Goal: Task Accomplishment & Management: Use online tool/utility

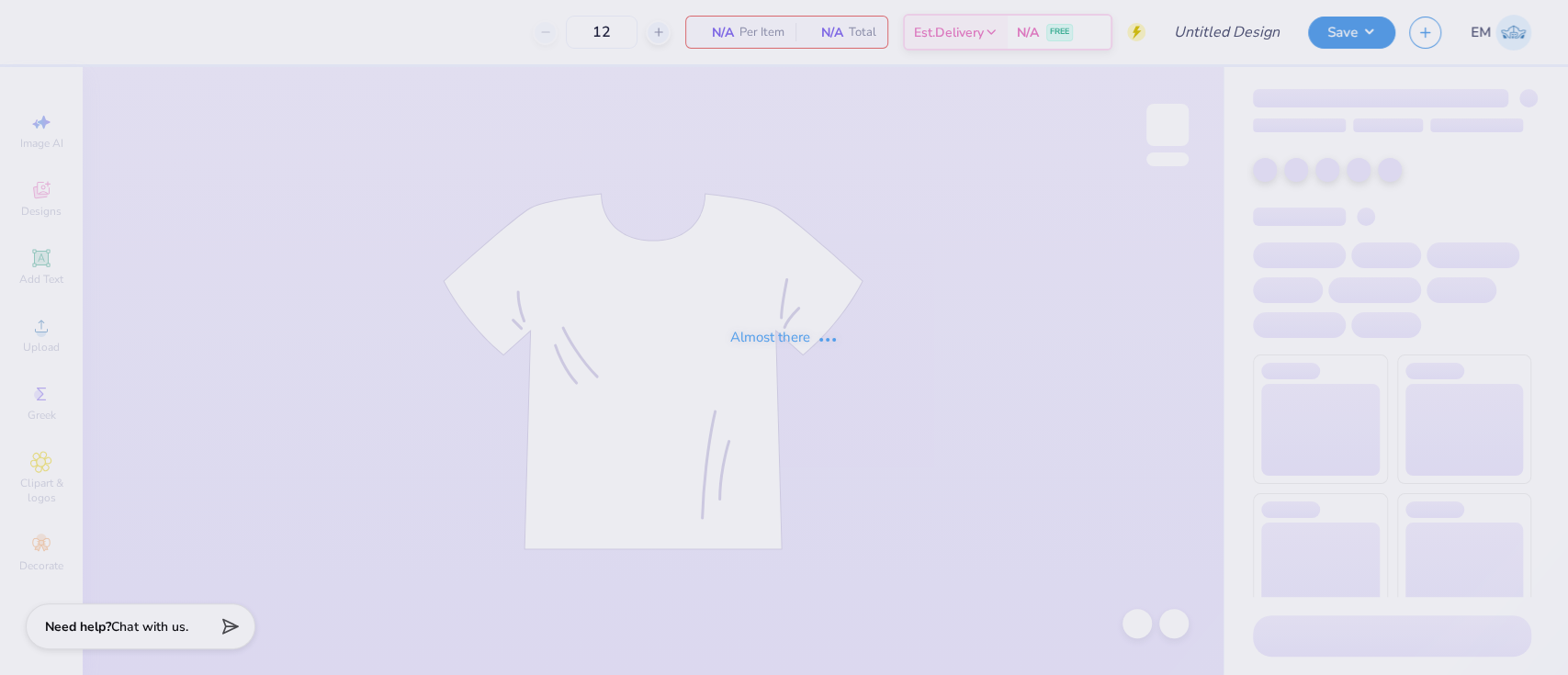
type input "SK Walk to End Alz"
type input "50"
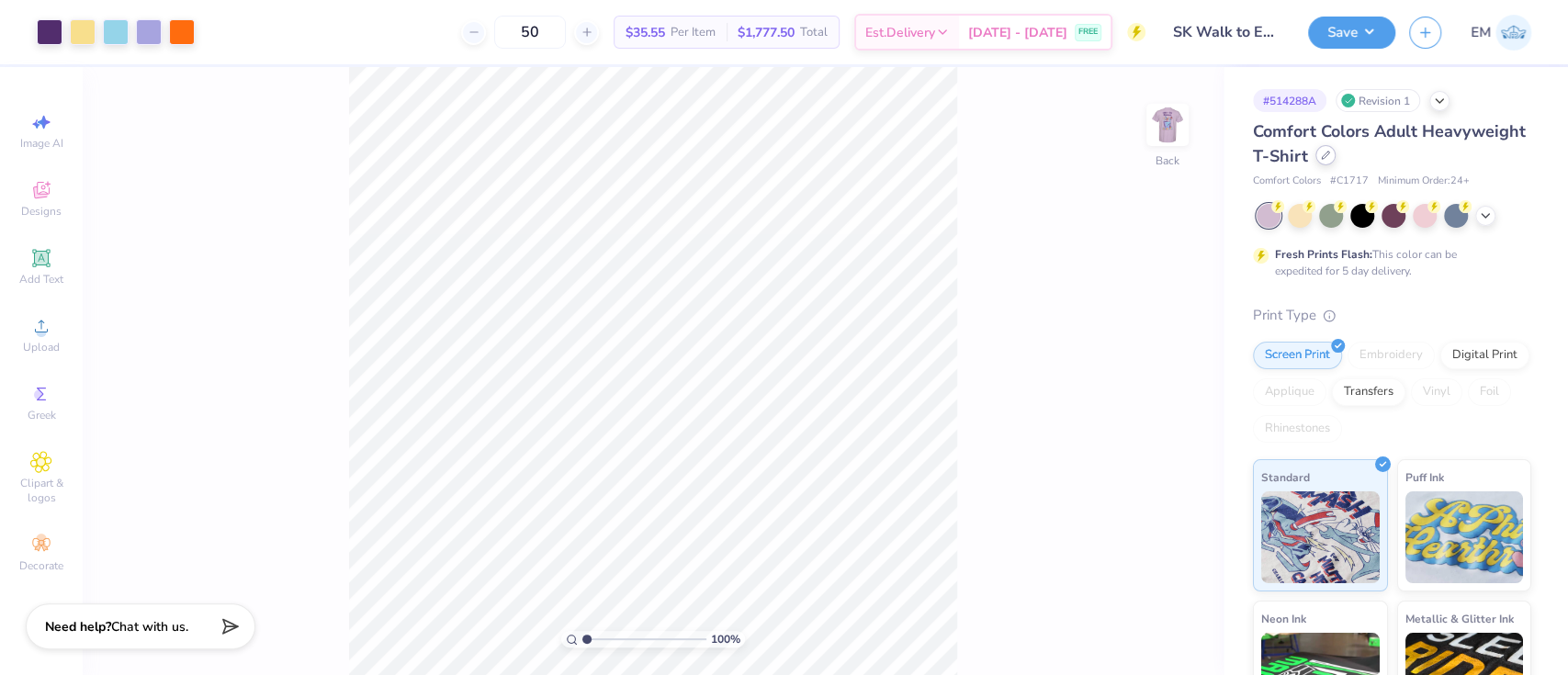
click at [1335, 156] on div at bounding box center [1325, 155] width 20 height 20
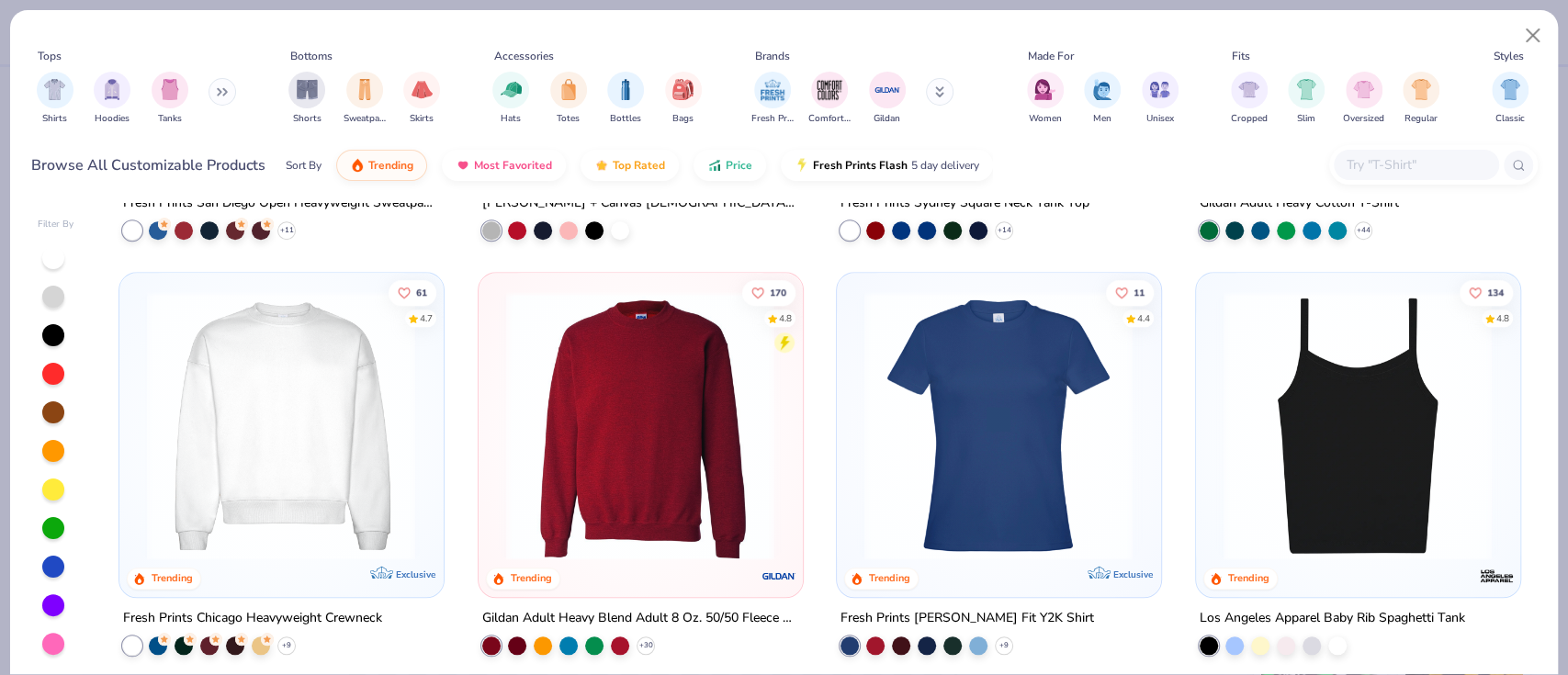
scroll to position [1224, 0]
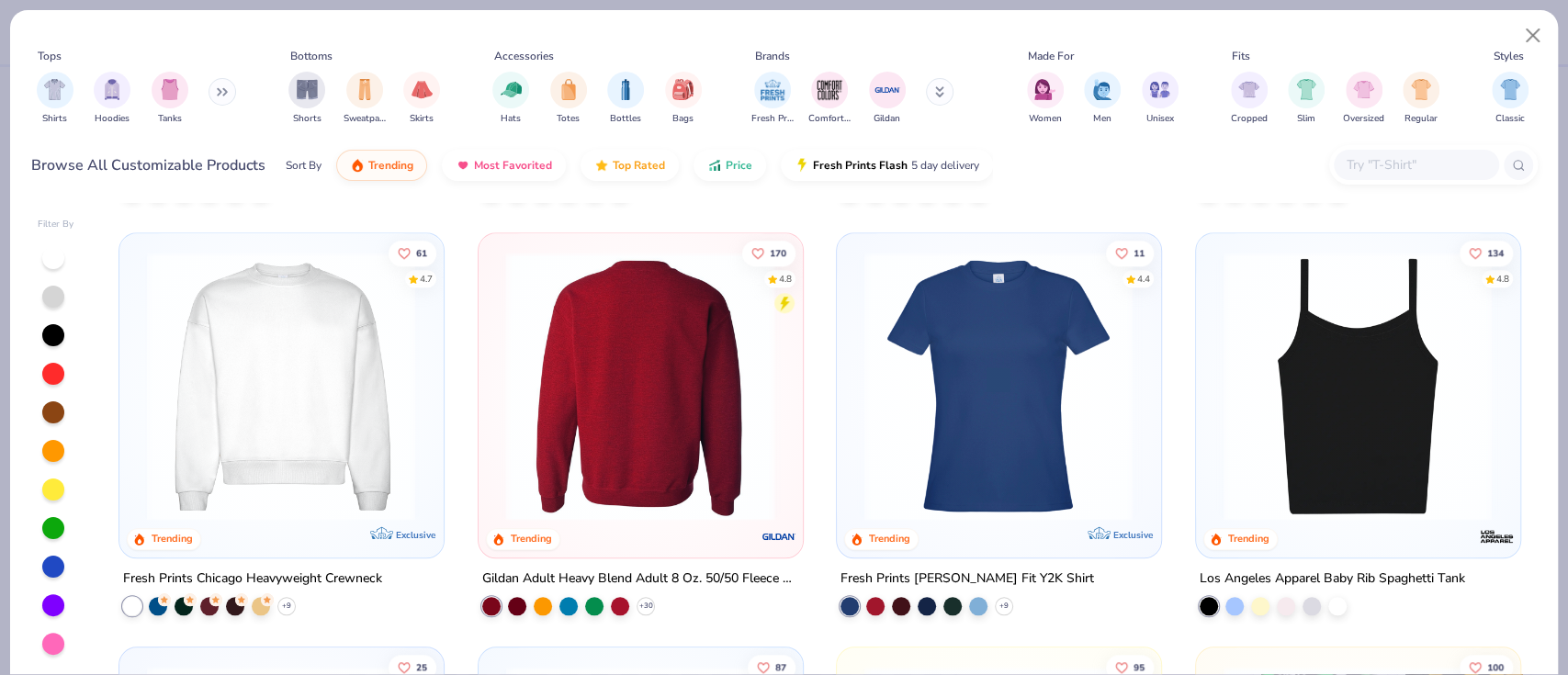
click at [496, 403] on img at bounding box center [352, 385] width 287 height 269
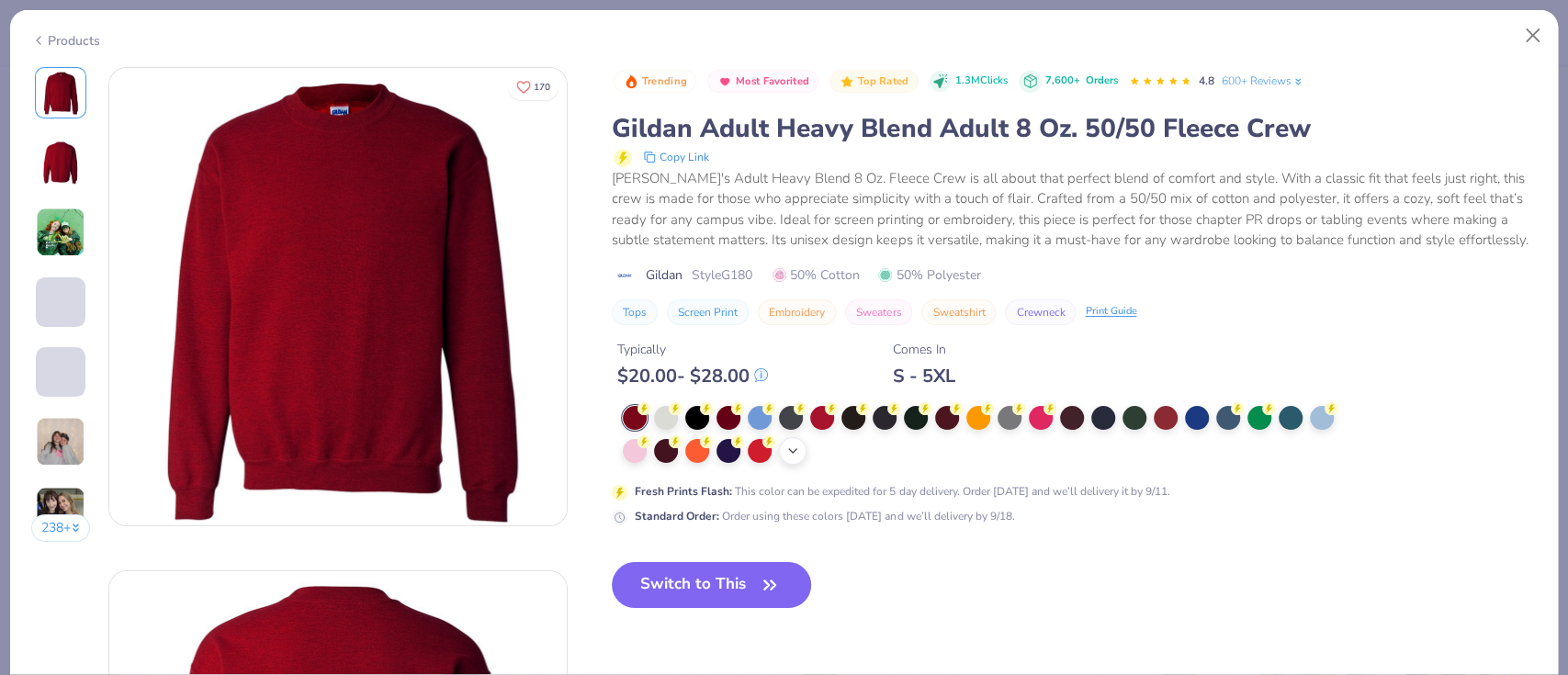
click at [797, 448] on icon at bounding box center [792, 451] width 15 height 15
click at [51, 38] on div "Products" at bounding box center [65, 40] width 69 height 19
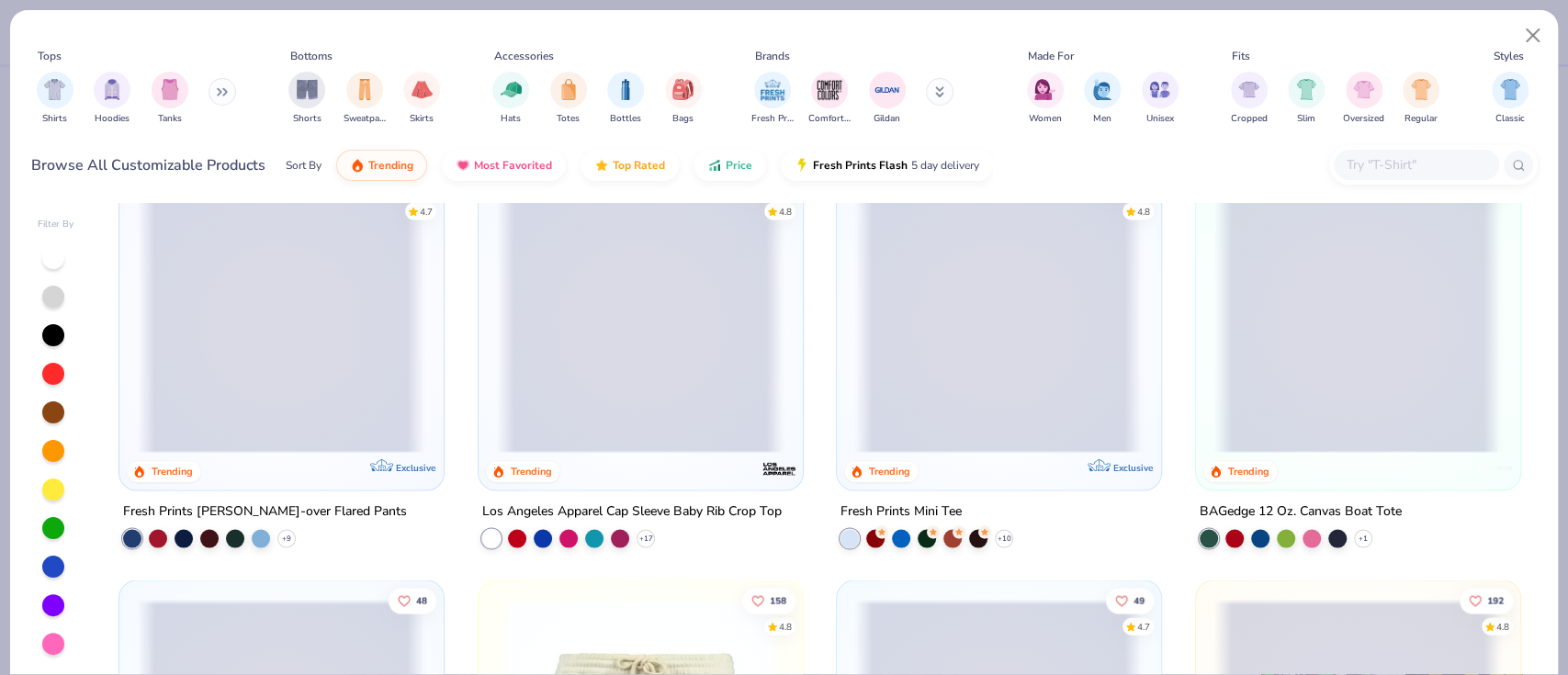
scroll to position [2571, 0]
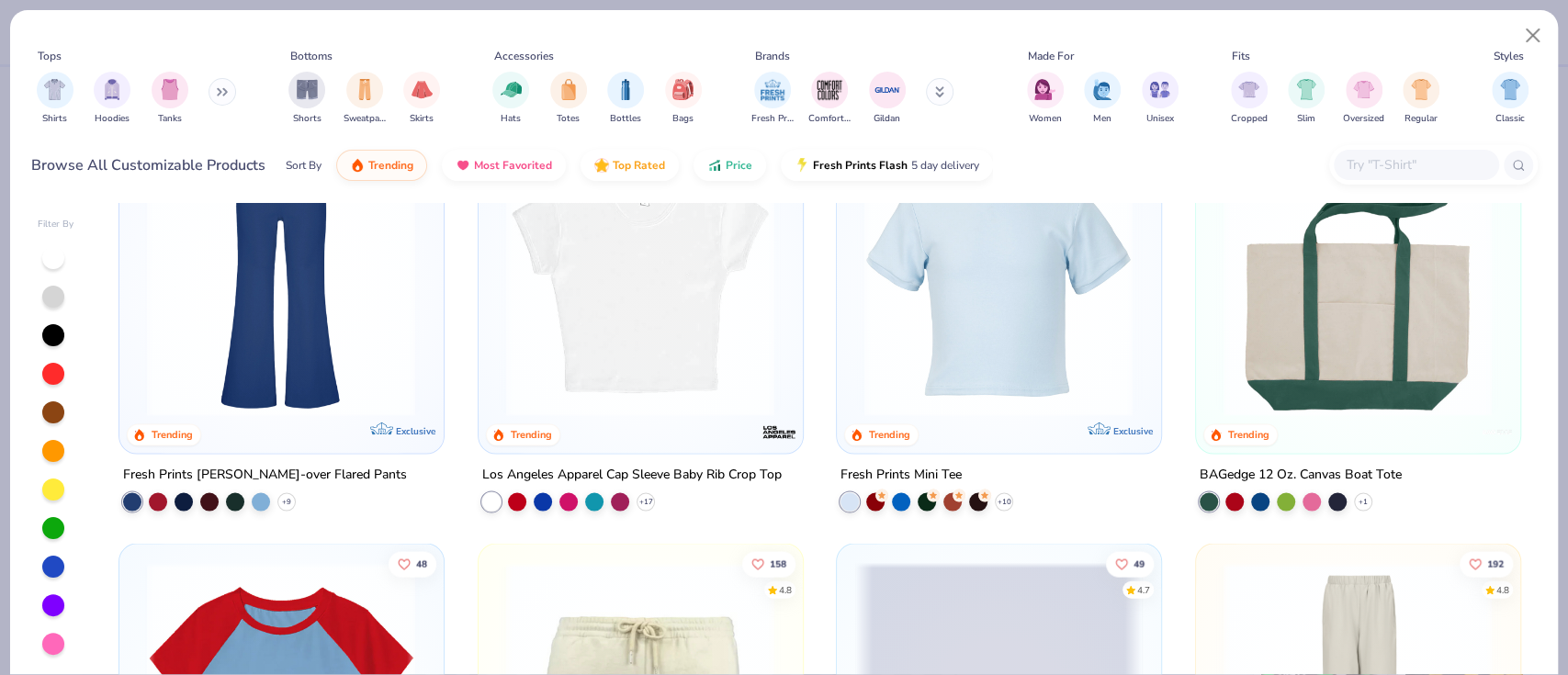
click at [220, 93] on icon at bounding box center [222, 91] width 11 height 9
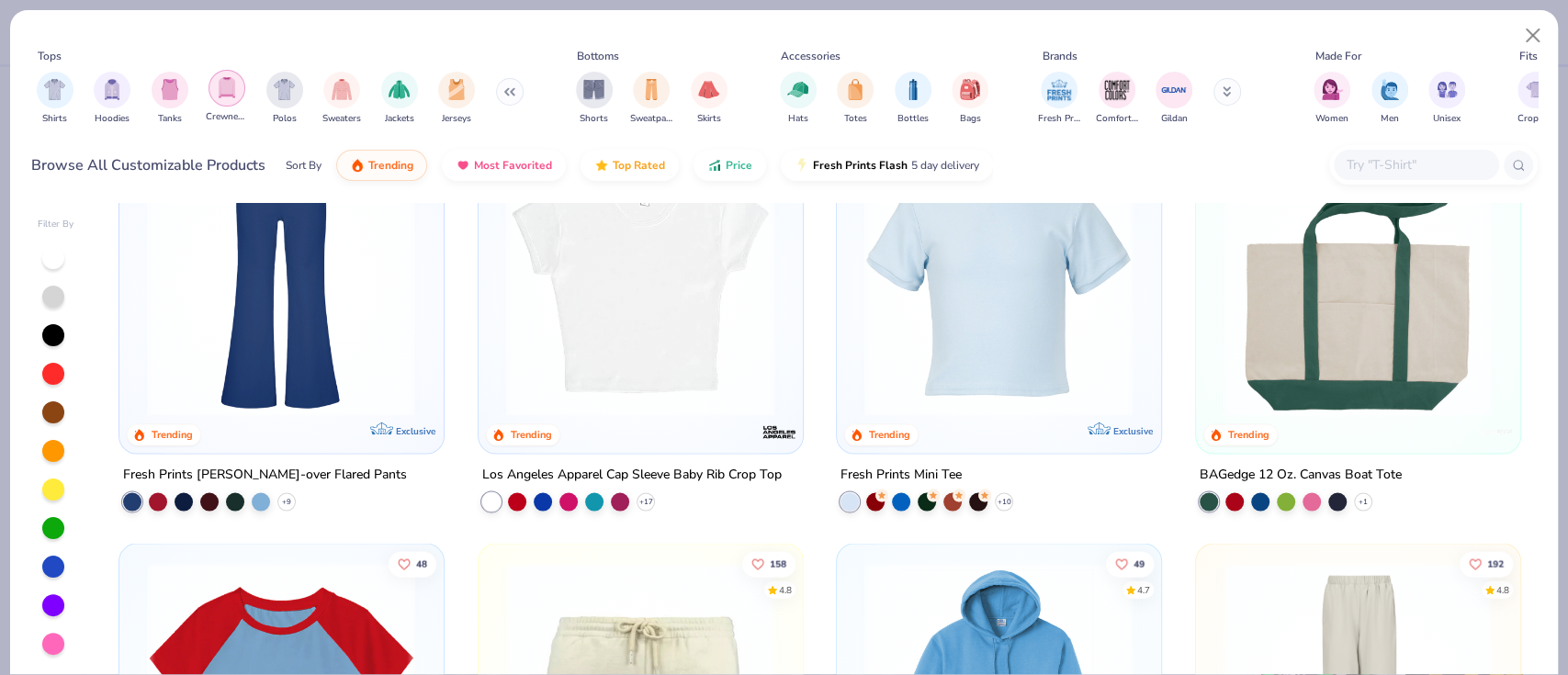
click at [234, 98] on img "filter for Crewnecks" at bounding box center [227, 87] width 20 height 21
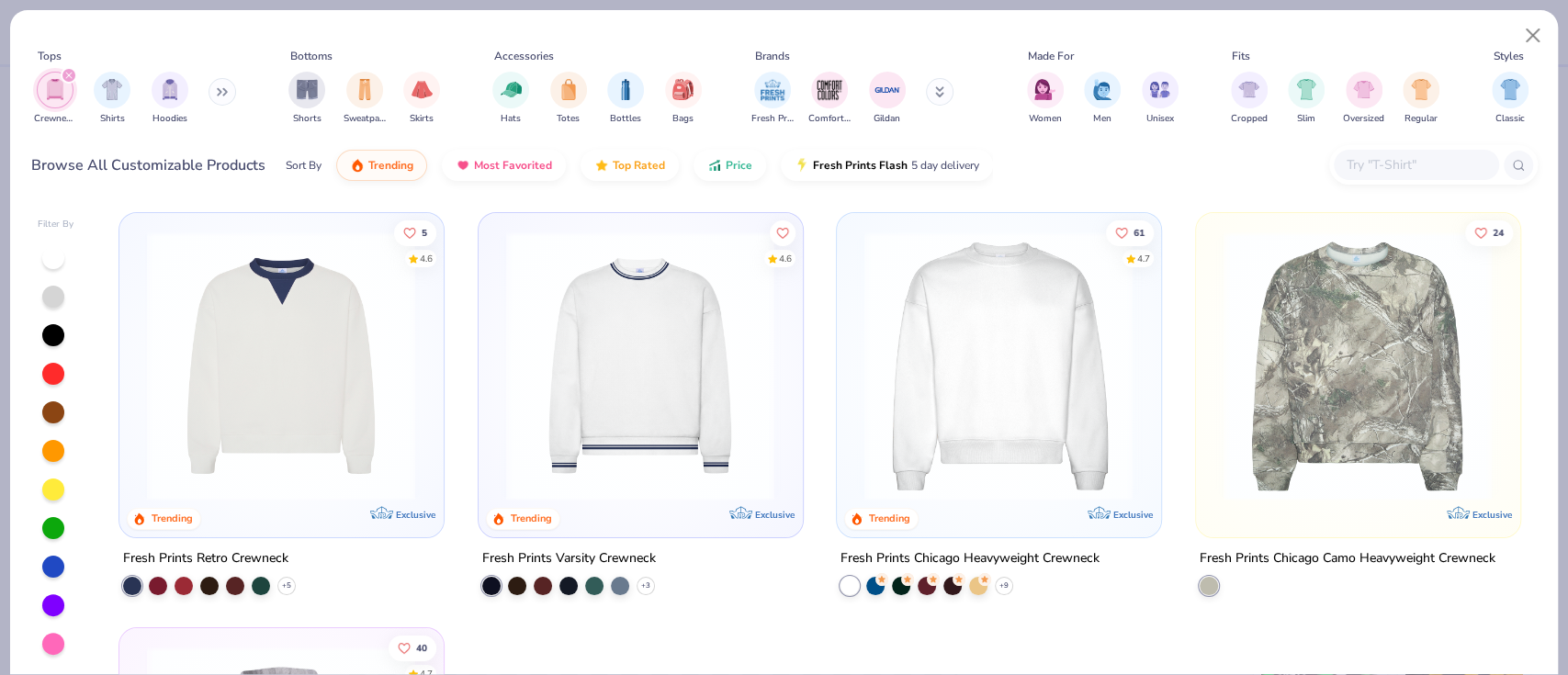
click at [63, 74] on div "filter for Crewnecks" at bounding box center [69, 75] width 17 height 17
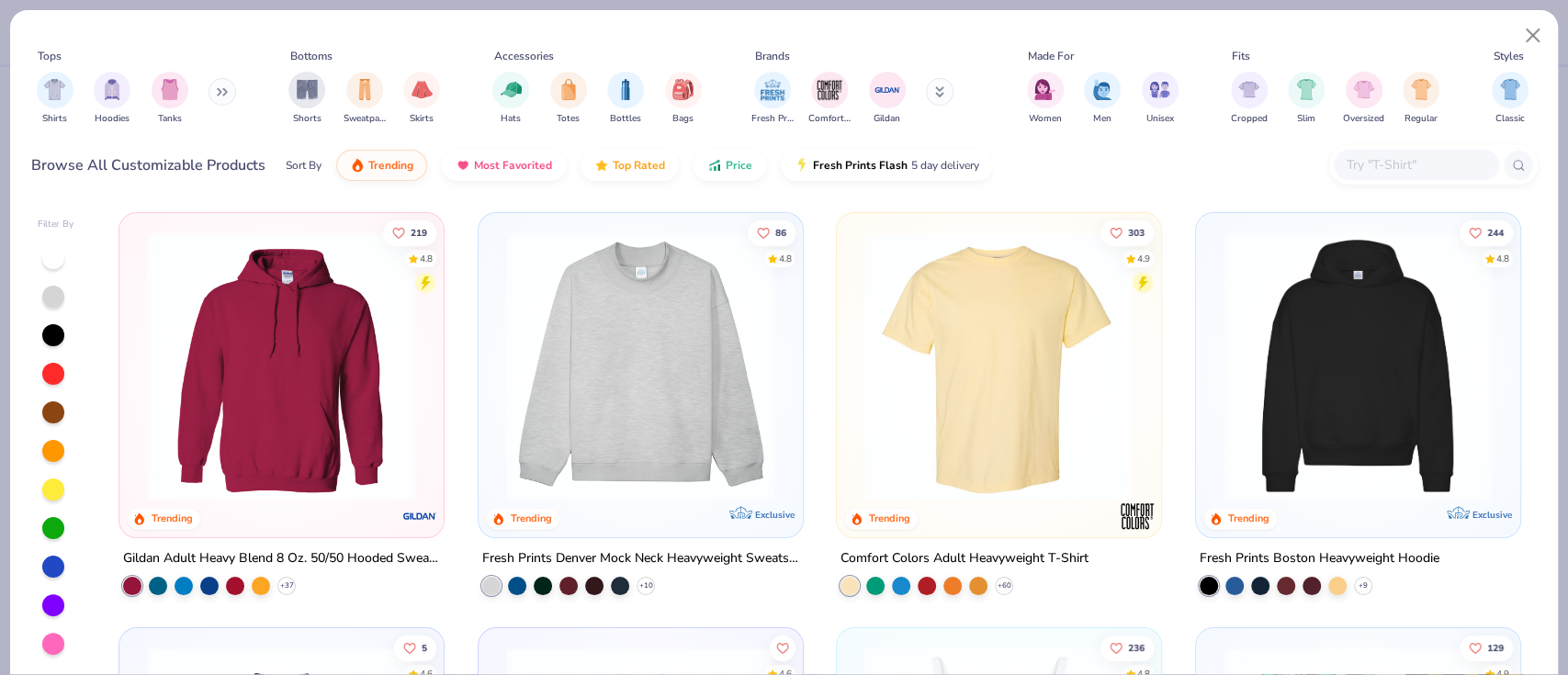
click at [228, 95] on icon at bounding box center [222, 91] width 11 height 9
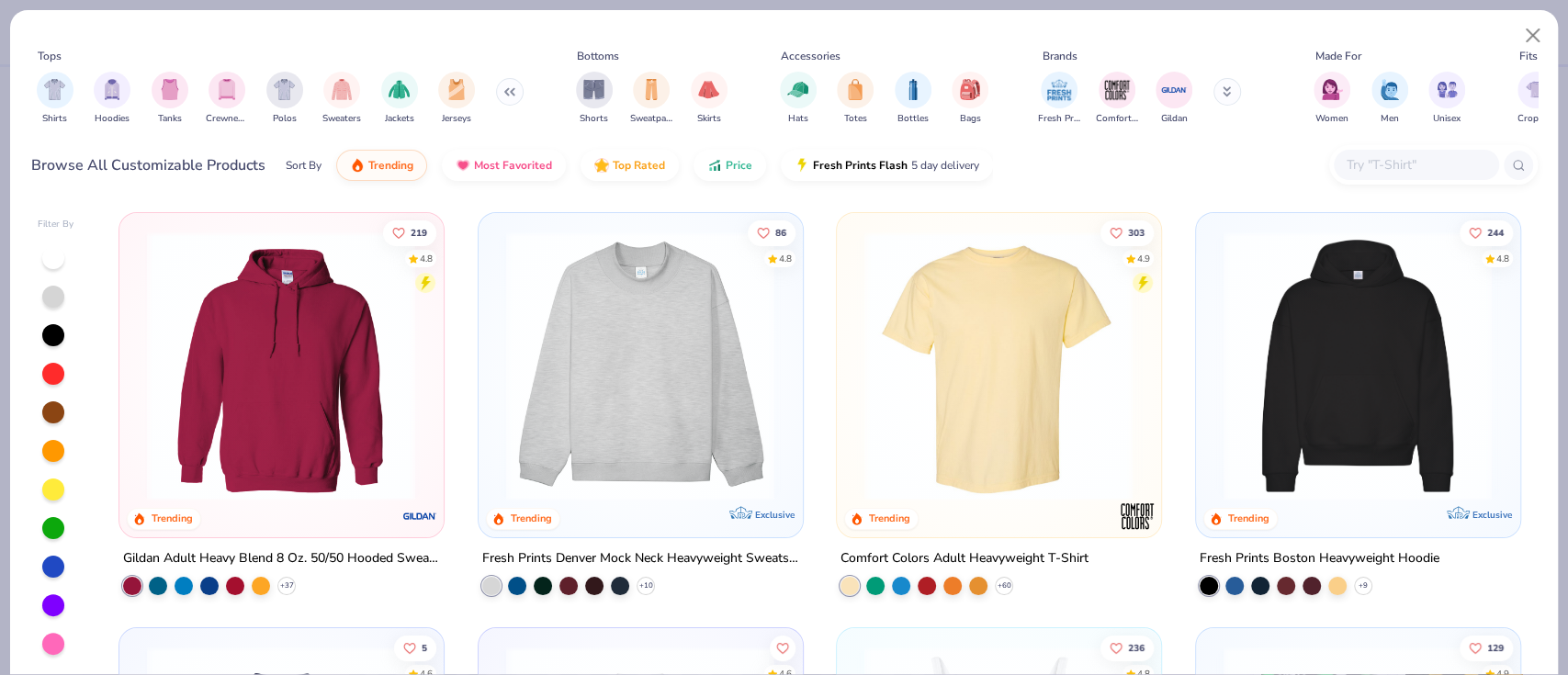
click at [318, 89] on div "Shirts Hoodies Tanks Crewnecks Polos Sweaters Jackets Jerseys" at bounding box center [280, 98] width 498 height 68
click at [336, 92] on img "filter for Sweaters" at bounding box center [342, 87] width 21 height 21
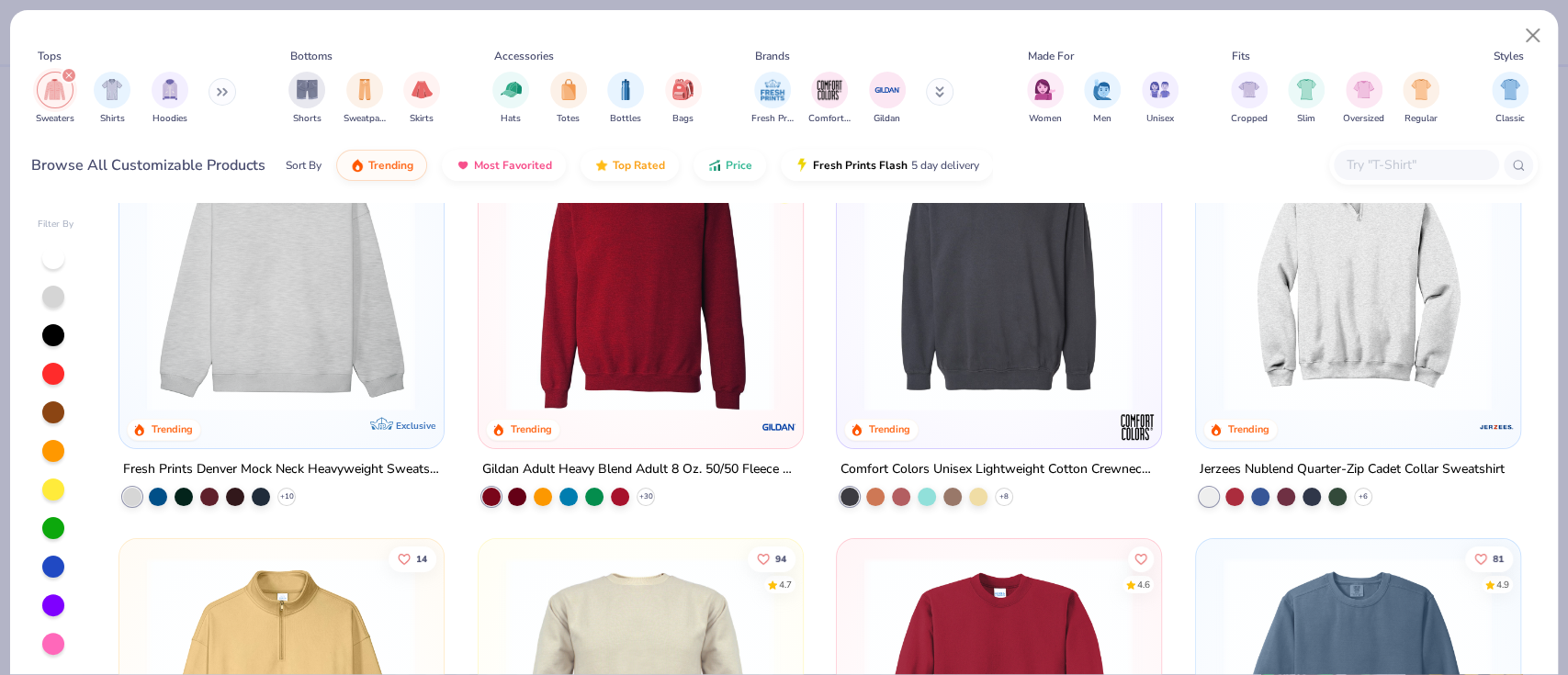
scroll to position [122, 0]
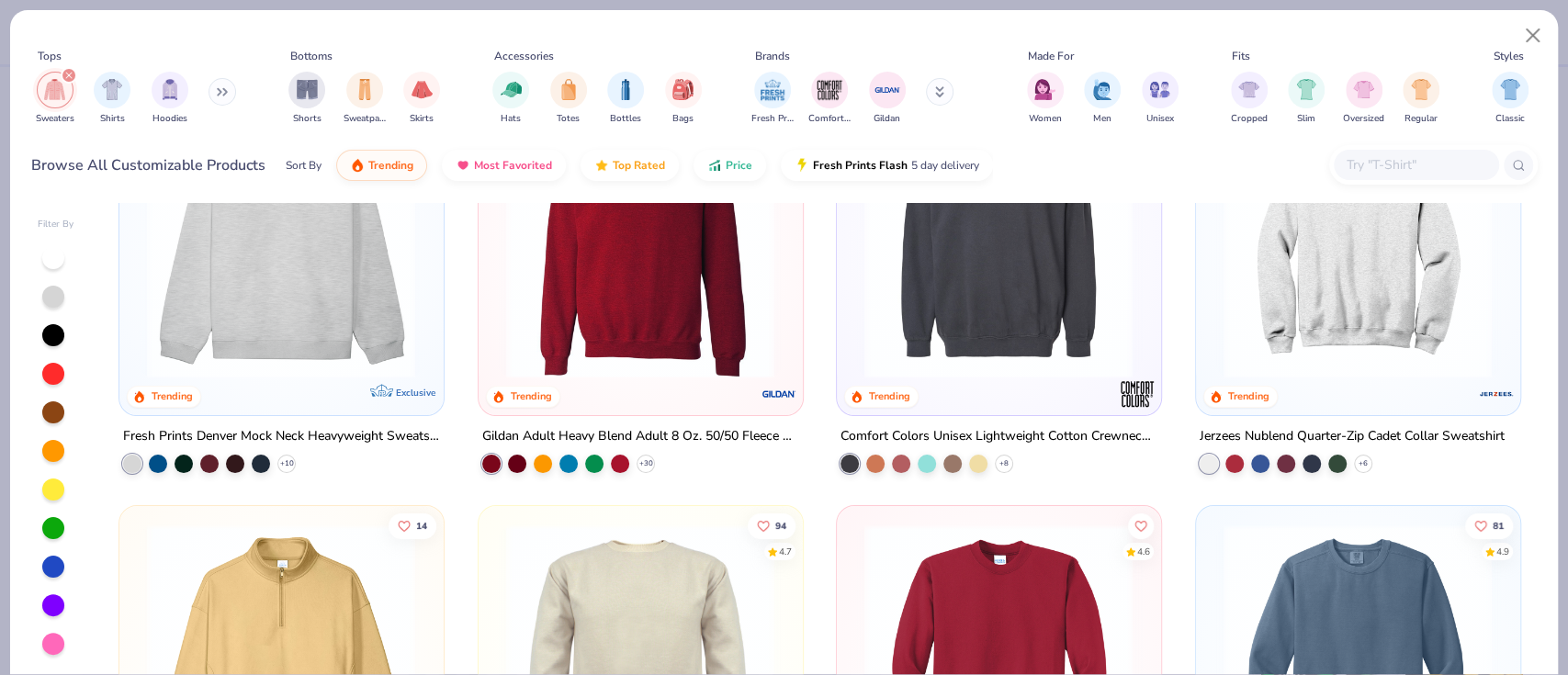
click at [911, 305] on img at bounding box center [998, 243] width 287 height 269
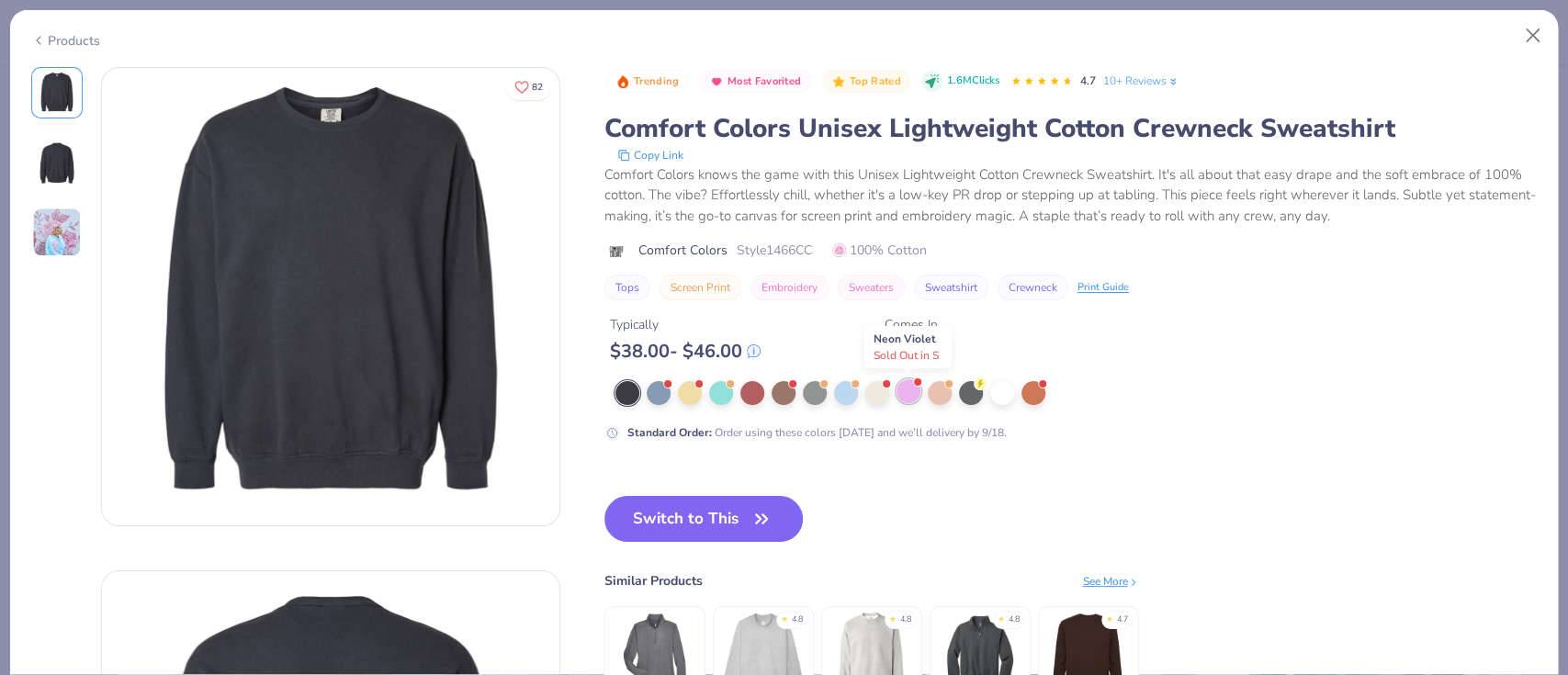
click at [911, 395] on div at bounding box center [908, 391] width 24 height 24
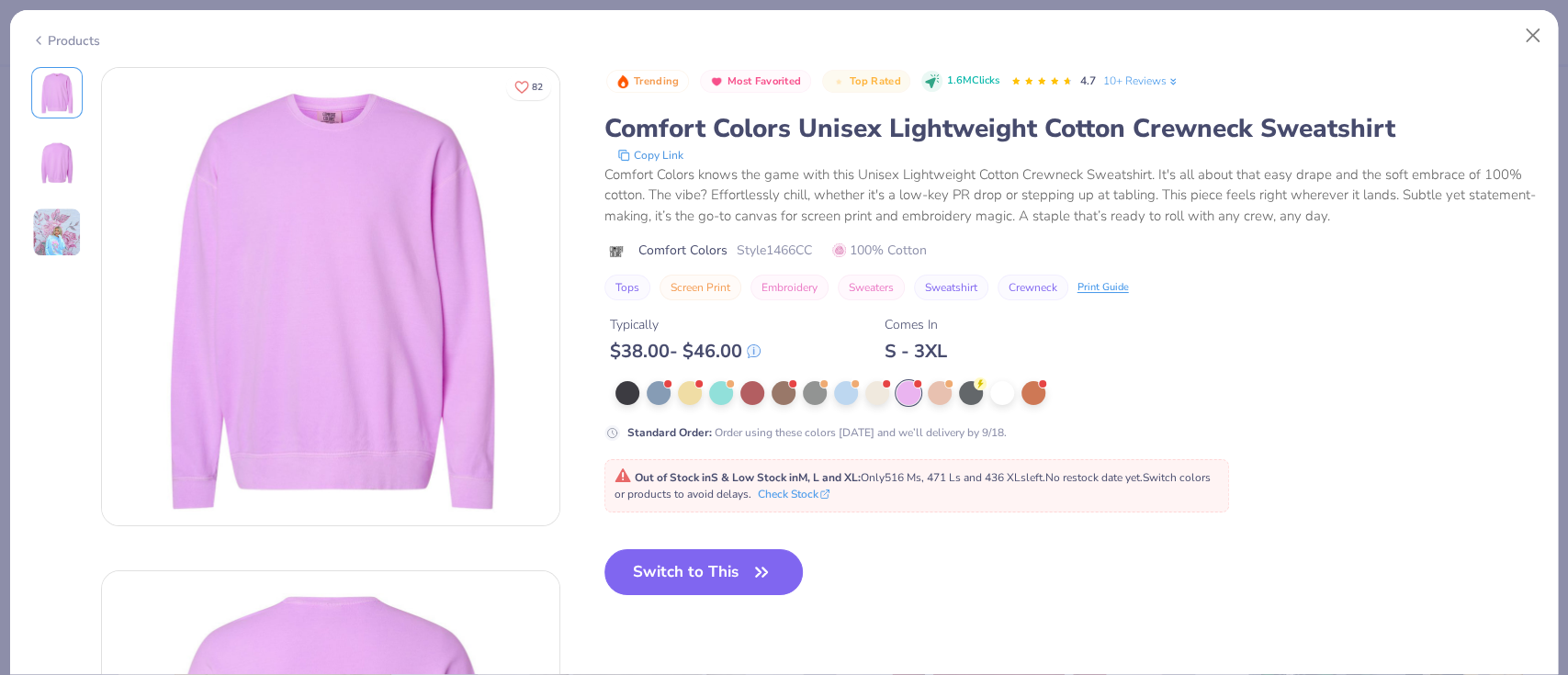
click at [54, 50] on div "Products" at bounding box center [783, 34] width 1547 height 48
click at [75, 38] on div "Products" at bounding box center [65, 40] width 69 height 19
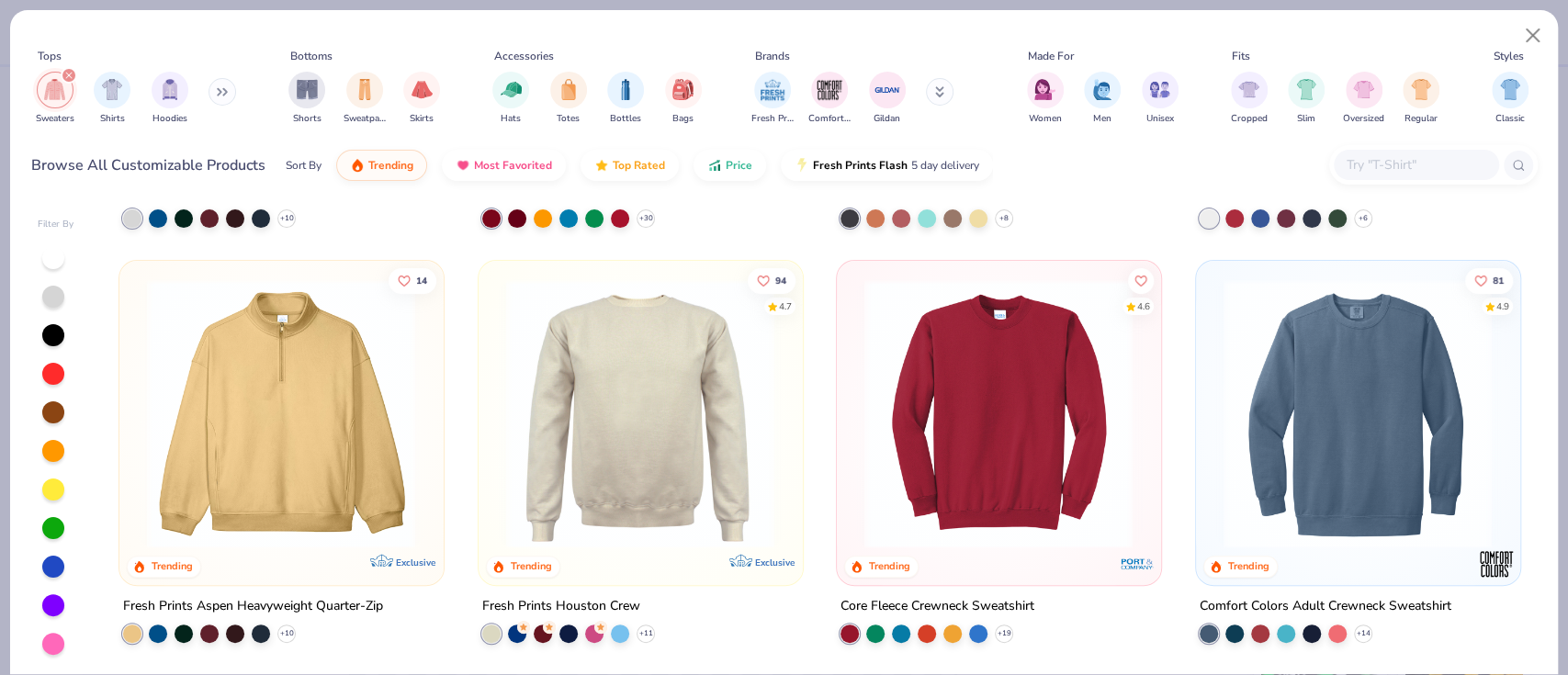
scroll to position [489, 0]
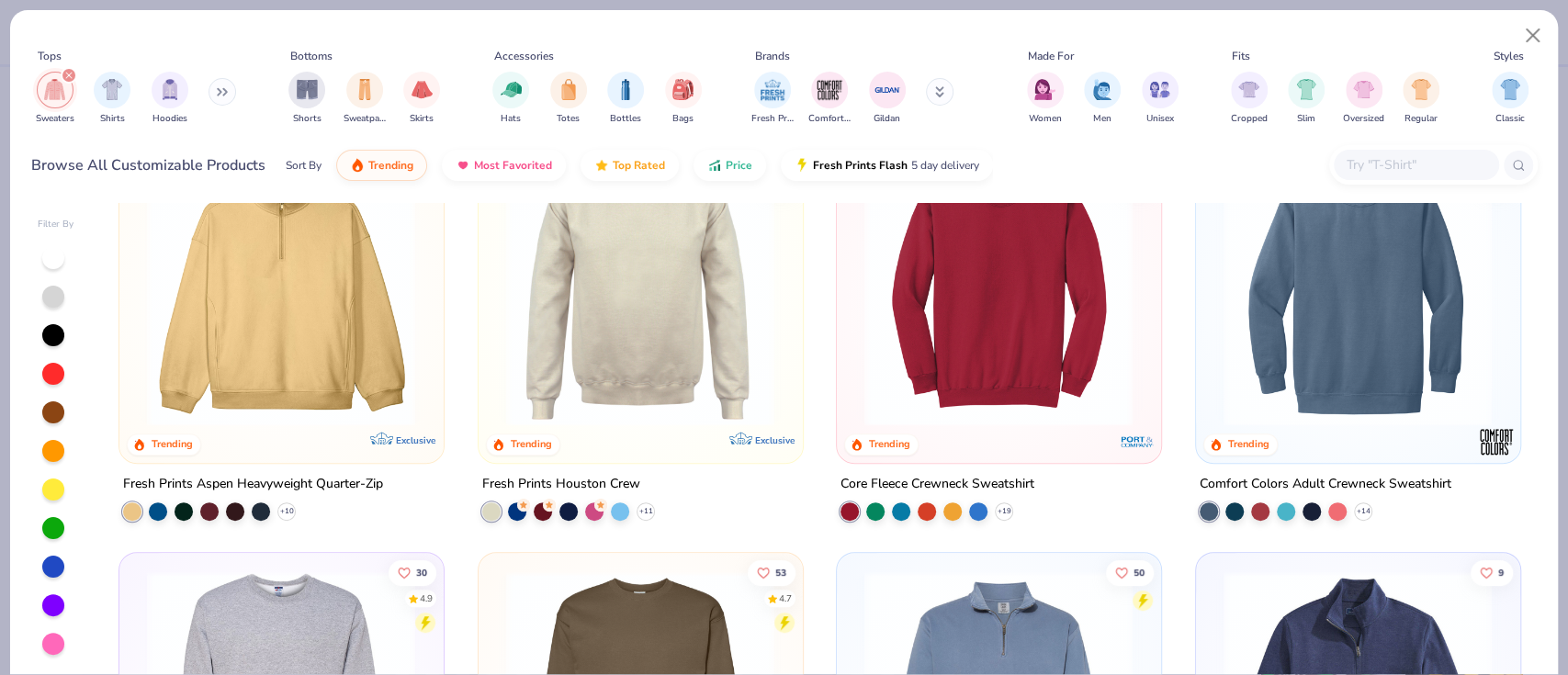
click at [984, 342] on img at bounding box center [998, 290] width 287 height 269
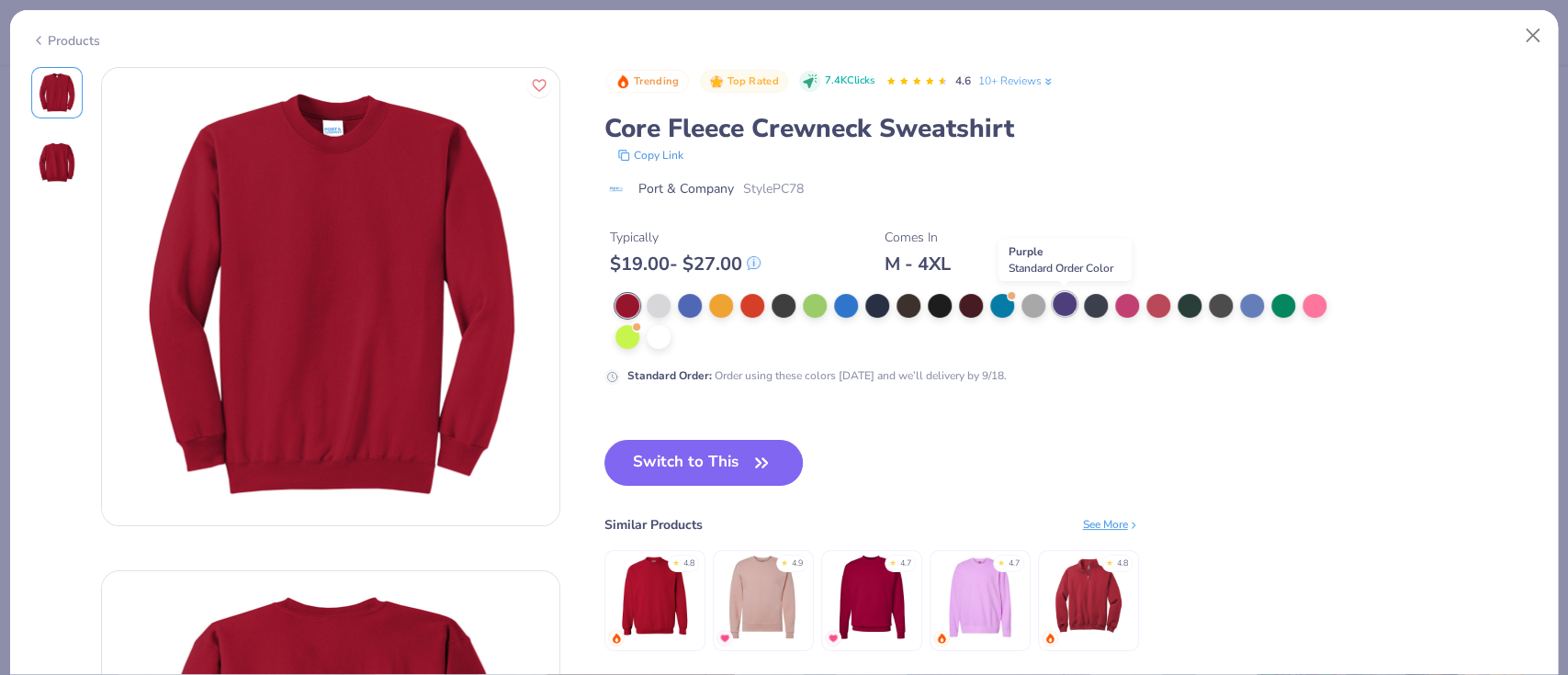
click at [1061, 310] on div at bounding box center [1064, 304] width 24 height 24
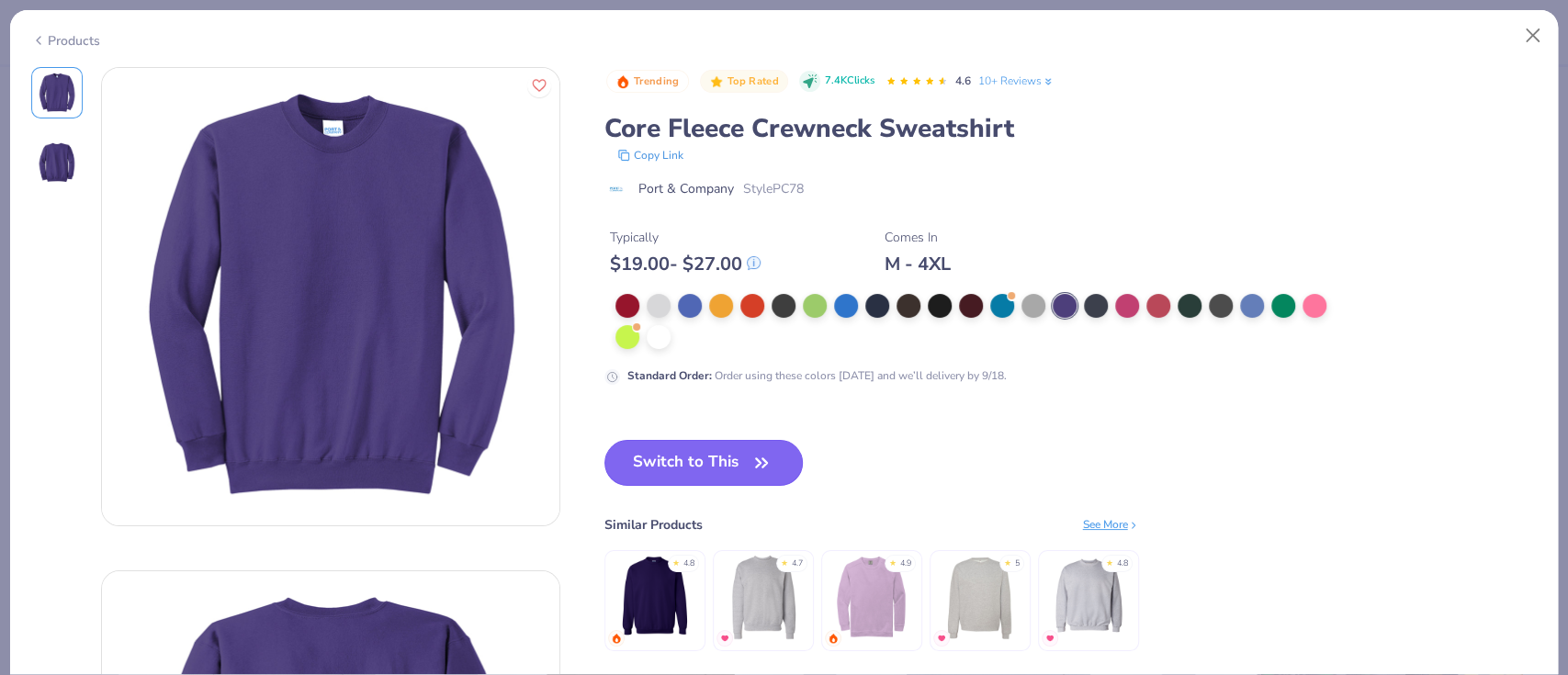
click at [724, 465] on button "Switch to This" at bounding box center [703, 463] width 199 height 46
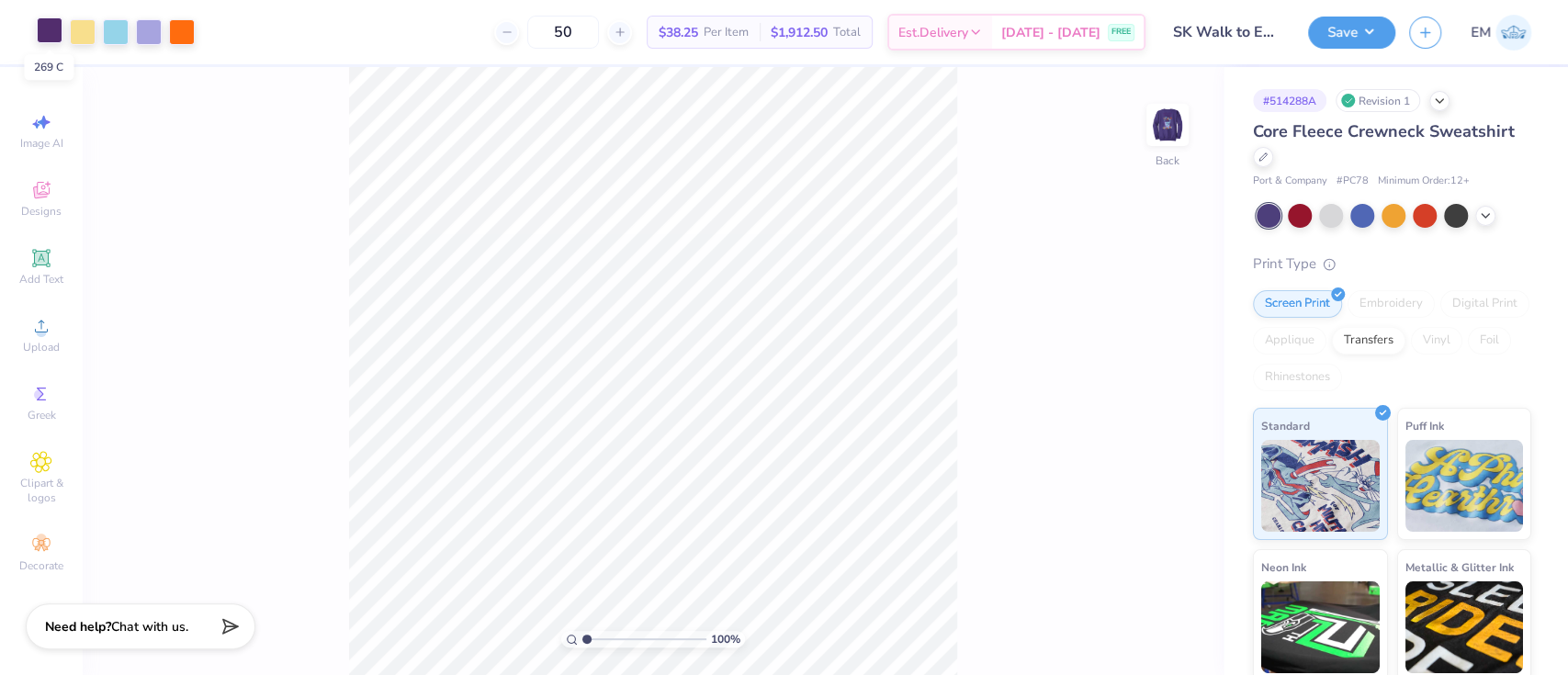
click at [48, 27] on div at bounding box center [50, 30] width 26 height 26
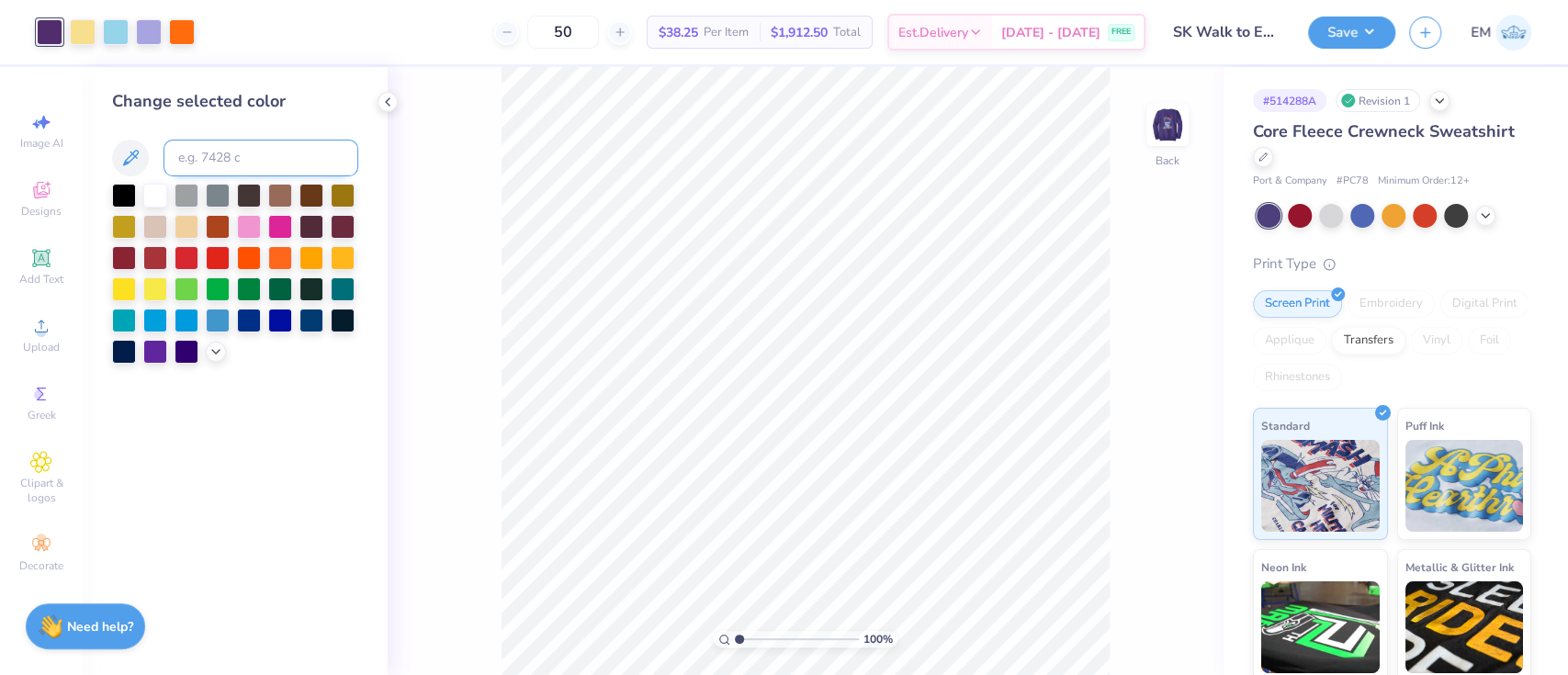
click at [195, 152] on input at bounding box center [260, 158] width 195 height 37
type input "2705"
click at [1168, 131] on img at bounding box center [1166, 124] width 73 height 73
click at [188, 37] on div at bounding box center [182, 30] width 26 height 26
click at [231, 158] on input at bounding box center [260, 158] width 195 height 37
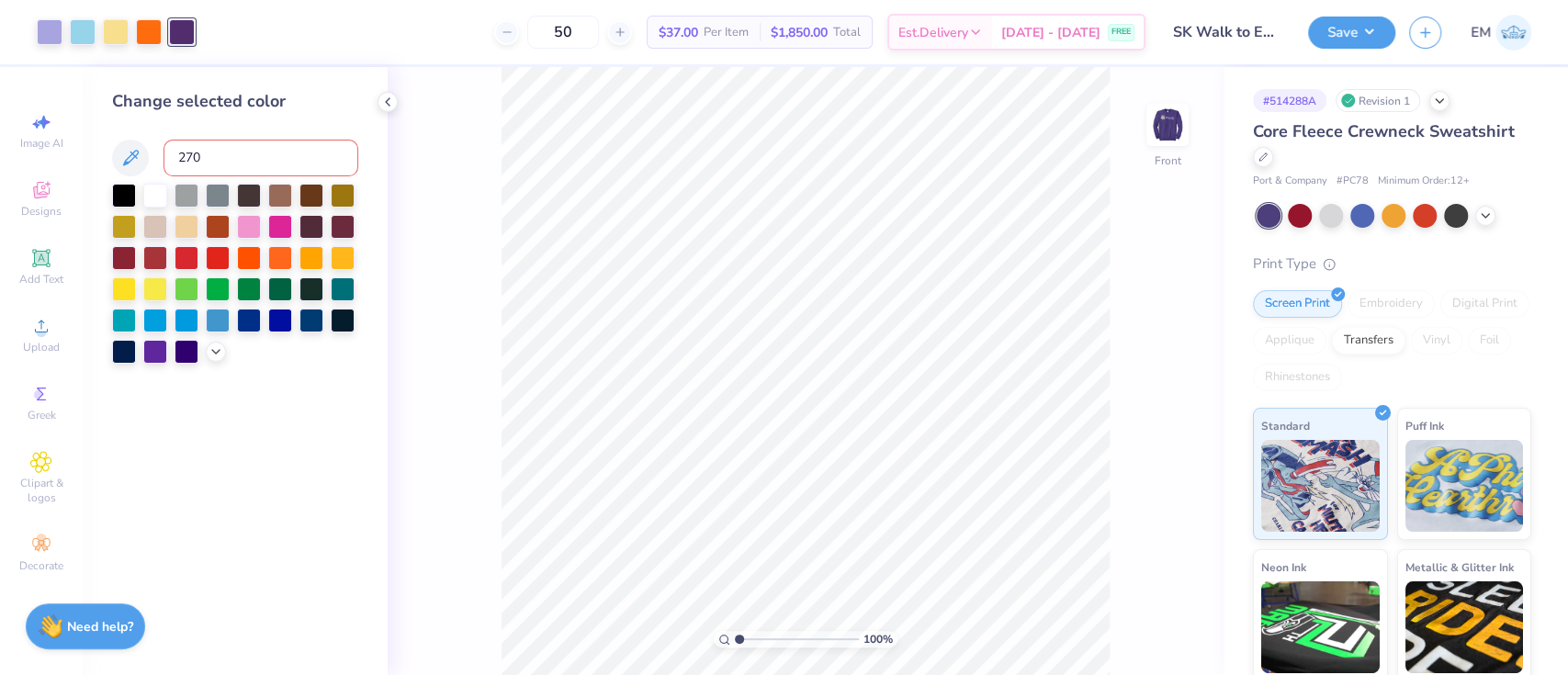
type input "2705"
click at [1145, 624] on icon at bounding box center [1137, 623] width 18 height 18
click at [182, 33] on div at bounding box center [182, 30] width 26 height 26
click at [160, 349] on div at bounding box center [155, 350] width 24 height 24
click at [211, 347] on icon at bounding box center [215, 350] width 15 height 15
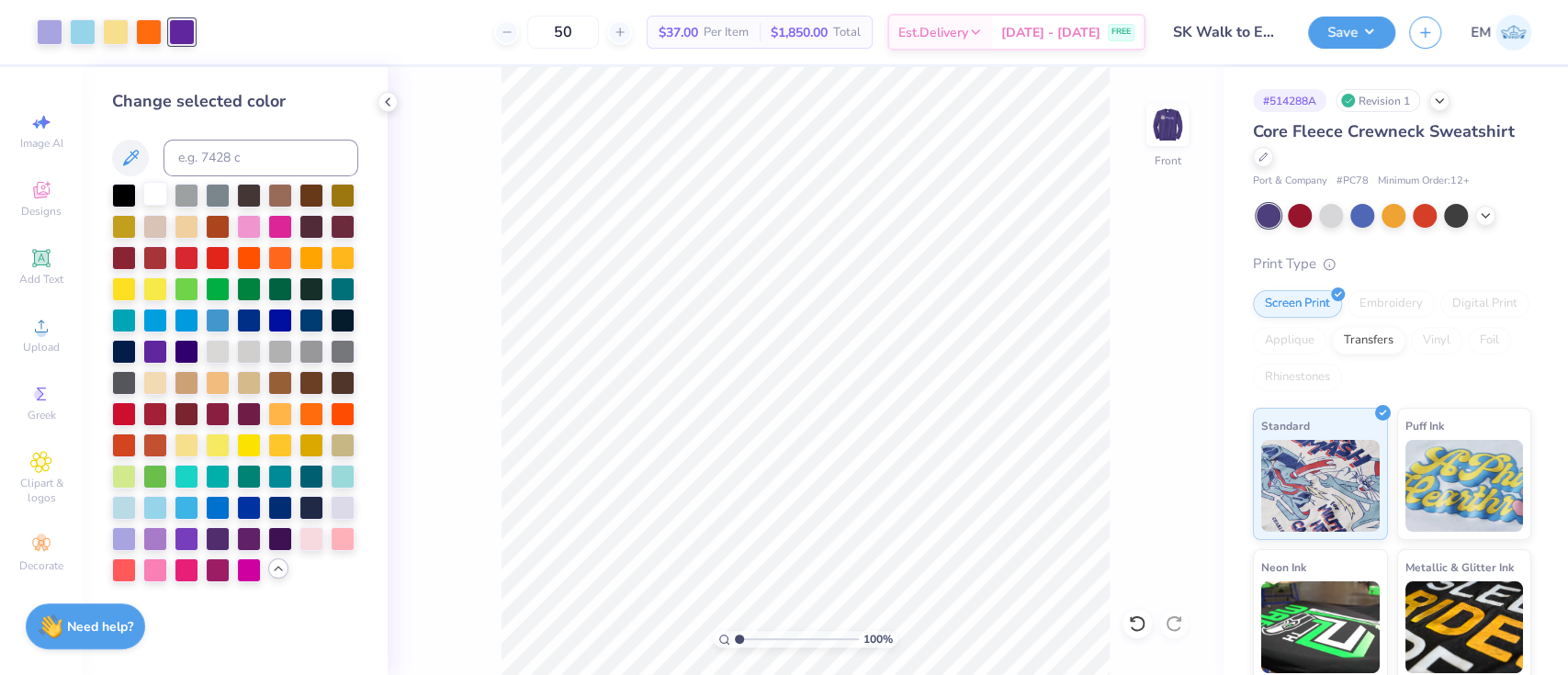
click at [150, 186] on div at bounding box center [155, 194] width 24 height 24
click at [158, 536] on div at bounding box center [155, 537] width 24 height 24
click at [128, 533] on div at bounding box center [124, 537] width 24 height 24
click at [1142, 621] on icon at bounding box center [1137, 623] width 16 height 17
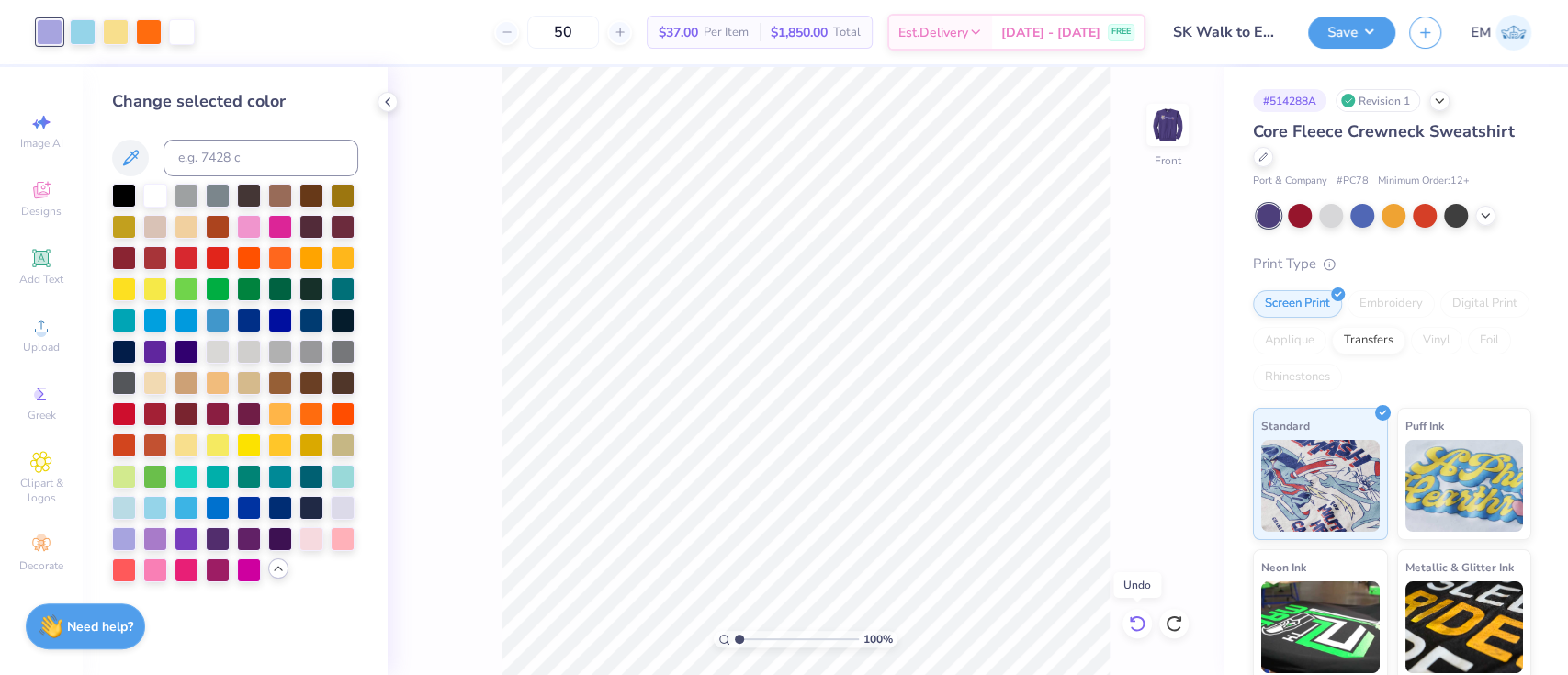
click at [1142, 621] on icon at bounding box center [1137, 623] width 16 height 17
click at [1142, 621] on div "100 % Front" at bounding box center [806, 371] width 836 height 608
click at [1160, 142] on img at bounding box center [1166, 124] width 73 height 73
click at [1131, 632] on icon at bounding box center [1137, 623] width 18 height 18
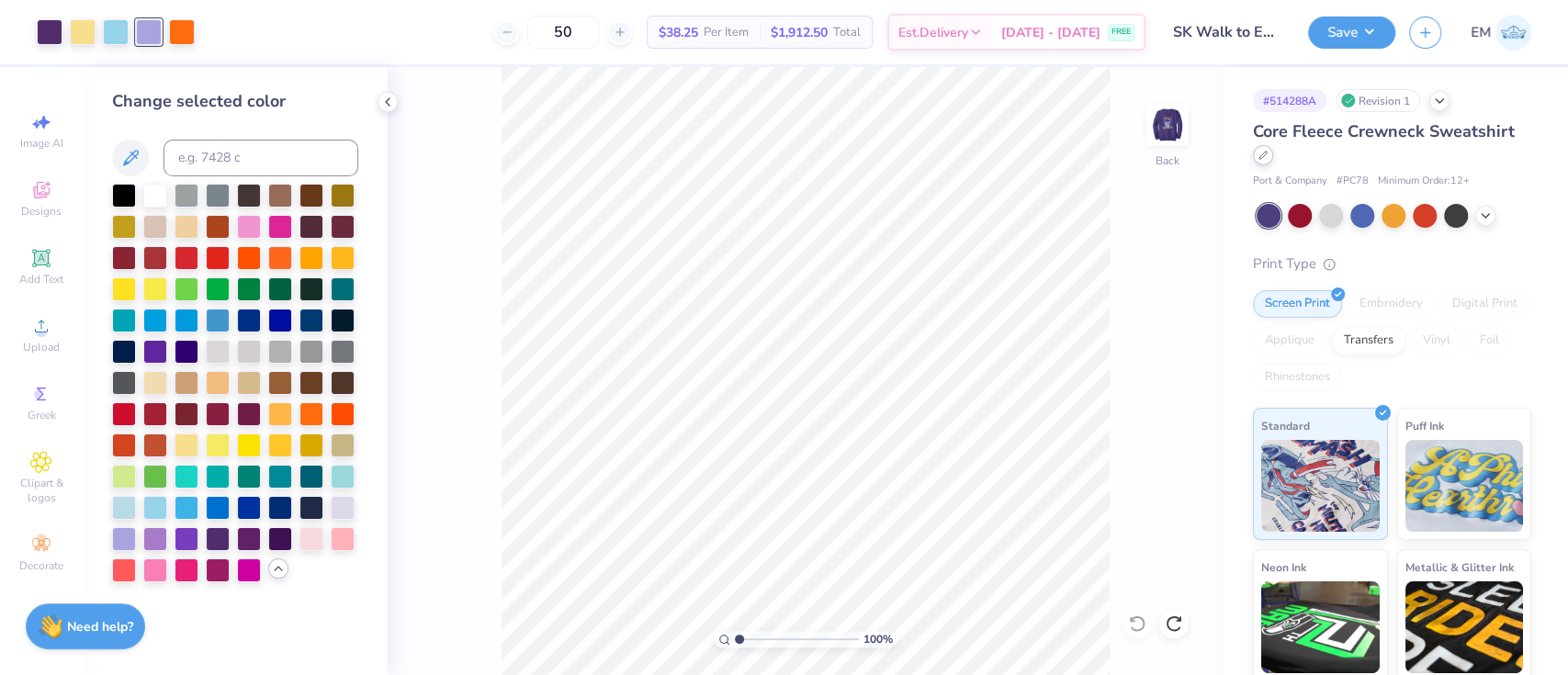
click at [1266, 153] on icon at bounding box center [1262, 155] width 7 height 7
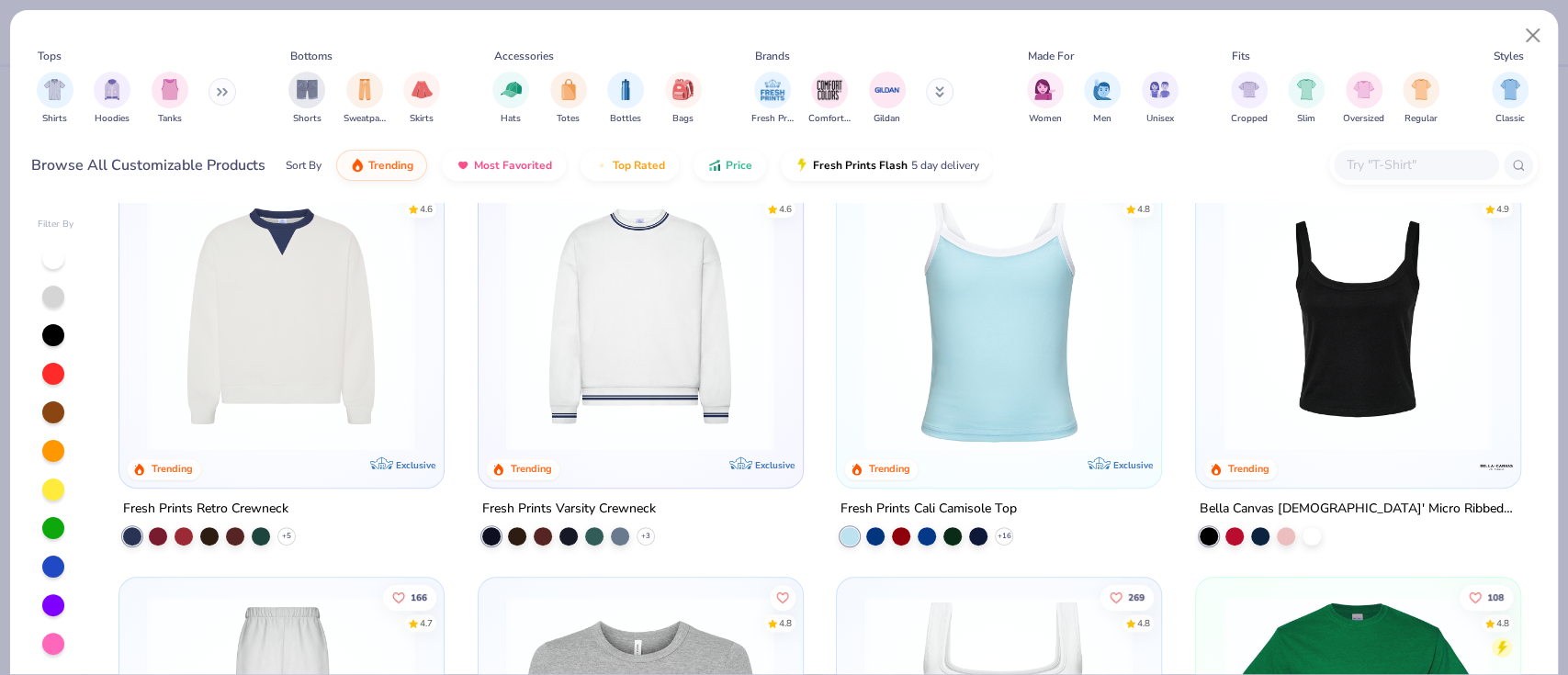
scroll to position [489, 0]
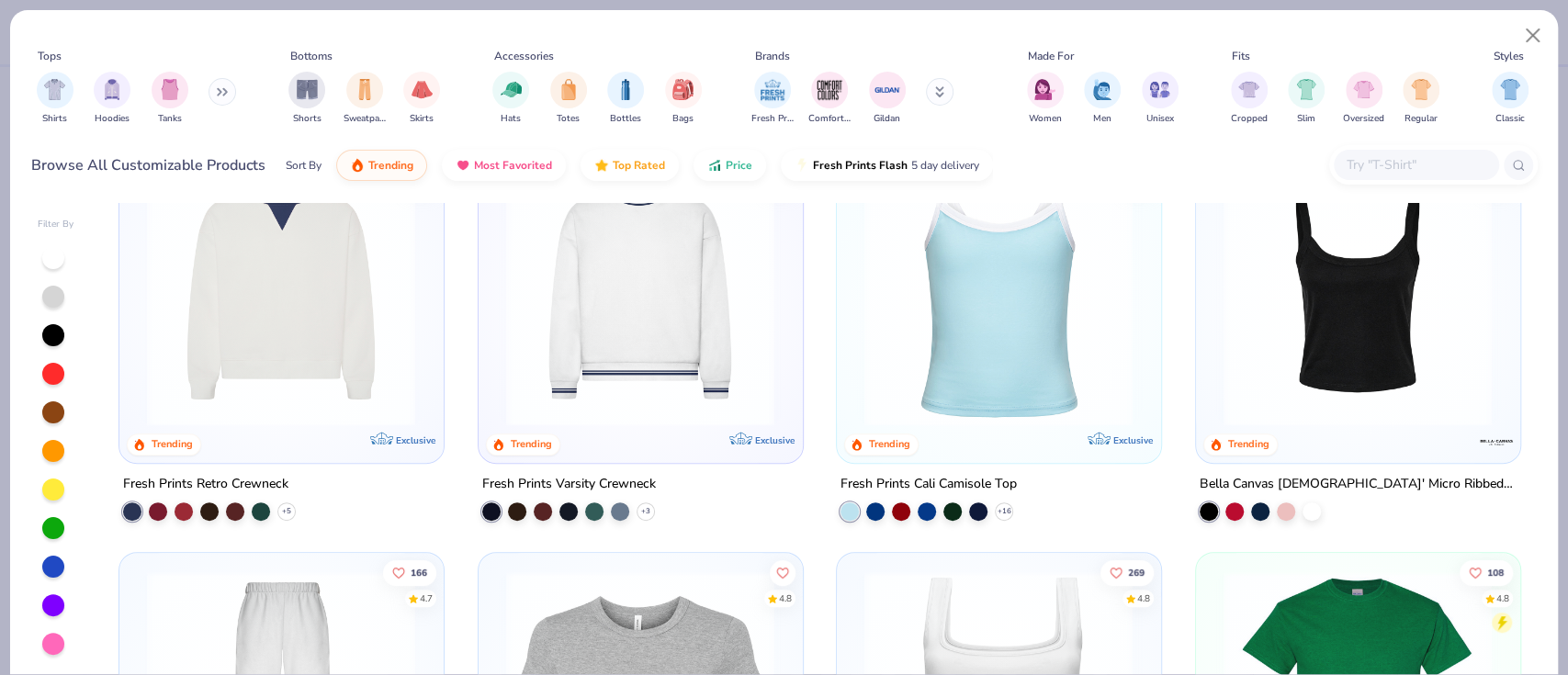
click at [218, 90] on button at bounding box center [222, 92] width 28 height 28
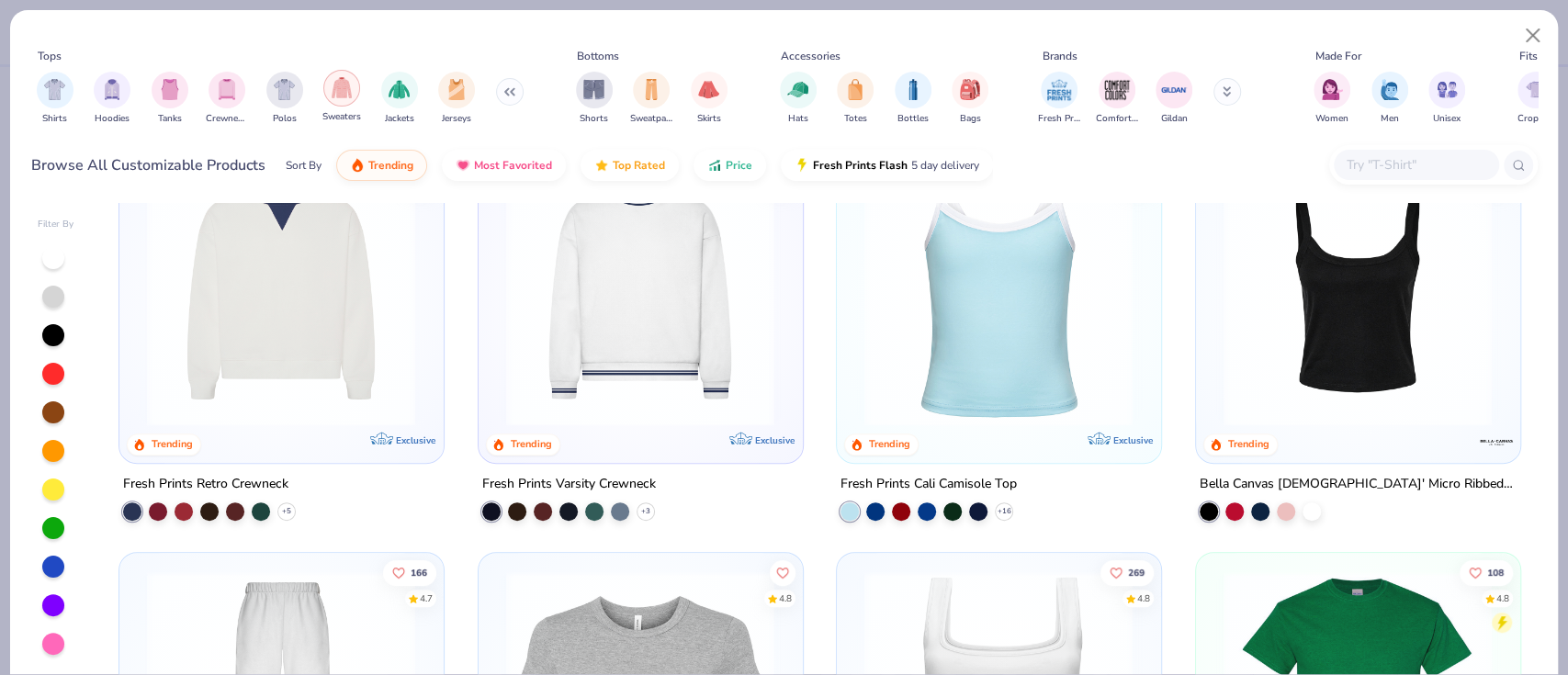
drag, startPoint x: 346, startPoint y: 87, endPoint x: 356, endPoint y: 96, distance: 13.1
click at [348, 87] on img "filter for Sweaters" at bounding box center [342, 89] width 21 height 21
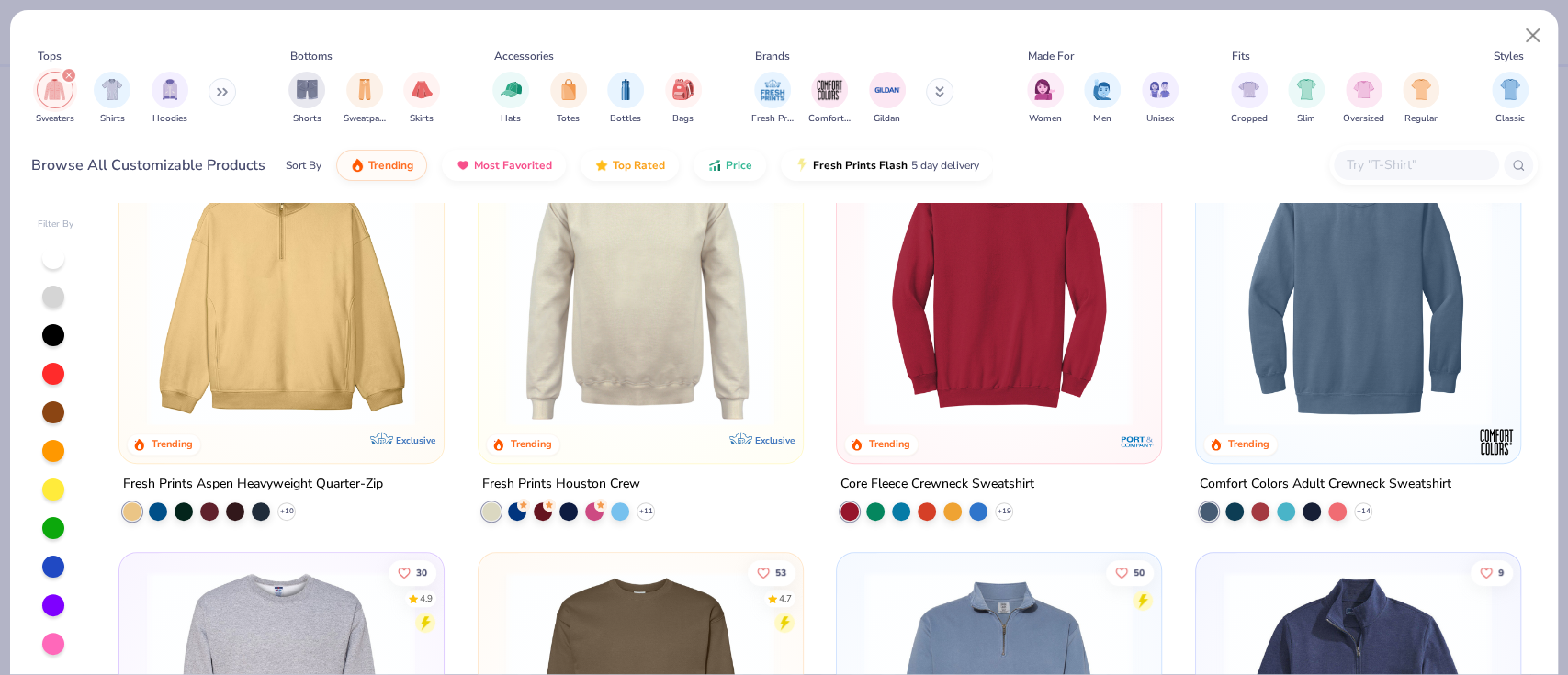
scroll to position [367, 0]
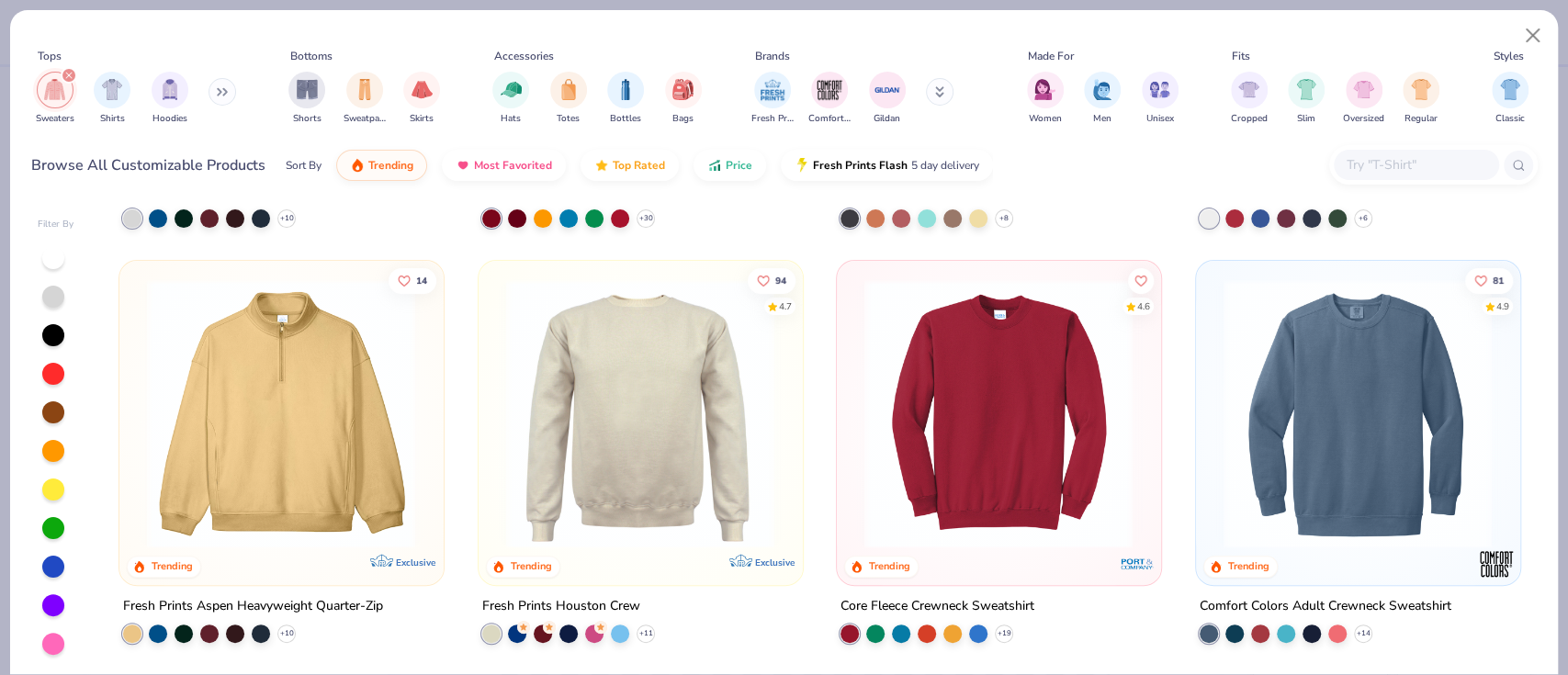
click at [1213, 401] on img at bounding box center [1070, 412] width 287 height 269
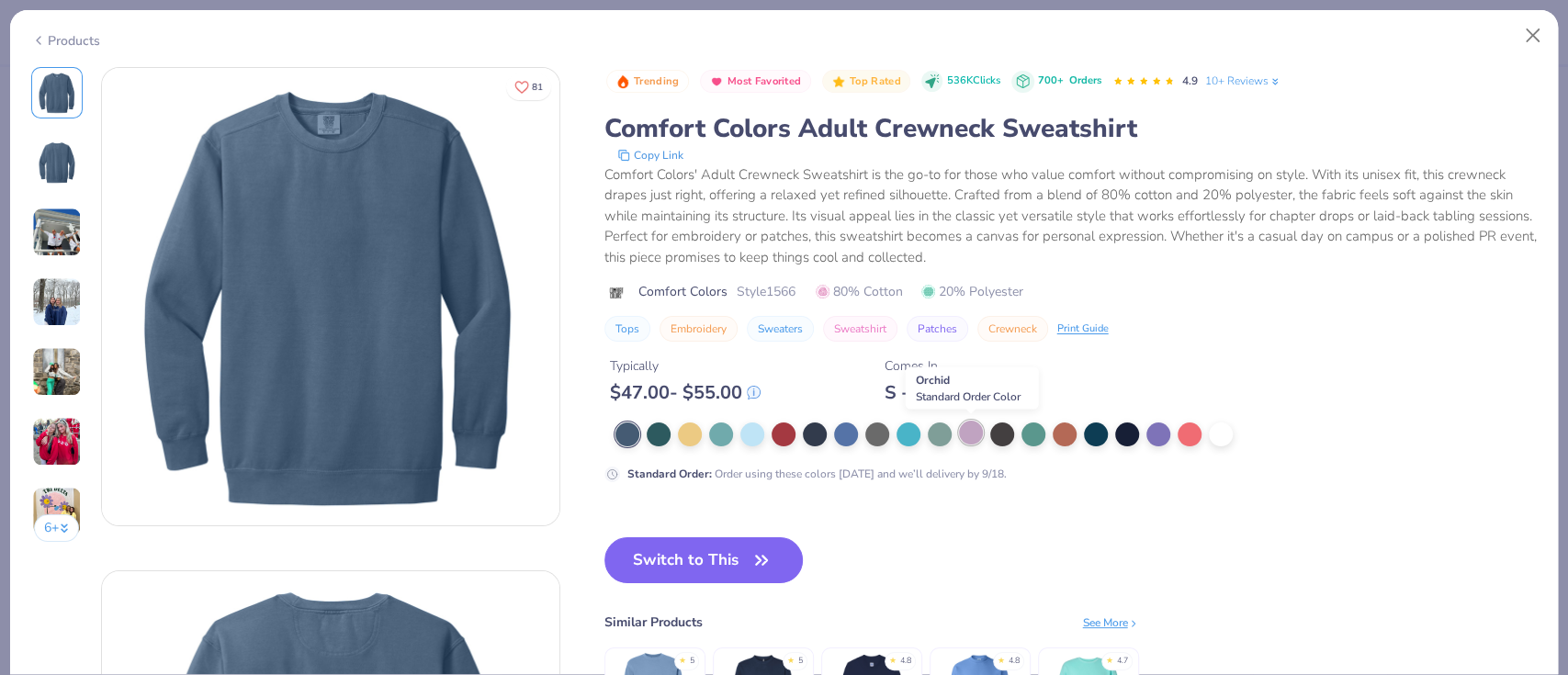
click at [970, 435] on div at bounding box center [971, 433] width 24 height 24
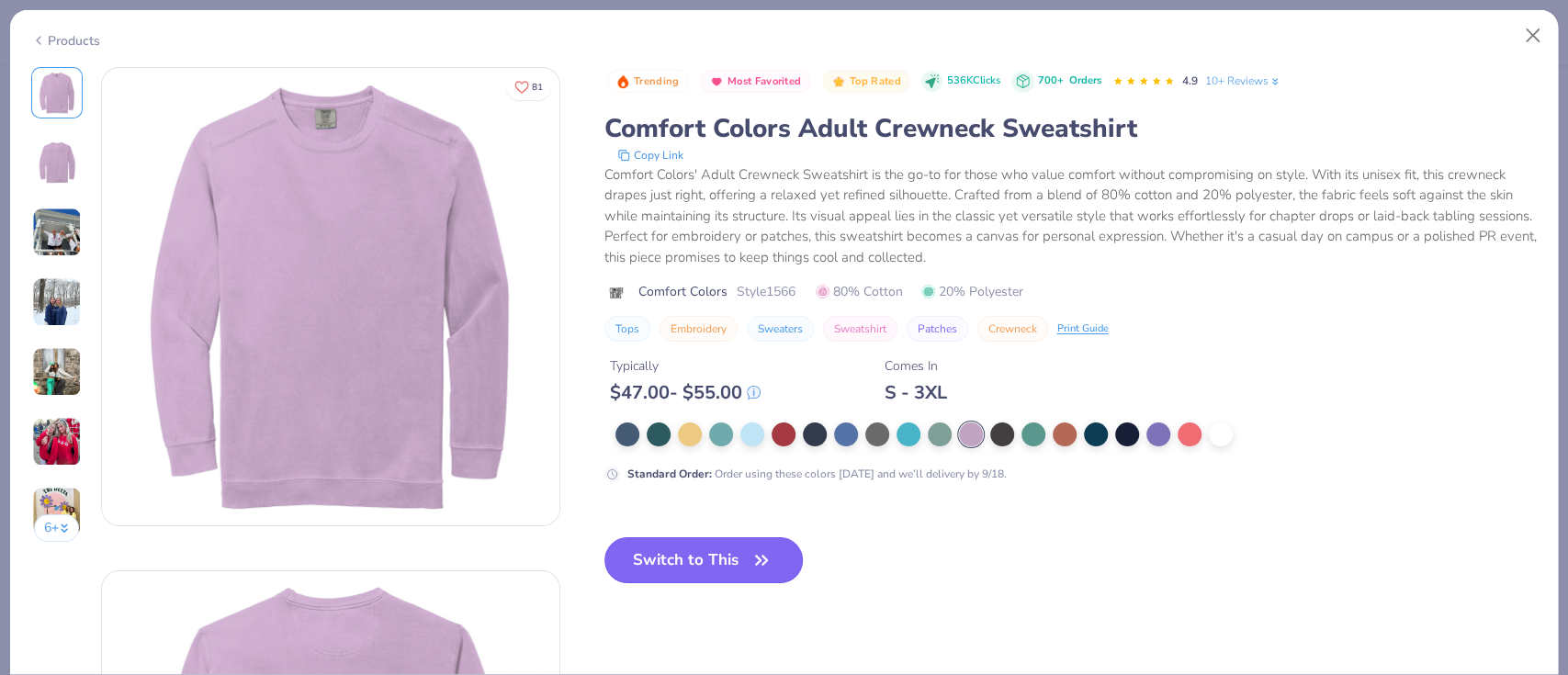
click at [743, 542] on button "Switch to This" at bounding box center [703, 560] width 199 height 46
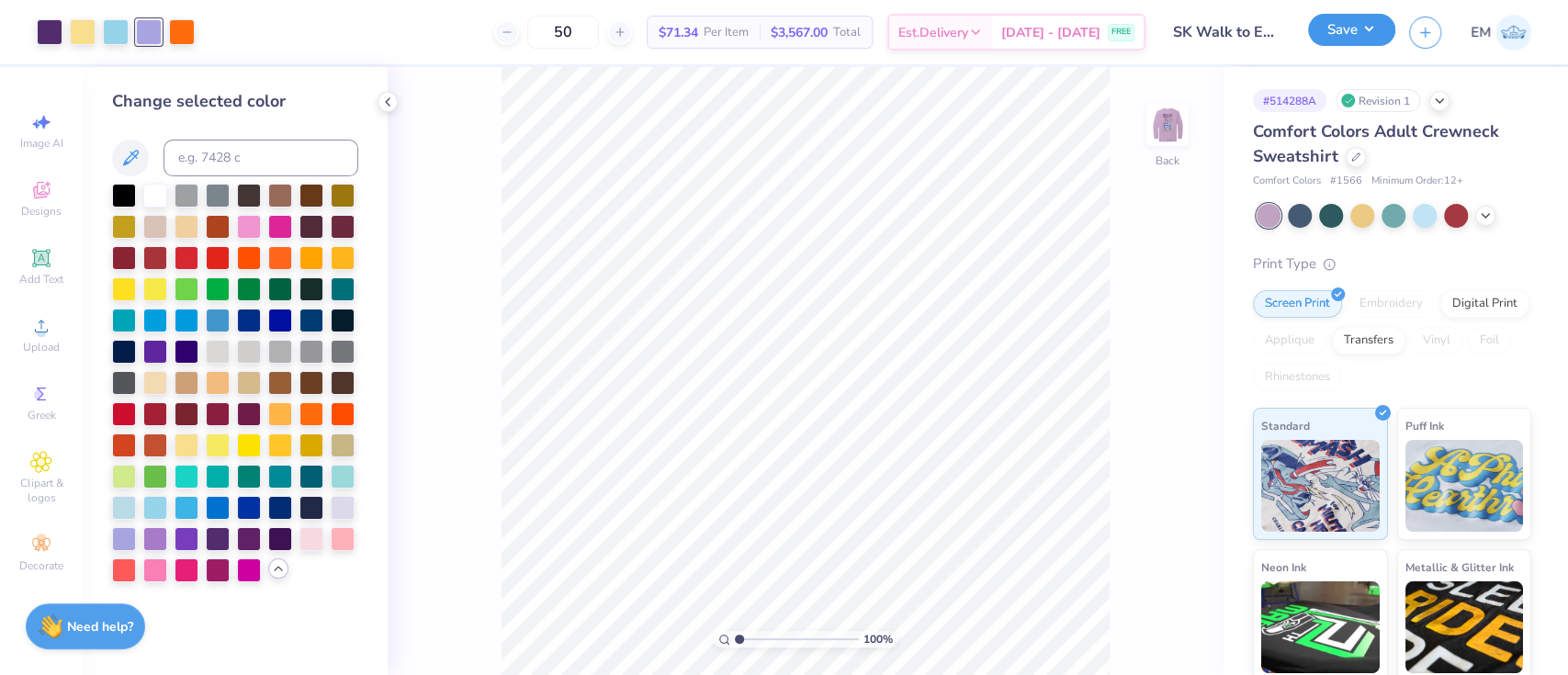
click at [1366, 33] on button "Save" at bounding box center [1351, 30] width 87 height 32
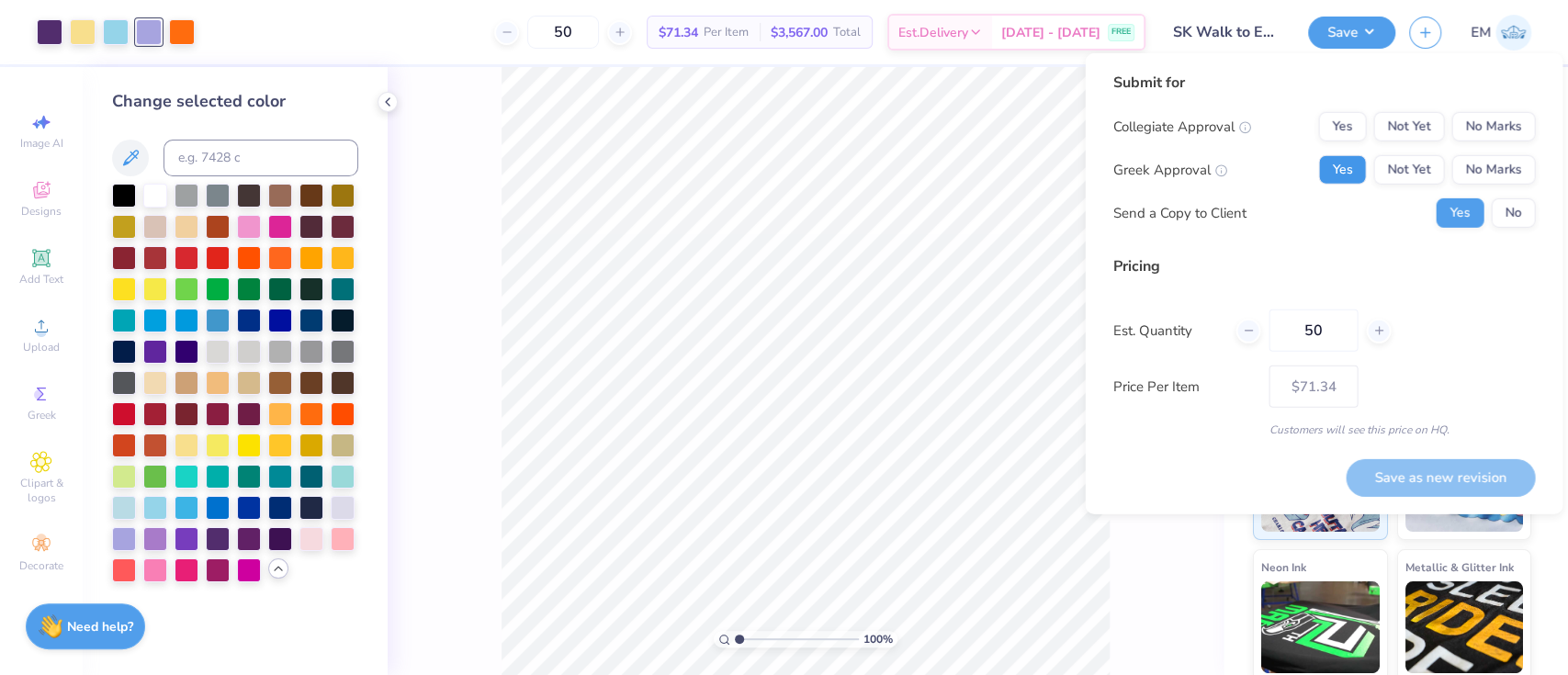
drag, startPoint x: 1331, startPoint y: 171, endPoint x: 1406, endPoint y: 146, distance: 79.3
click at [1337, 163] on button "Yes" at bounding box center [1342, 169] width 48 height 29
click at [1491, 113] on button "No Marks" at bounding box center [1493, 126] width 84 height 29
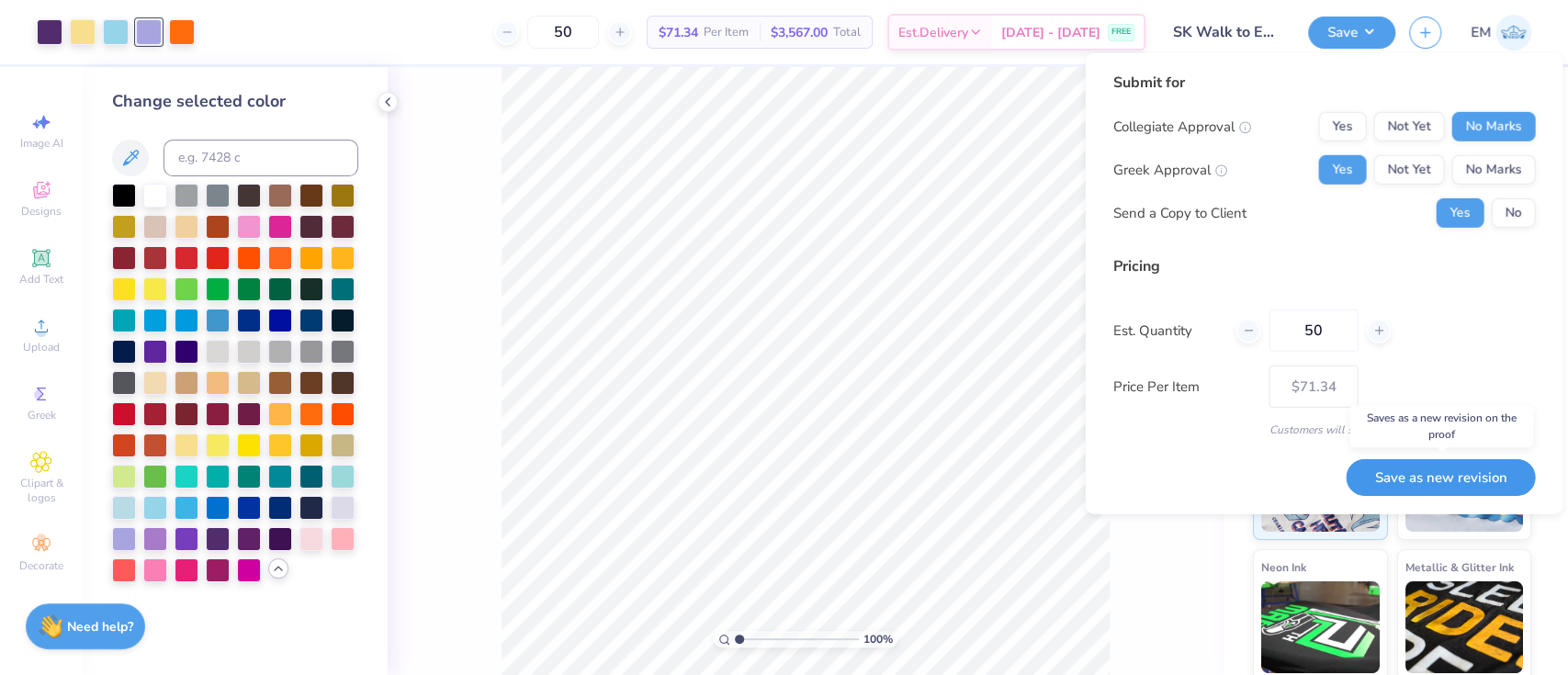
click at [1455, 478] on button "Save as new revision" at bounding box center [1439, 477] width 189 height 38
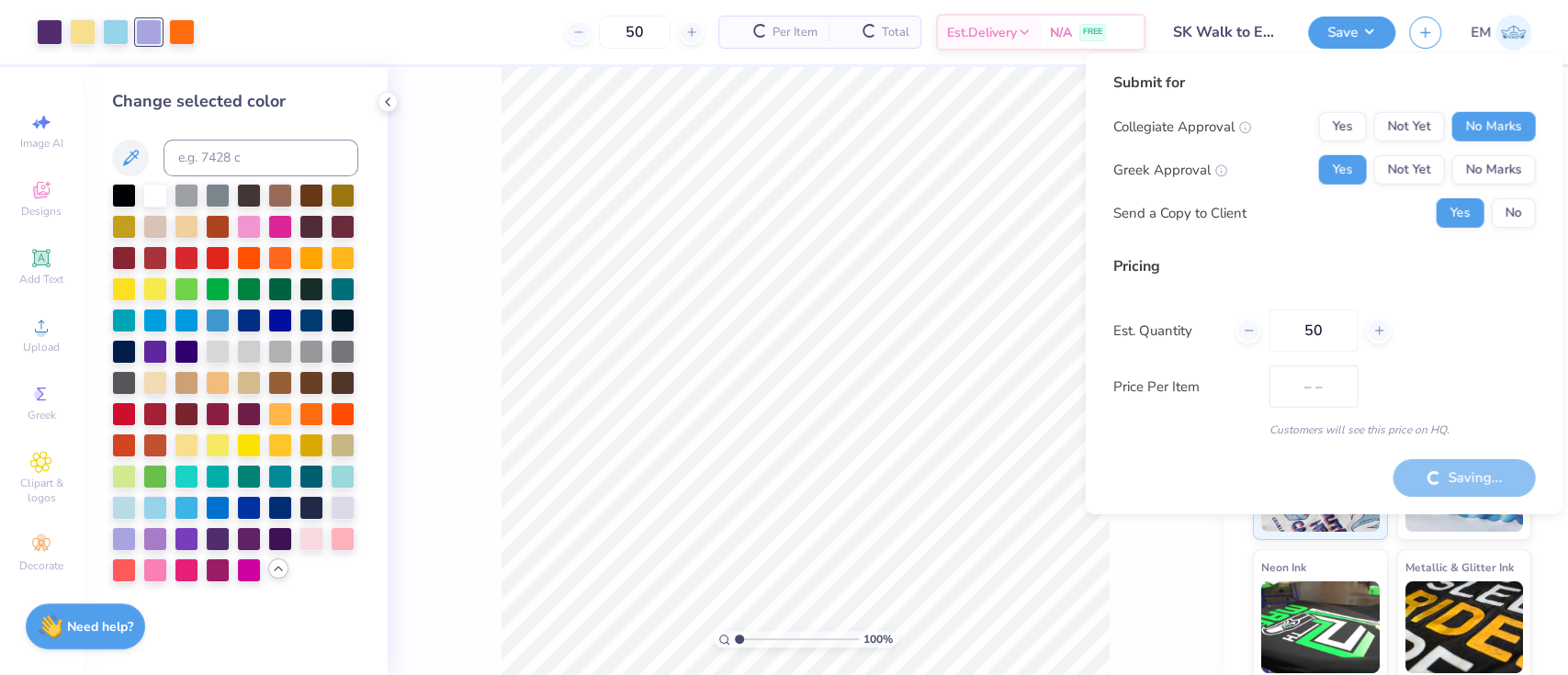
type input "$71.34"
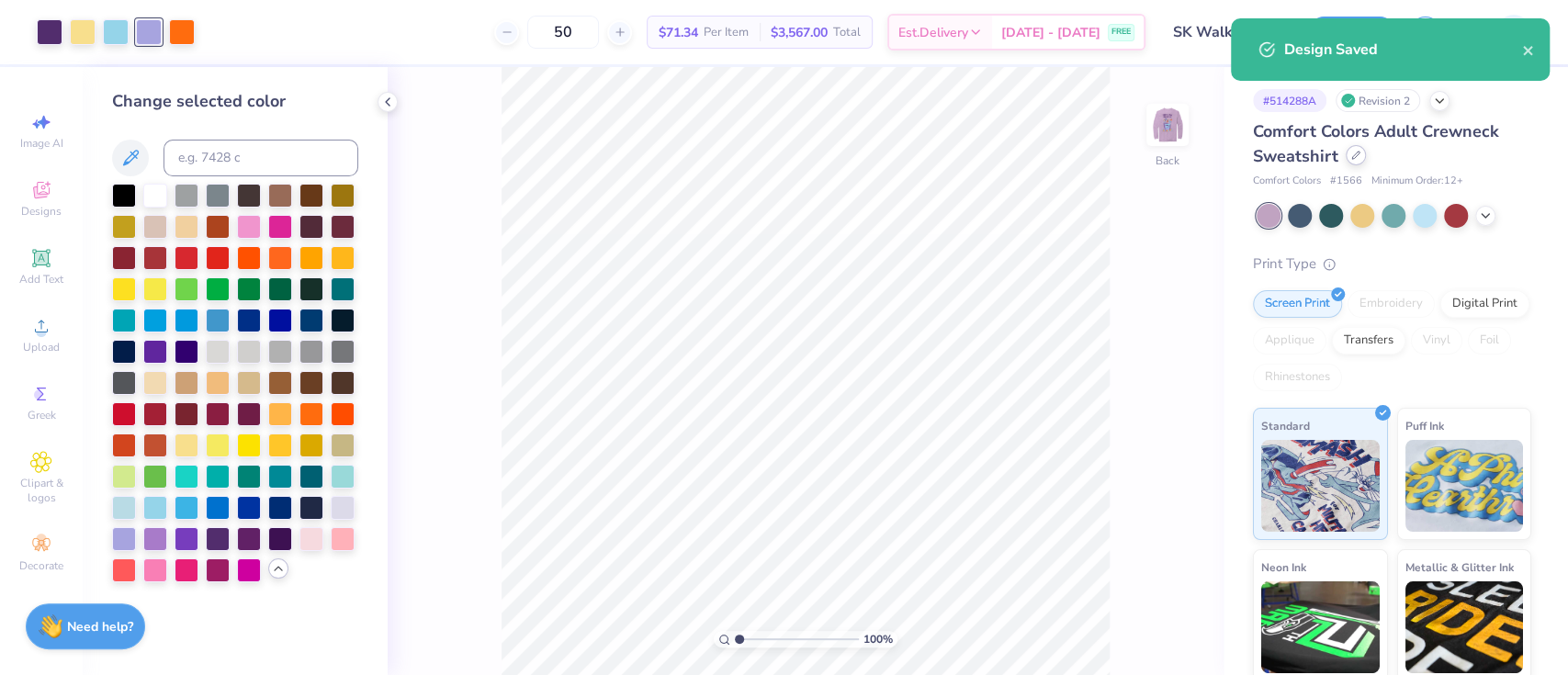
click at [1356, 154] on icon at bounding box center [1355, 155] width 9 height 9
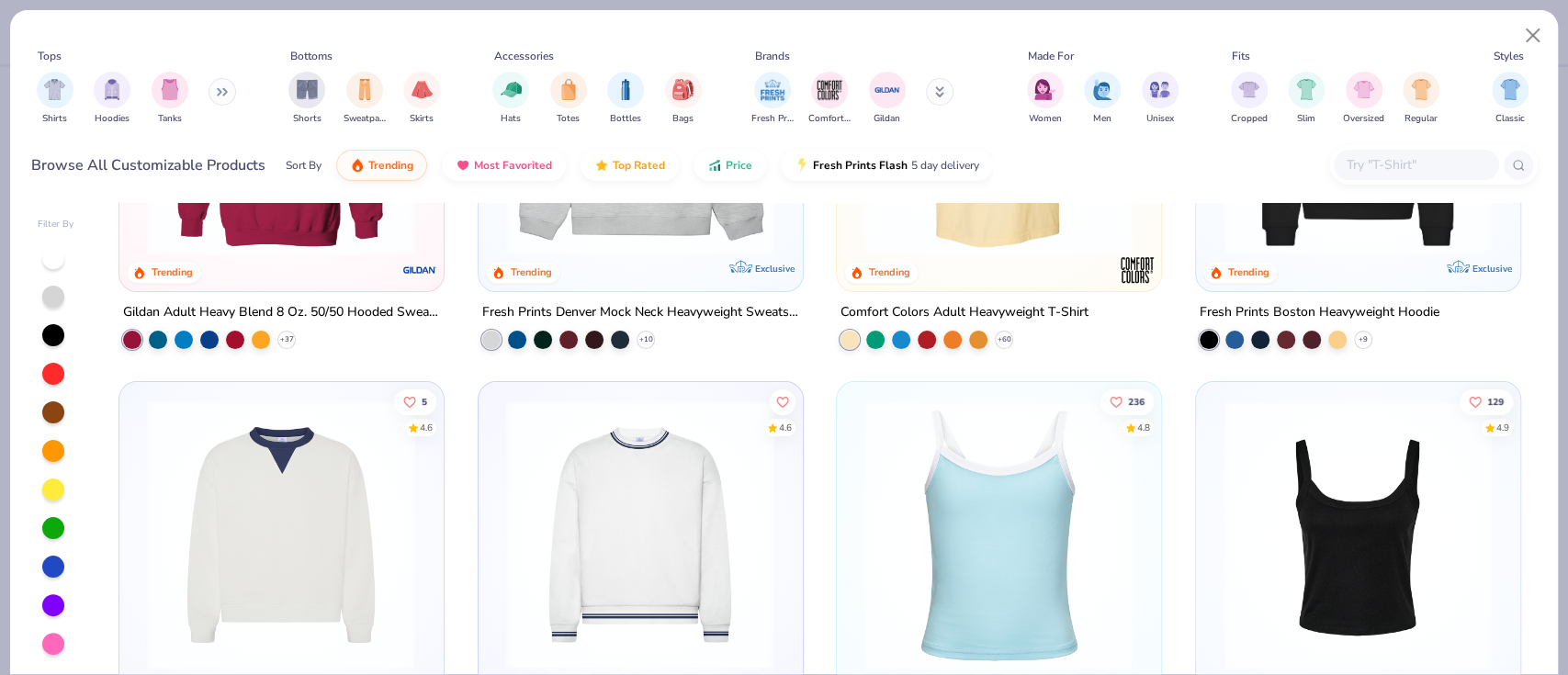
scroll to position [367, 0]
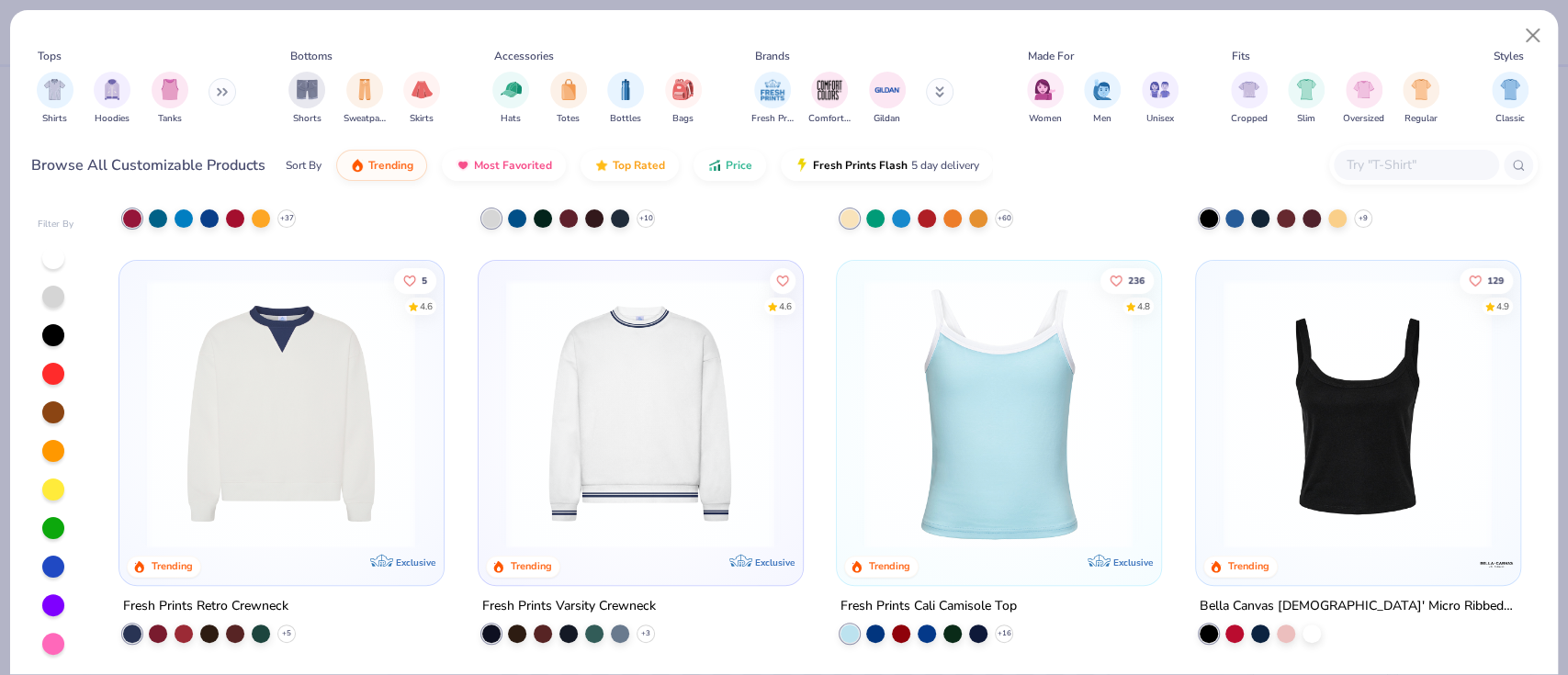
click at [217, 96] on button at bounding box center [222, 92] width 28 height 28
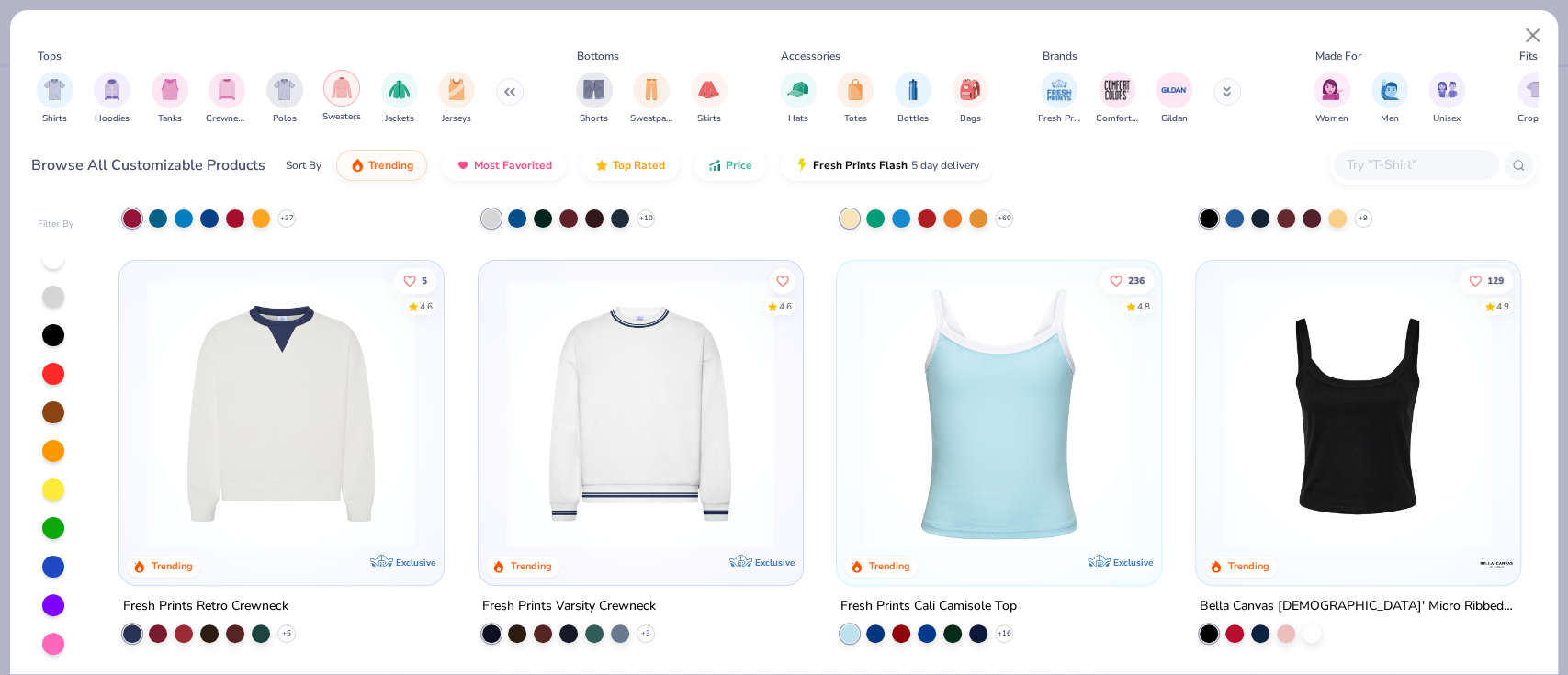
click at [351, 96] on img "filter for Sweaters" at bounding box center [342, 87] width 21 height 21
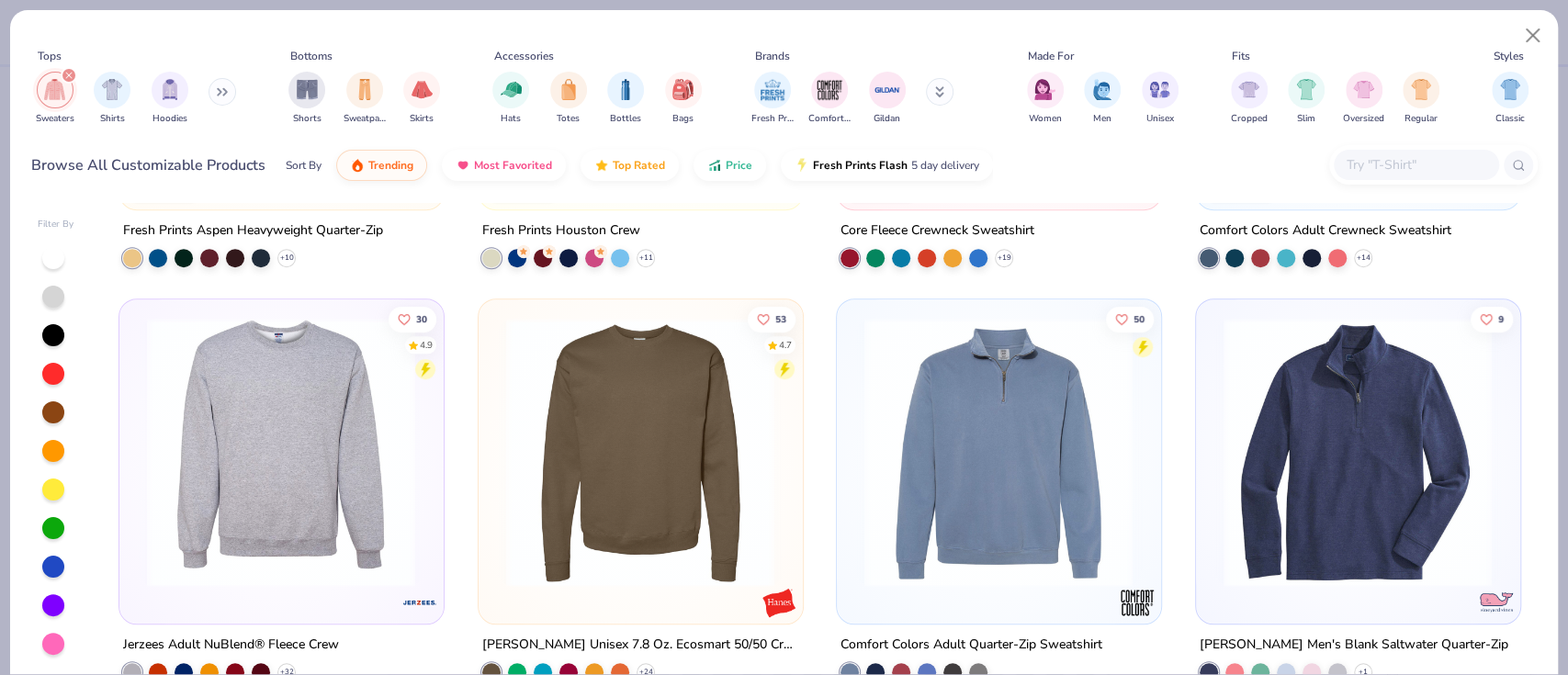
scroll to position [735, 0]
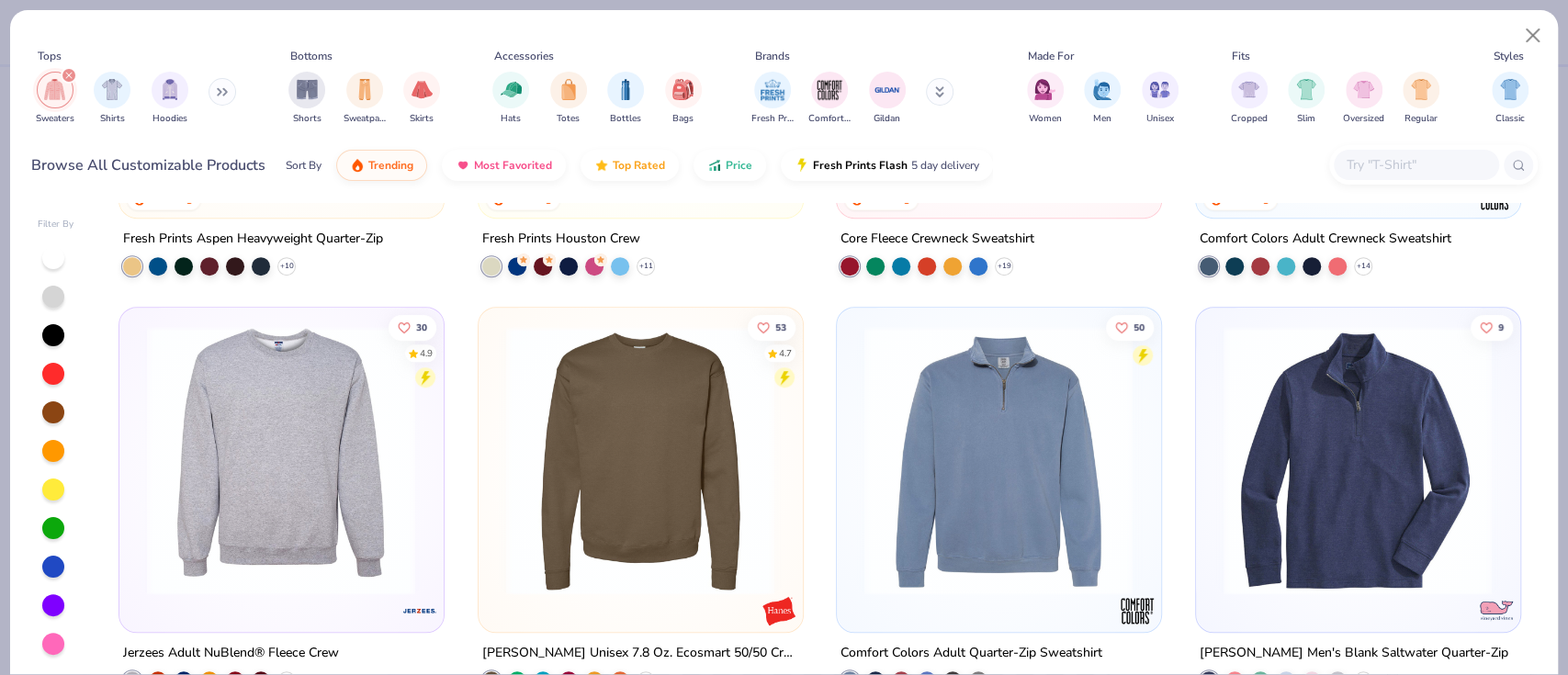
click at [334, 467] on img at bounding box center [281, 460] width 287 height 269
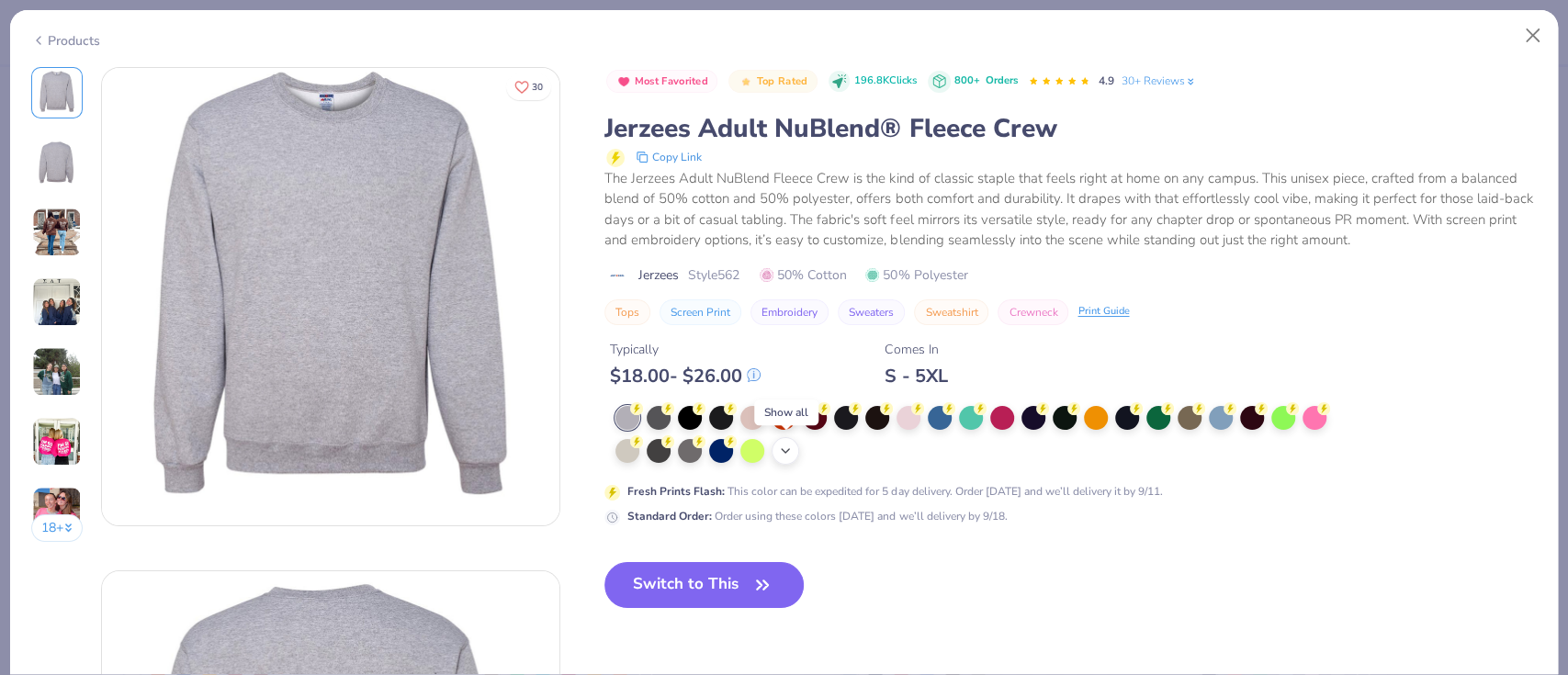
click at [789, 454] on icon at bounding box center [785, 451] width 15 height 15
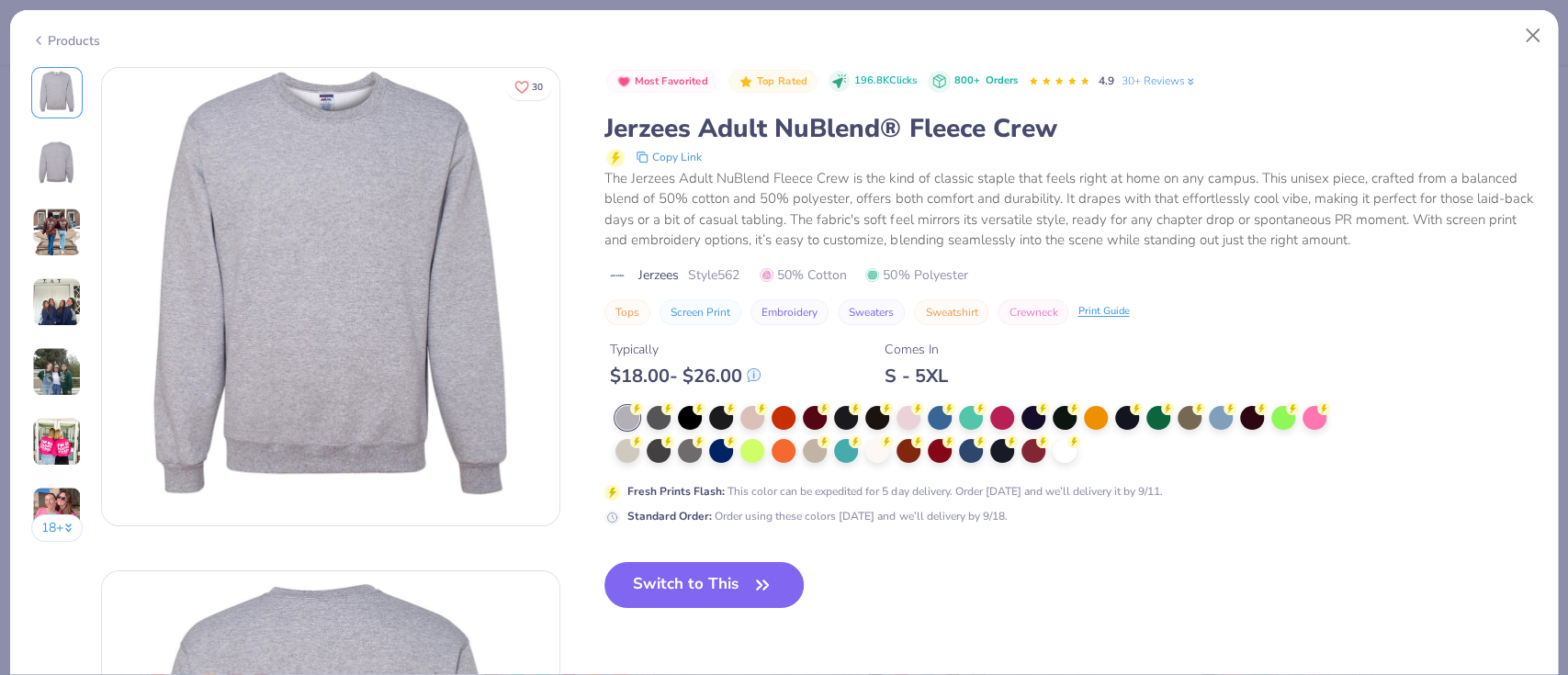
click at [87, 45] on div "Products" at bounding box center [65, 40] width 69 height 19
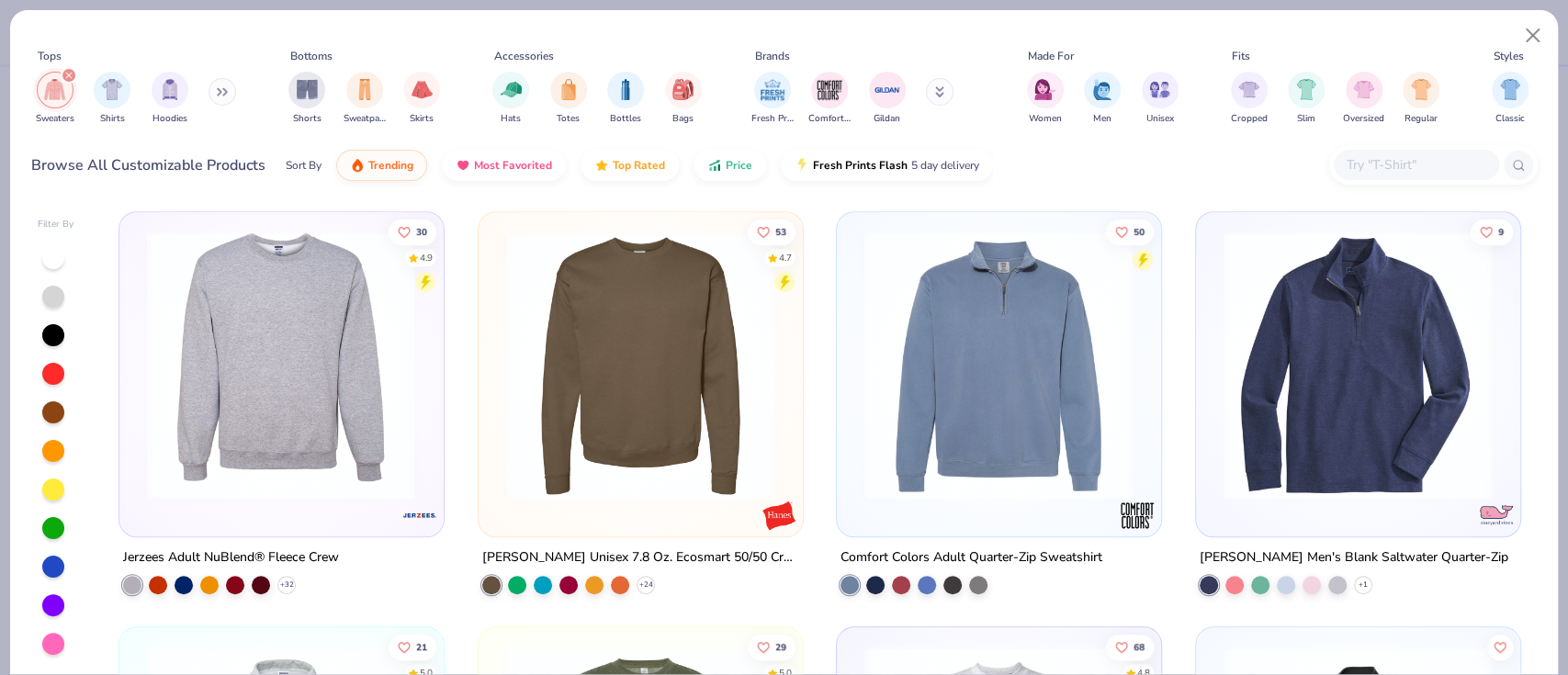
scroll to position [857, 0]
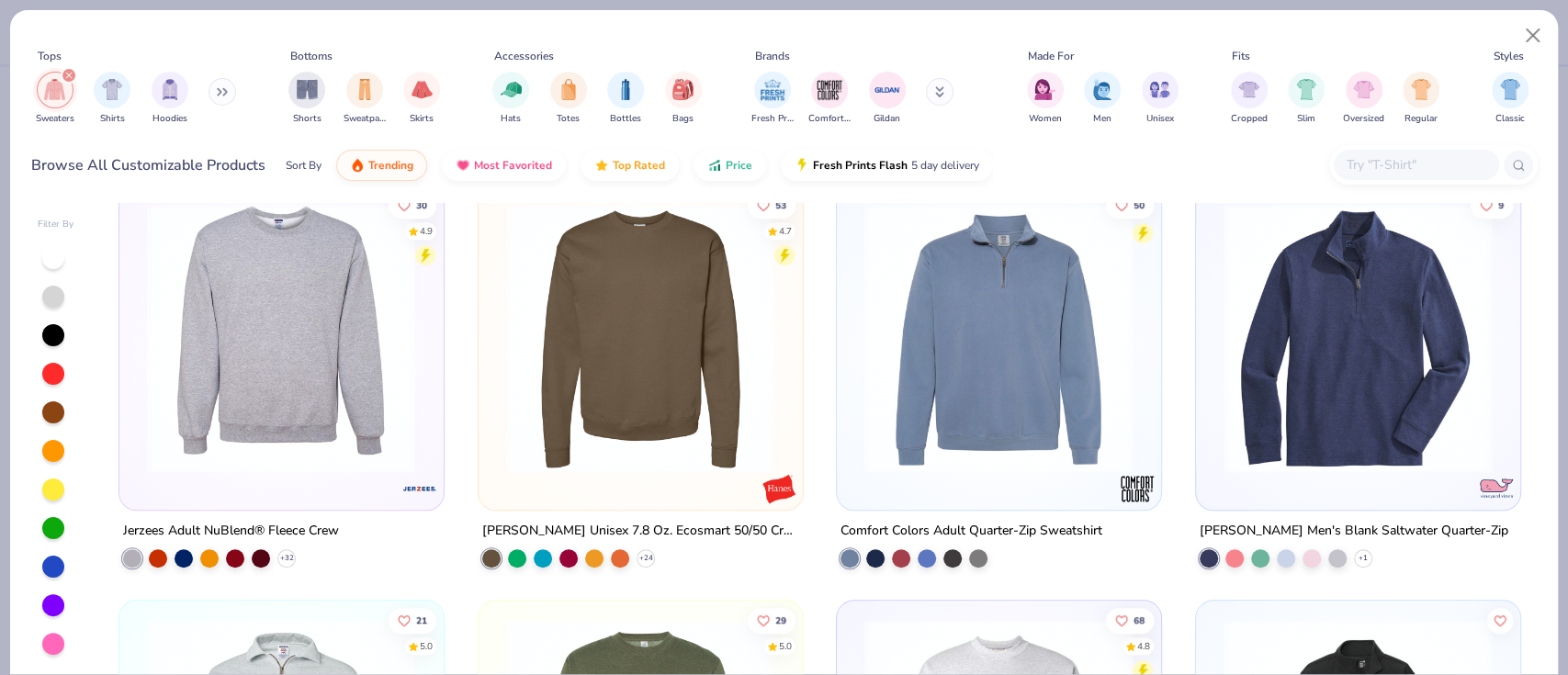
click at [610, 379] on img at bounding box center [640, 338] width 287 height 269
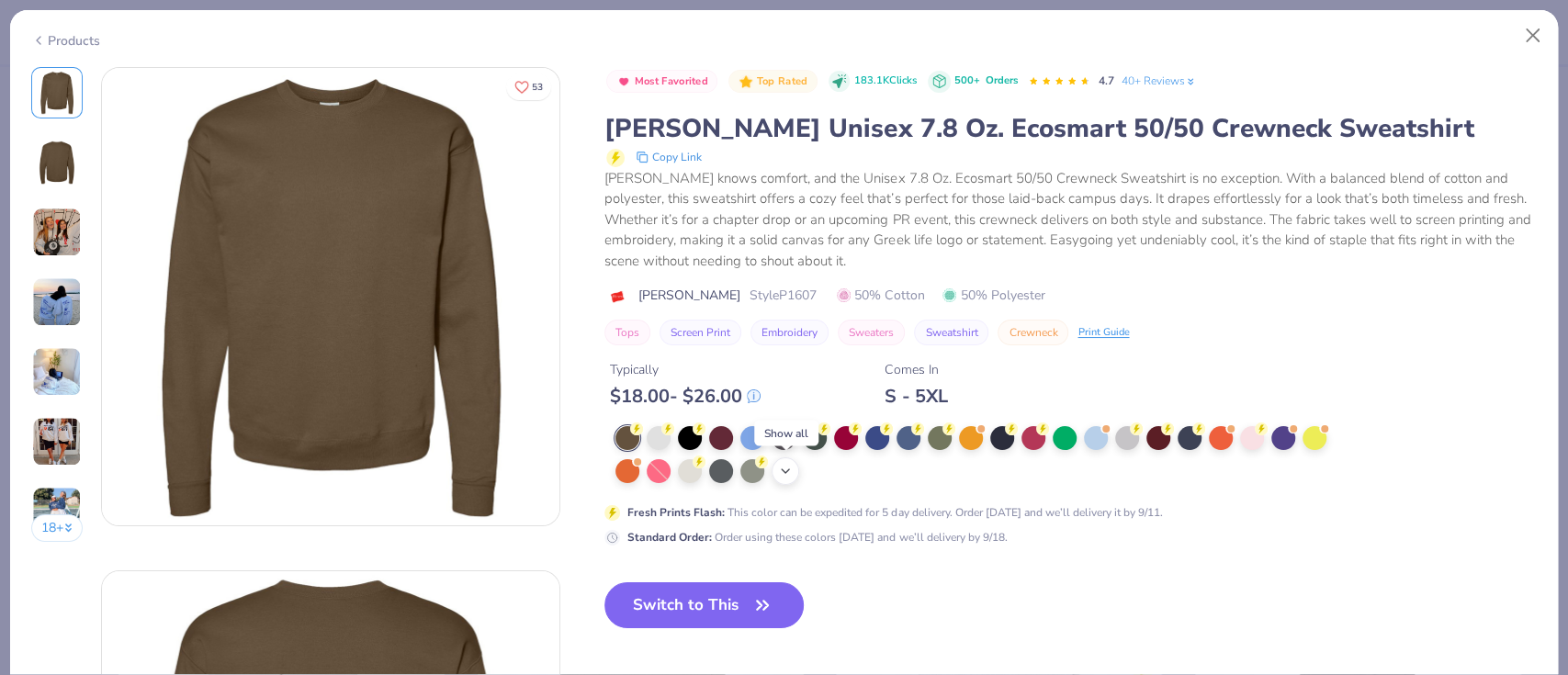
click at [781, 470] on icon at bounding box center [785, 471] width 15 height 15
click at [66, 41] on div "Products" at bounding box center [65, 40] width 69 height 19
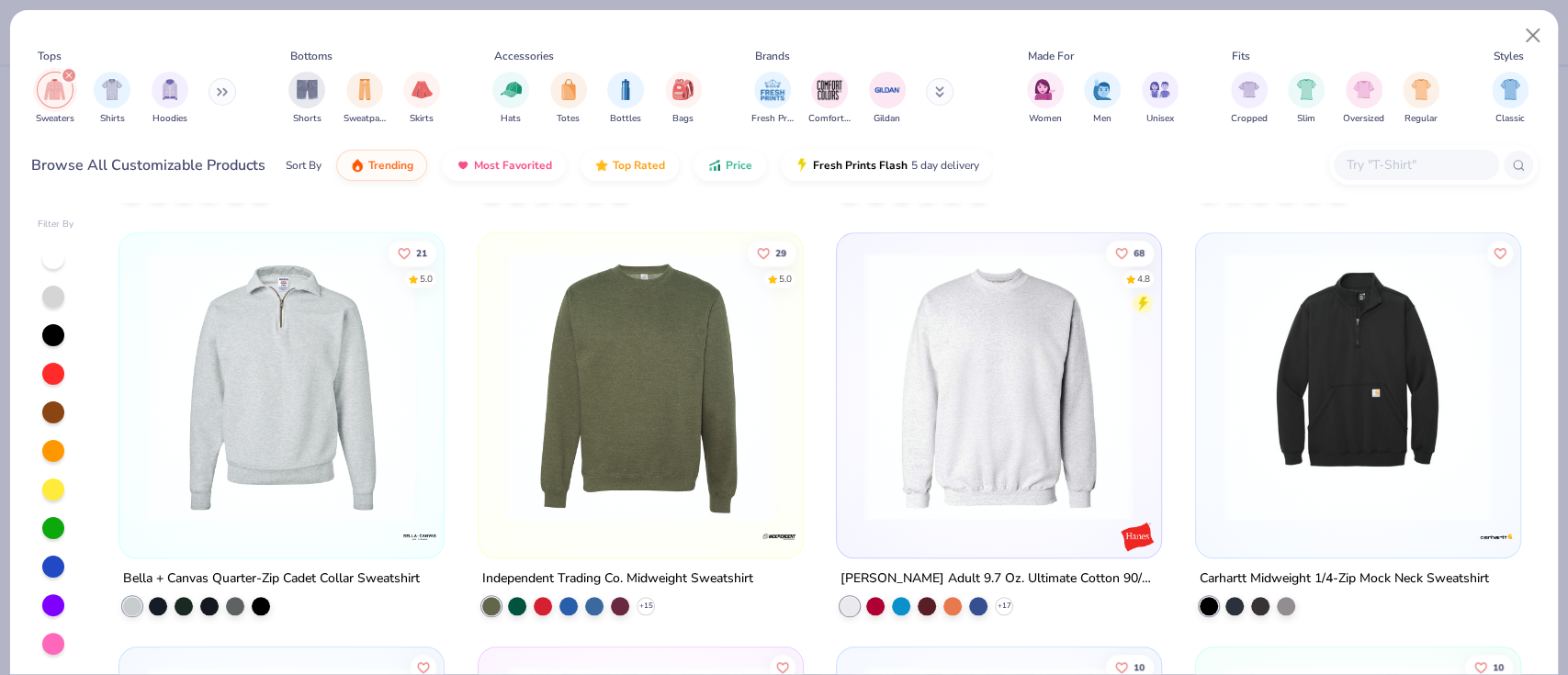
scroll to position [1346, 0]
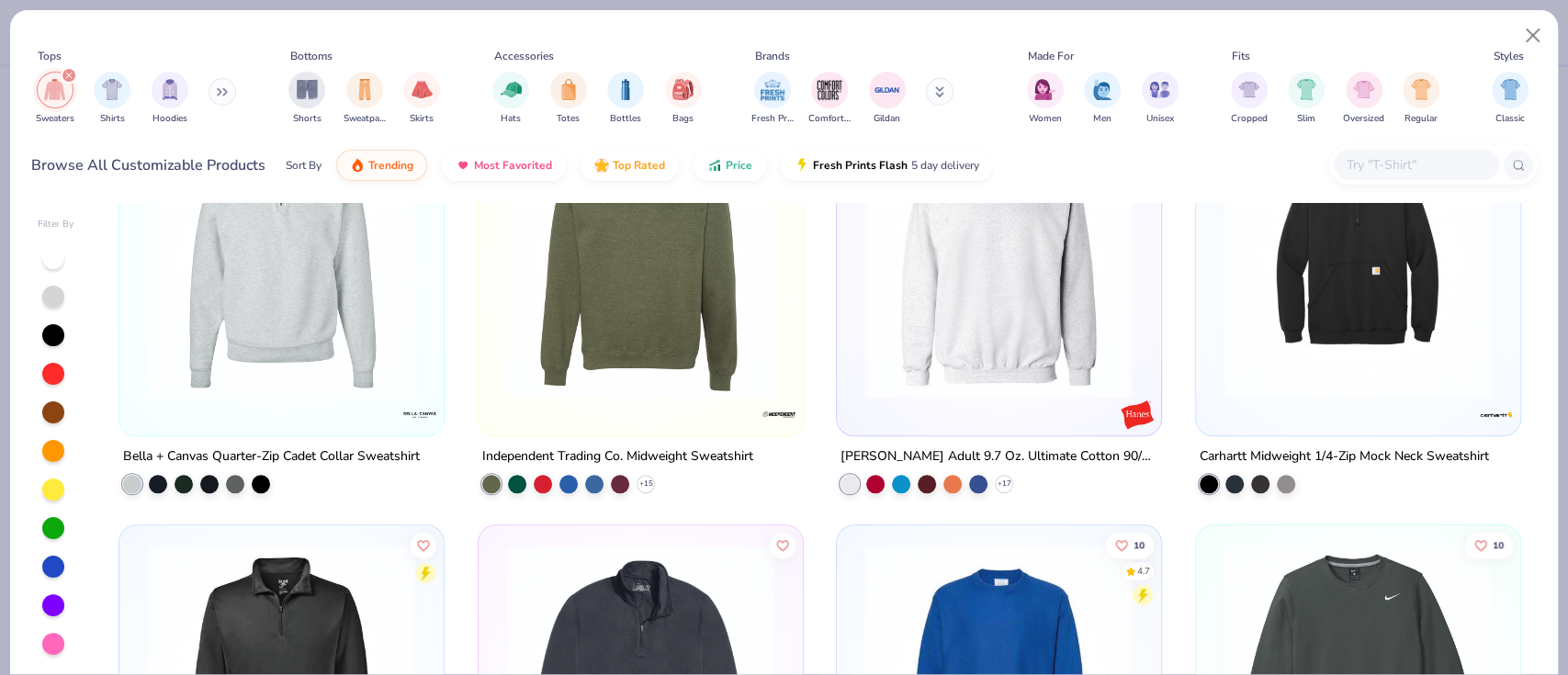
click at [696, 338] on img at bounding box center [640, 263] width 287 height 269
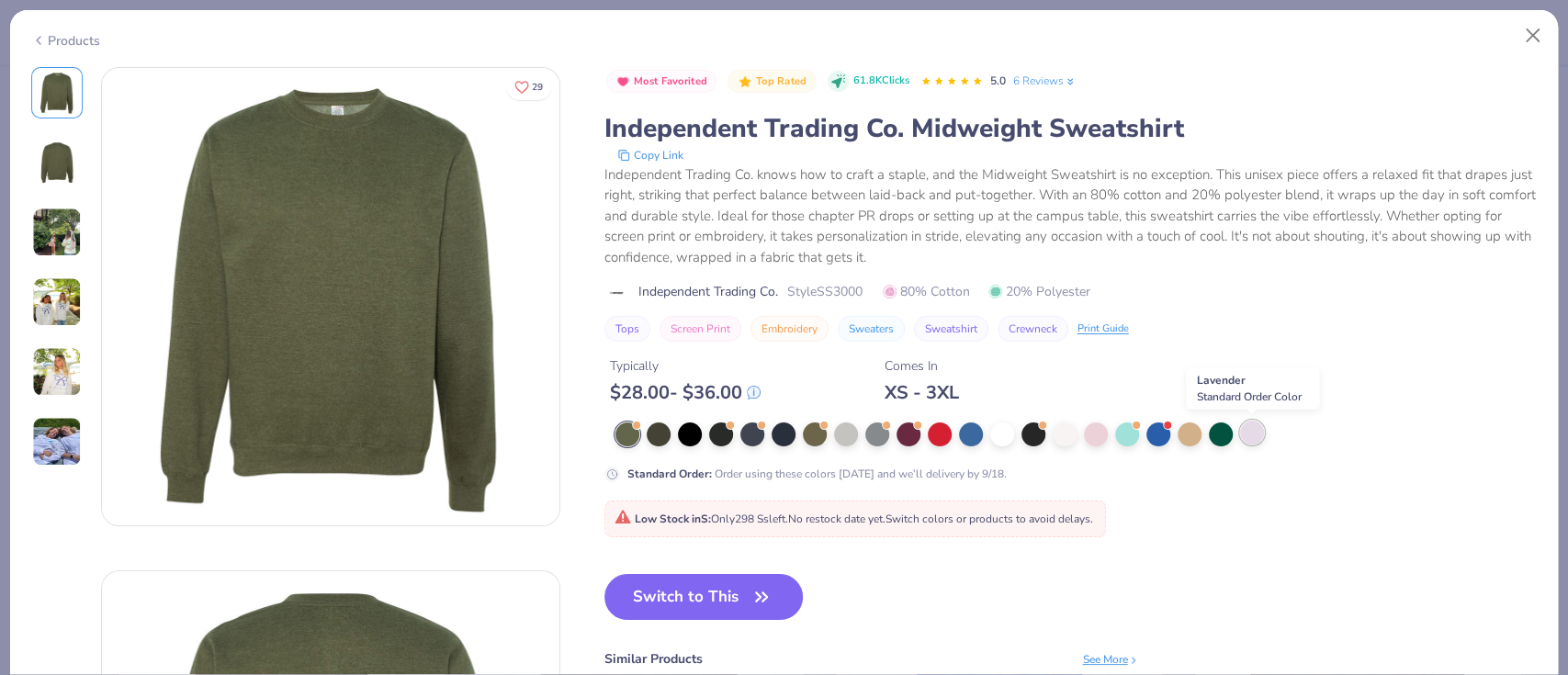
click at [1262, 426] on div at bounding box center [1252, 433] width 24 height 24
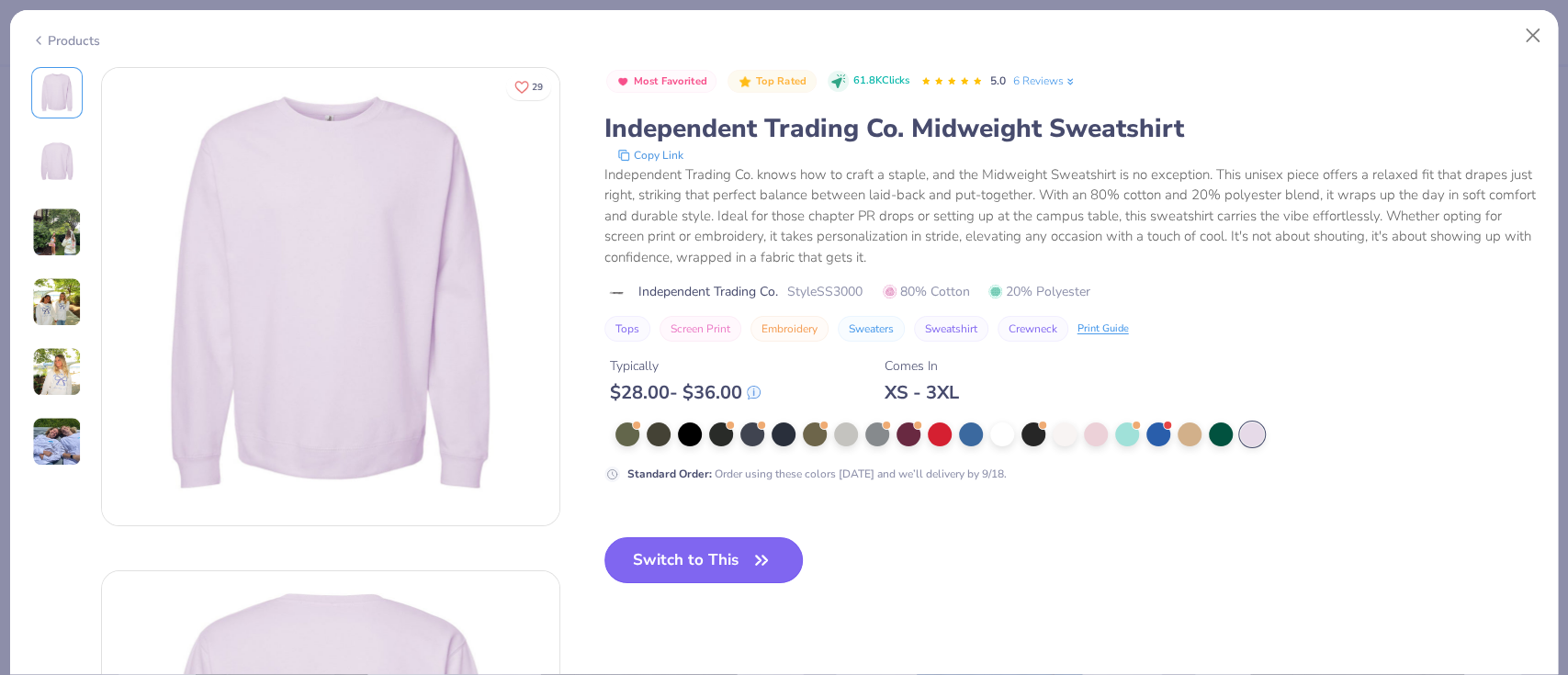
click at [681, 567] on button "Switch to This" at bounding box center [703, 560] width 199 height 46
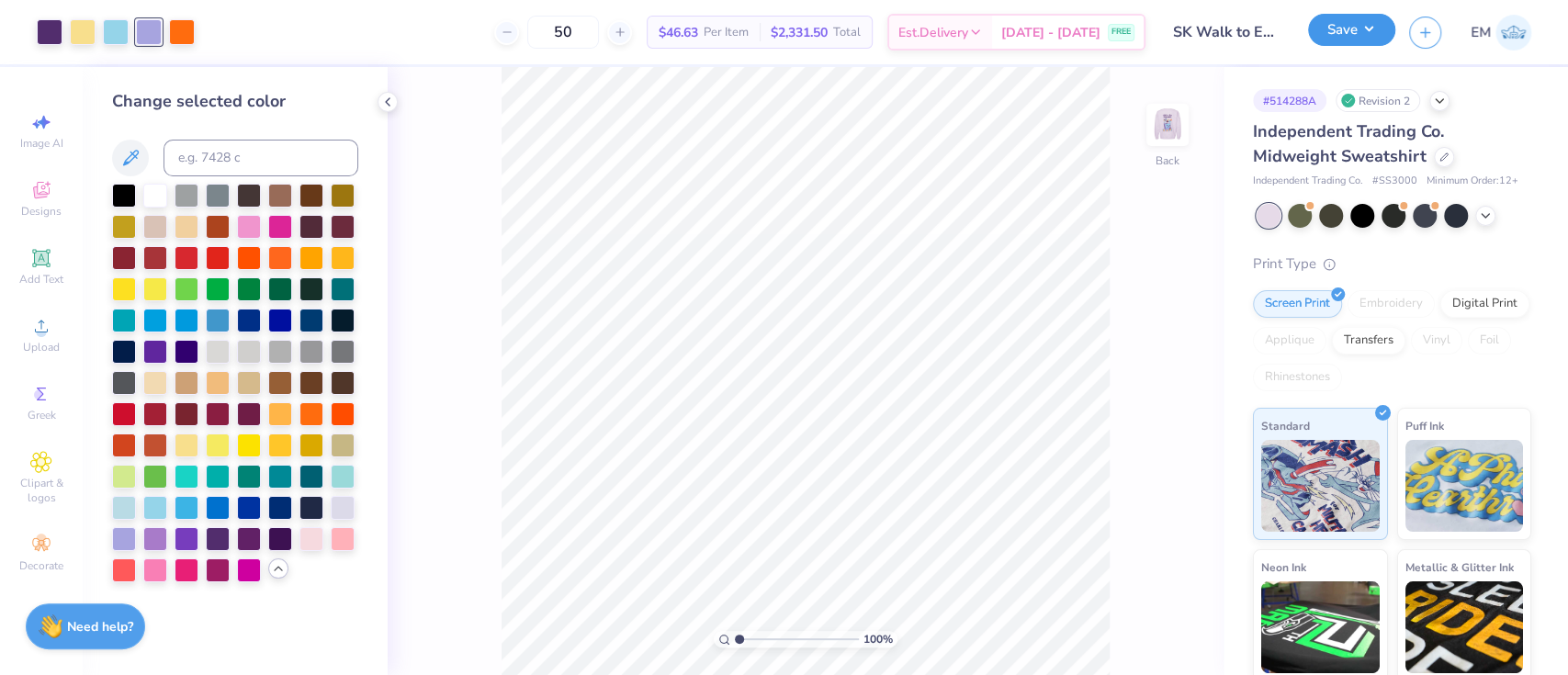
click at [1355, 39] on button "Save" at bounding box center [1351, 30] width 87 height 32
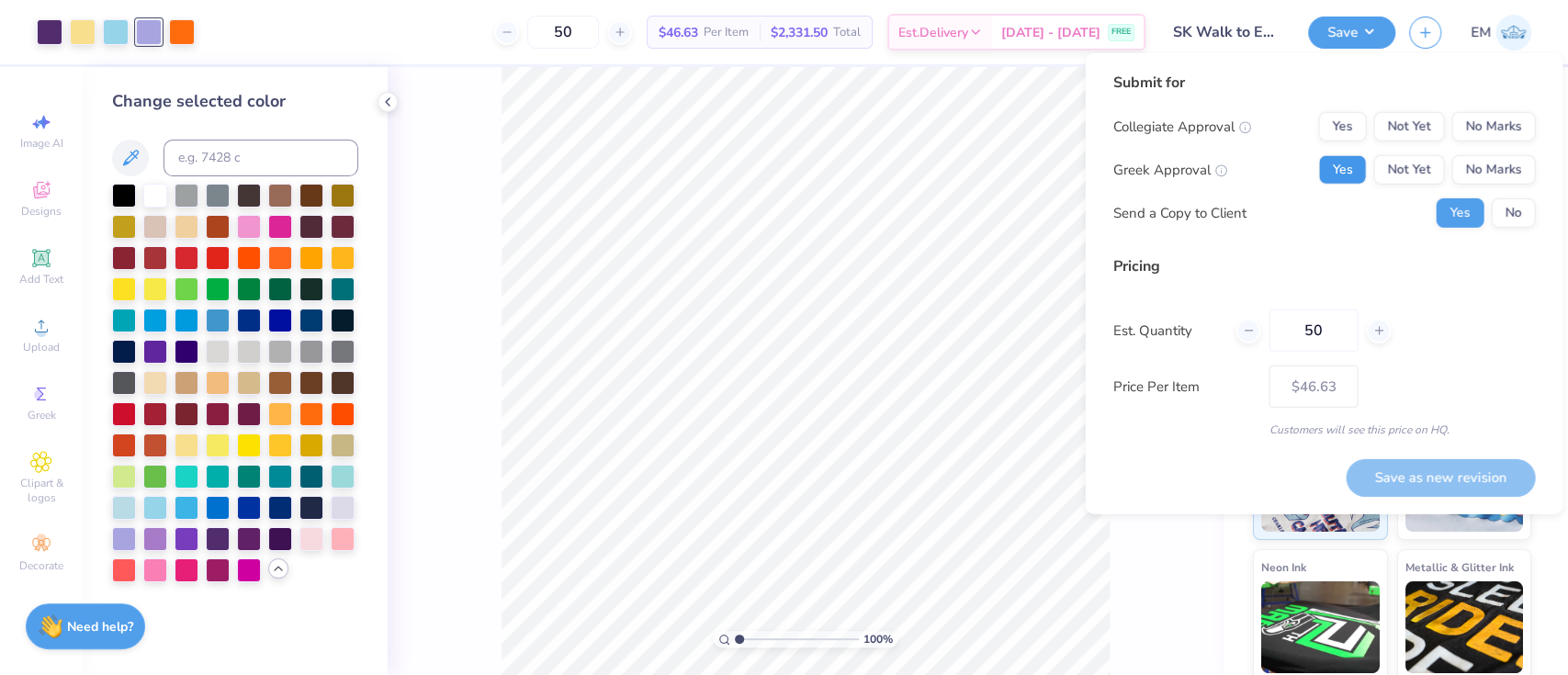
click at [1357, 174] on button "Yes" at bounding box center [1342, 169] width 48 height 29
drag, startPoint x: 1475, startPoint y: 124, endPoint x: 1464, endPoint y: 141, distance: 20.6
click at [1474, 125] on button "No Marks" at bounding box center [1493, 126] width 84 height 29
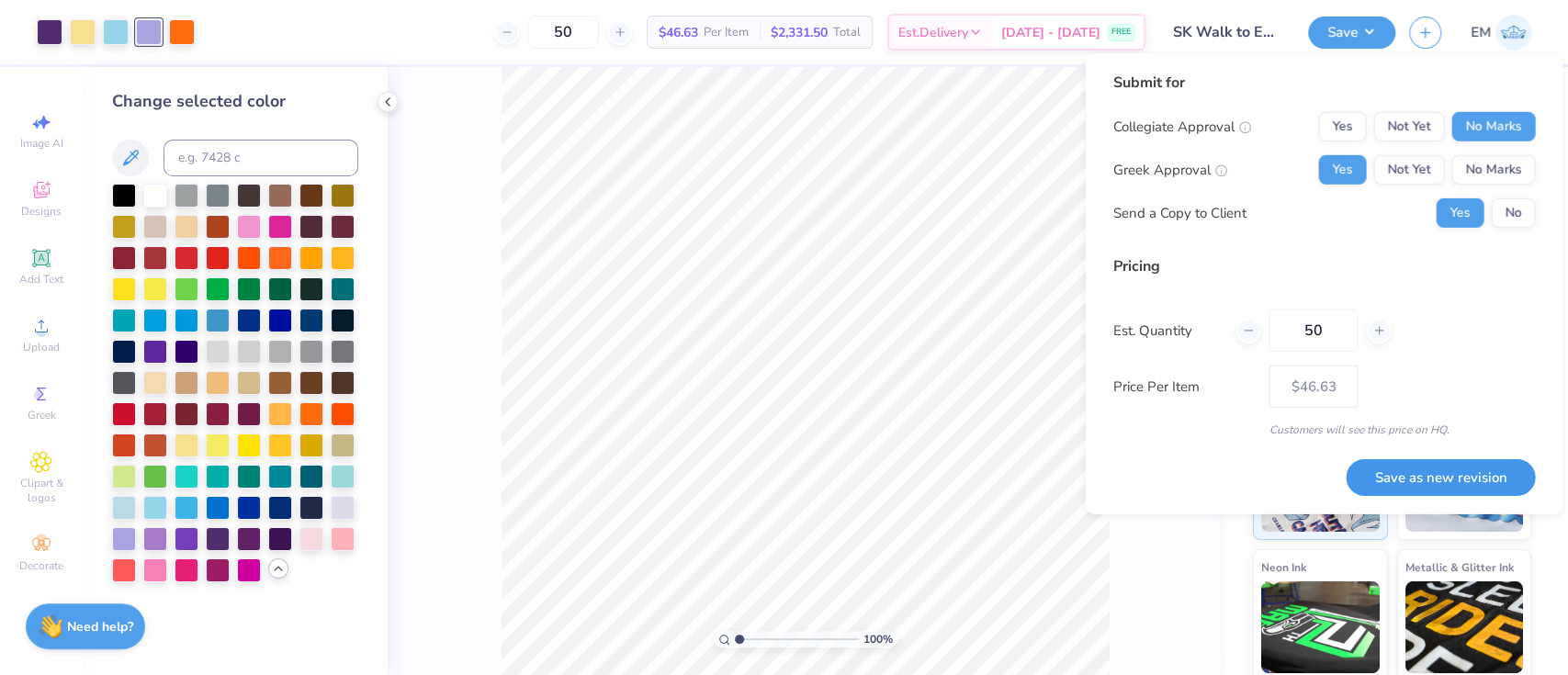
click at [1472, 469] on button "Save as new revision" at bounding box center [1439, 477] width 189 height 38
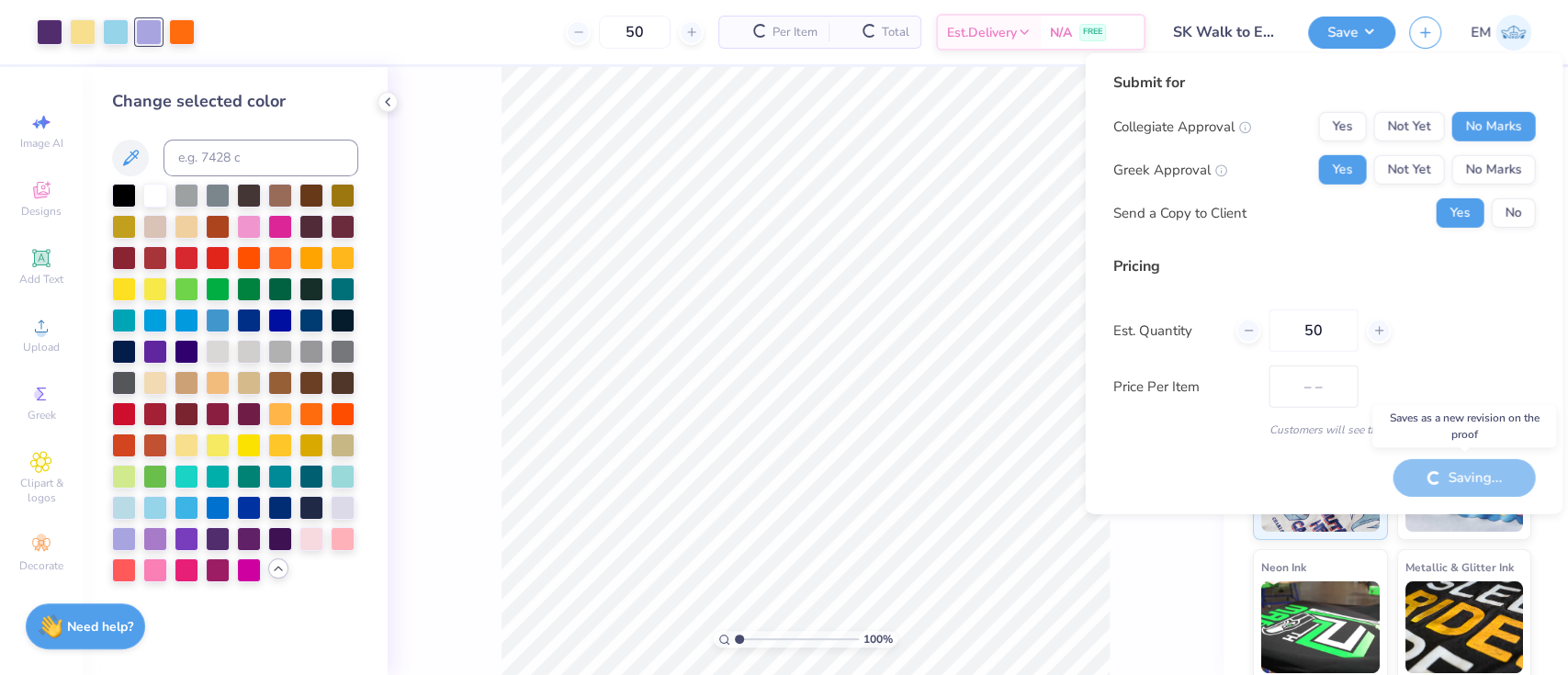
type input "$46.63"
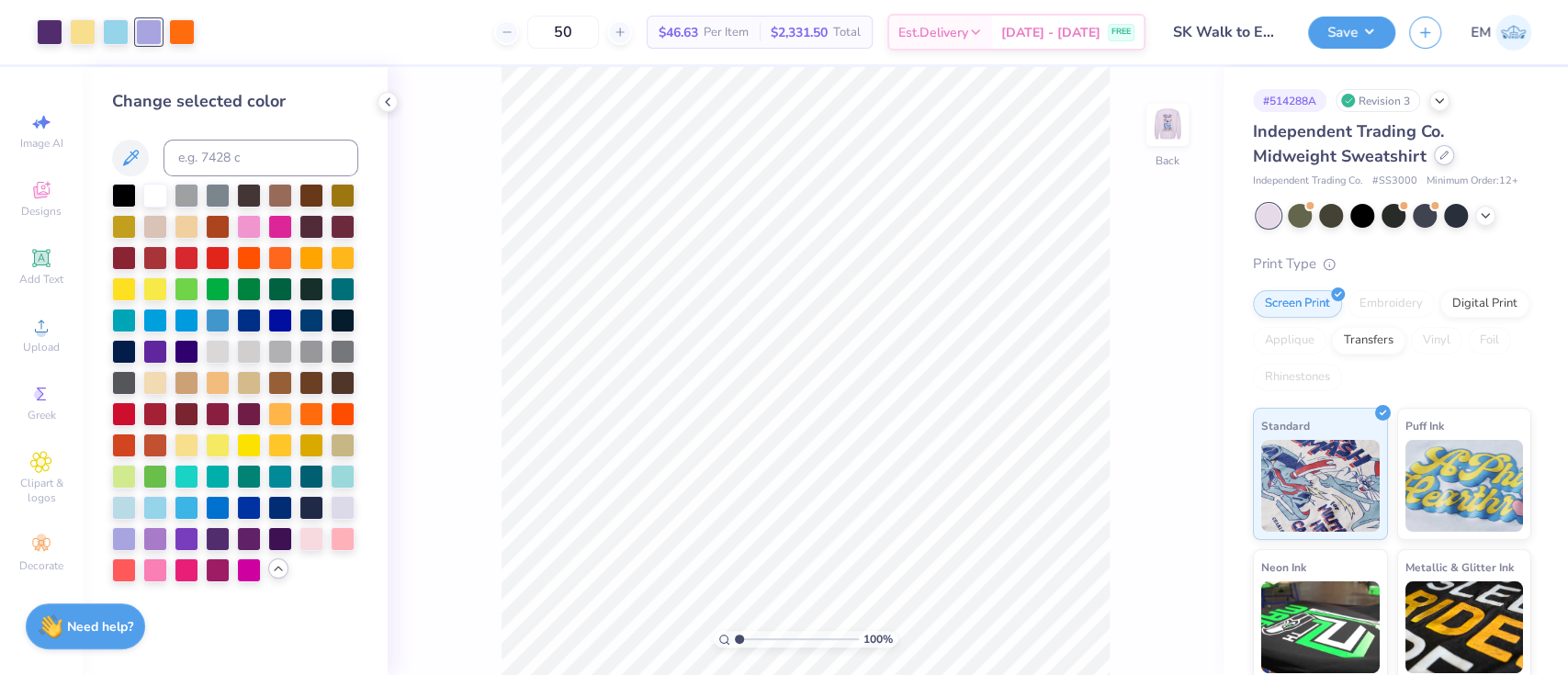
click at [1440, 152] on icon at bounding box center [1443, 155] width 9 height 9
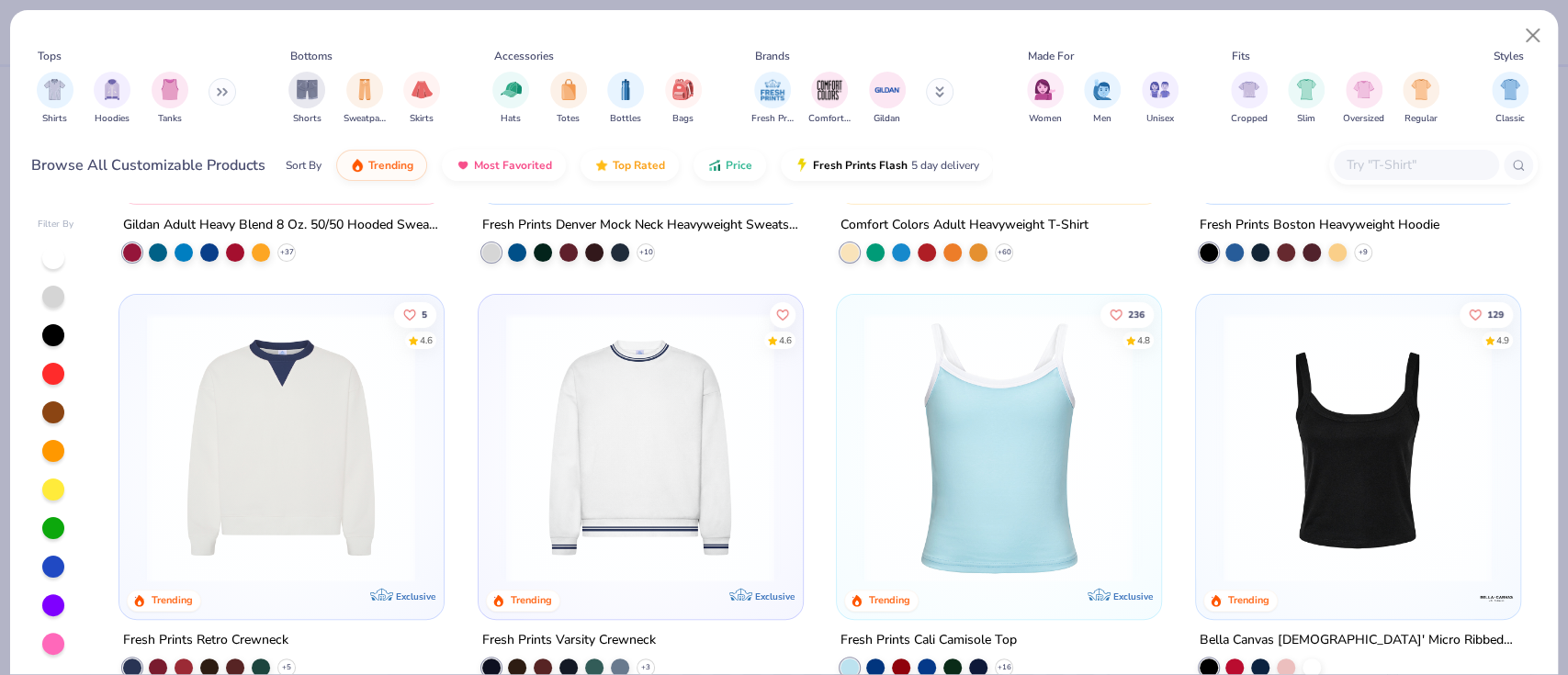
scroll to position [367, 0]
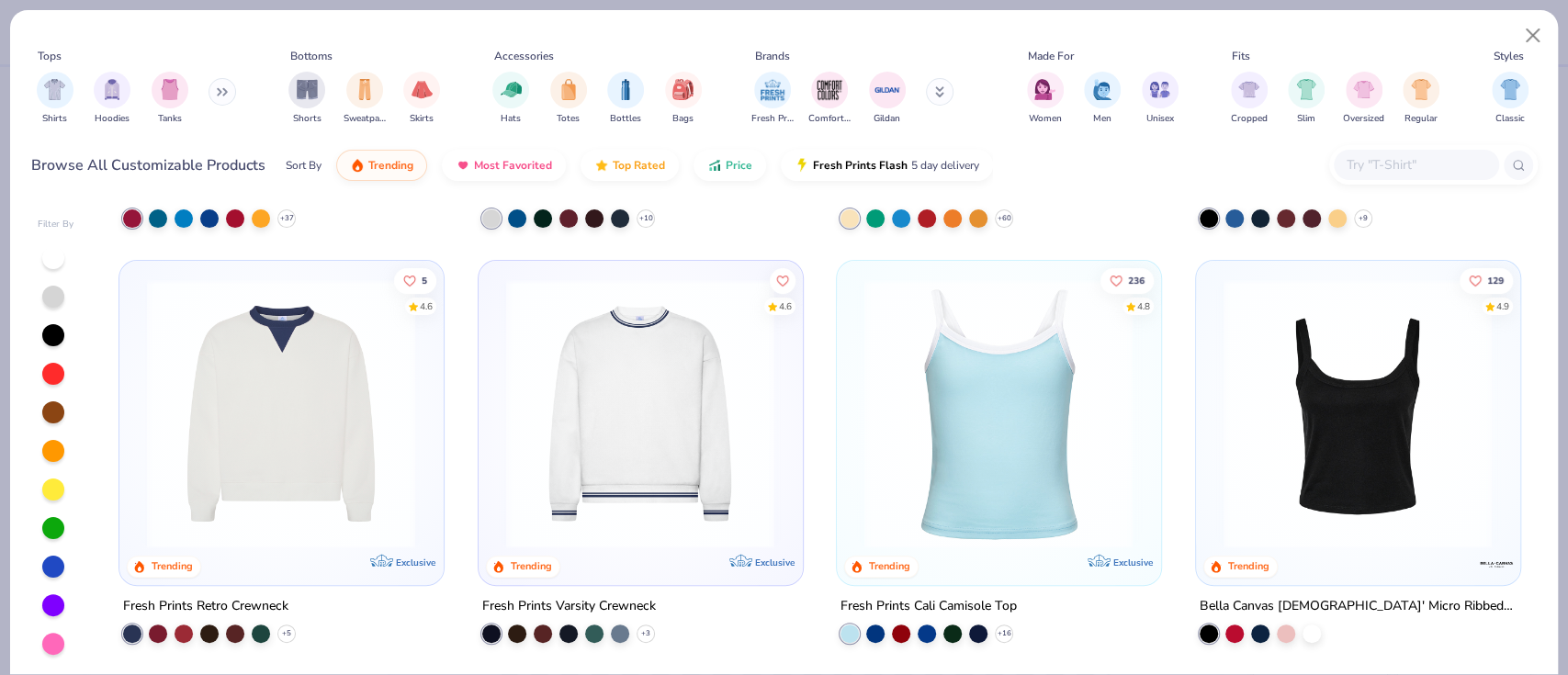
click at [221, 96] on button at bounding box center [222, 92] width 28 height 28
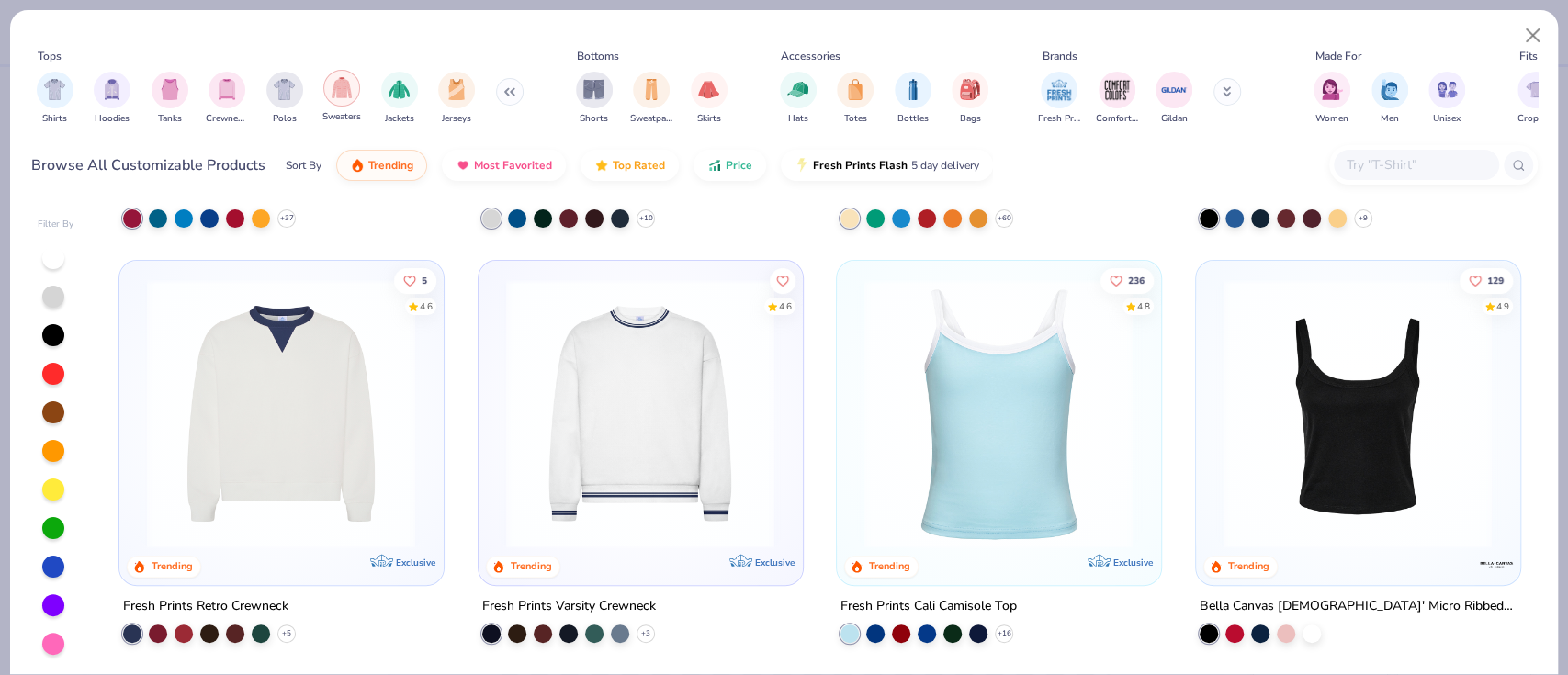
click at [345, 83] on img "filter for Sweaters" at bounding box center [342, 87] width 21 height 21
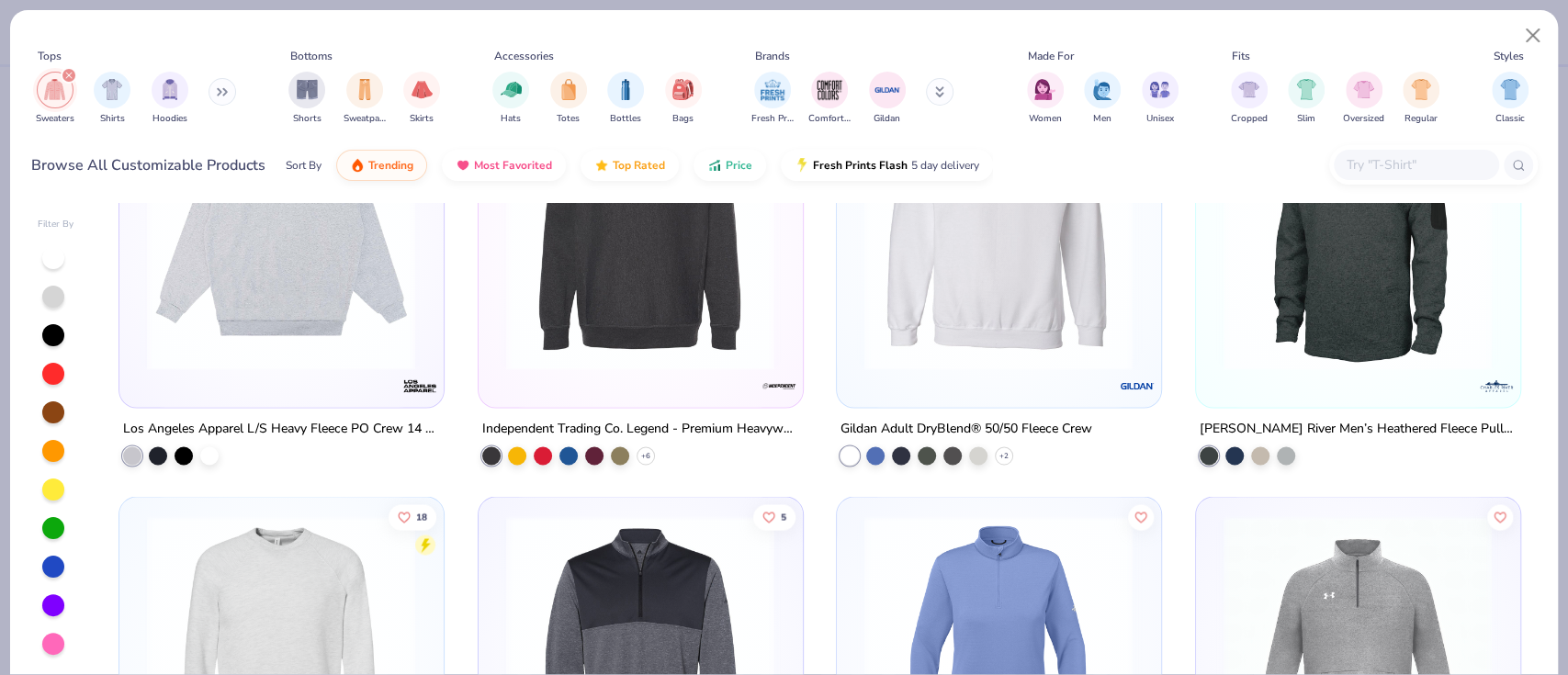
scroll to position [2081, 0]
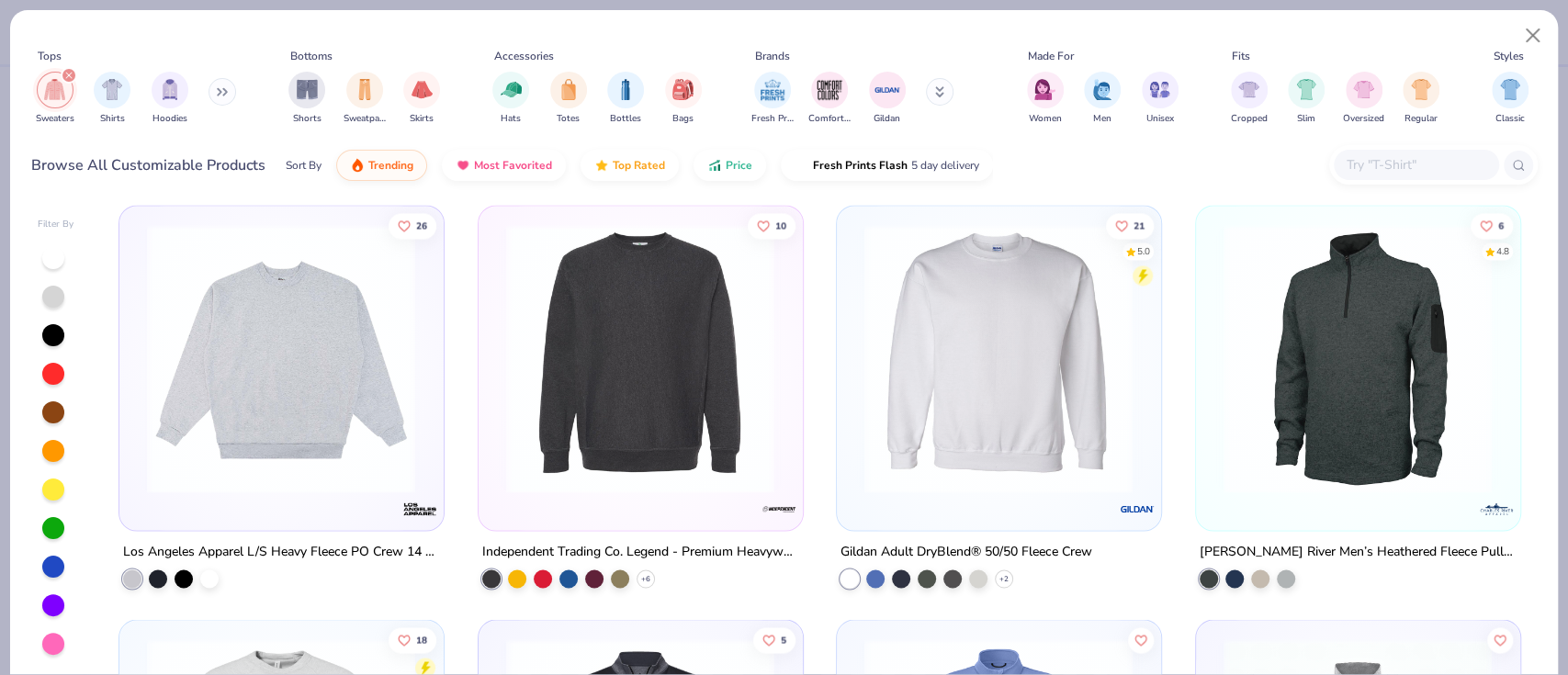
click at [1021, 394] on img at bounding box center [998, 357] width 287 height 269
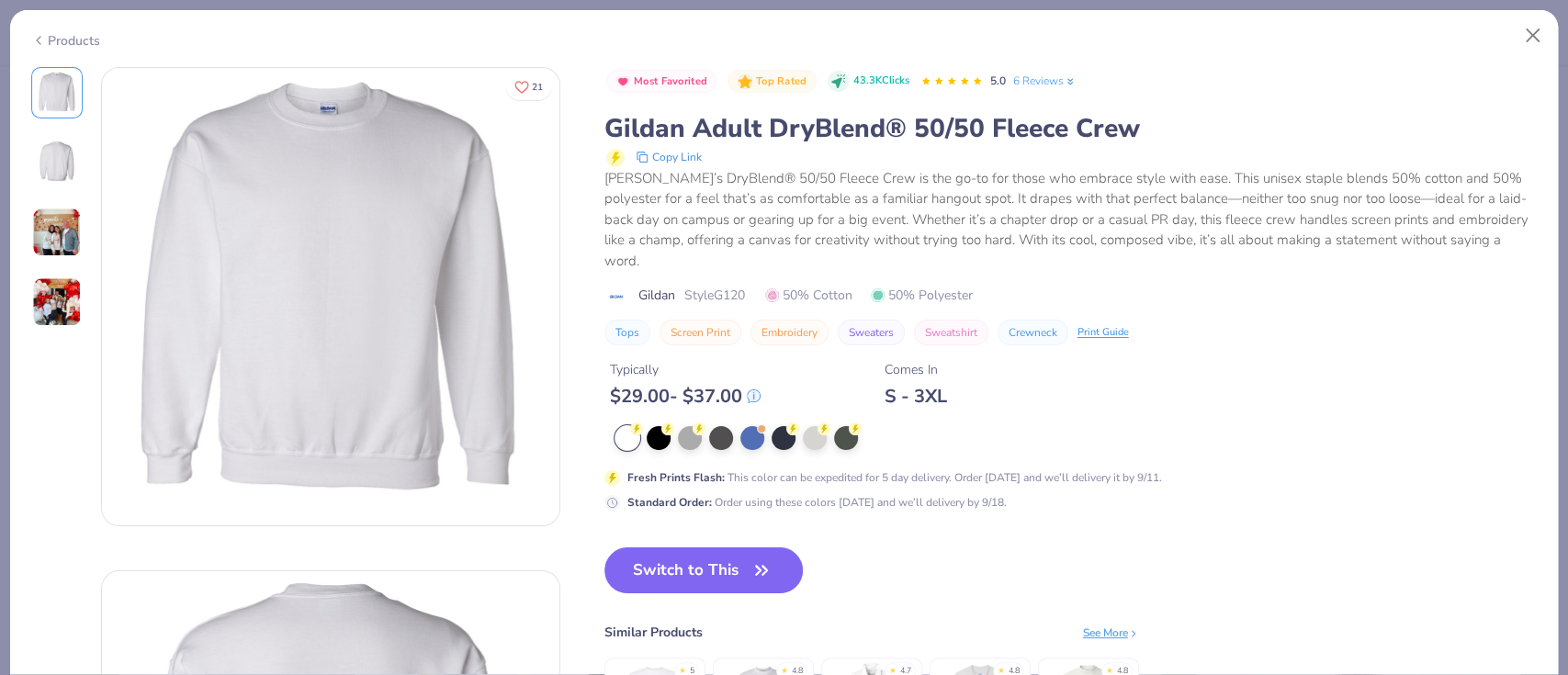
click at [49, 41] on div "Products" at bounding box center [65, 40] width 69 height 19
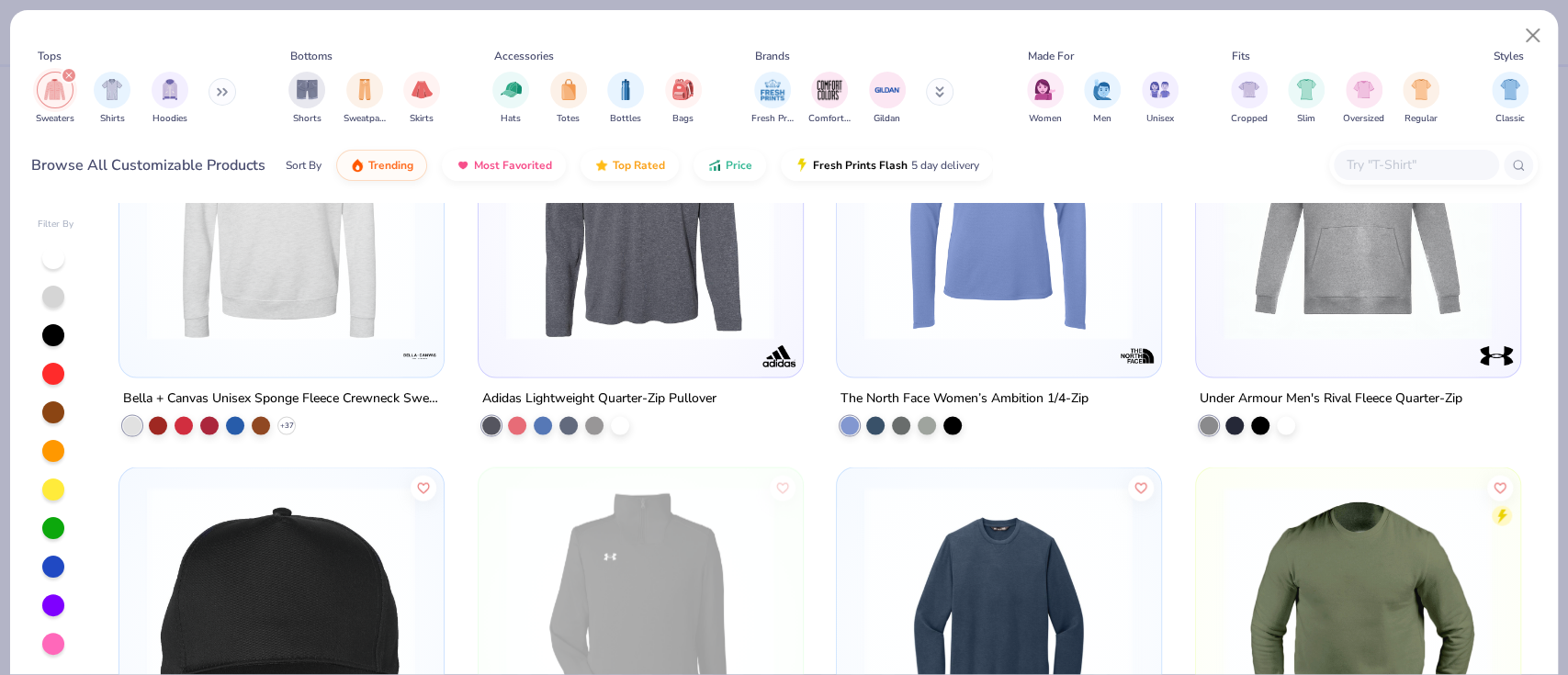
scroll to position [2693, 0]
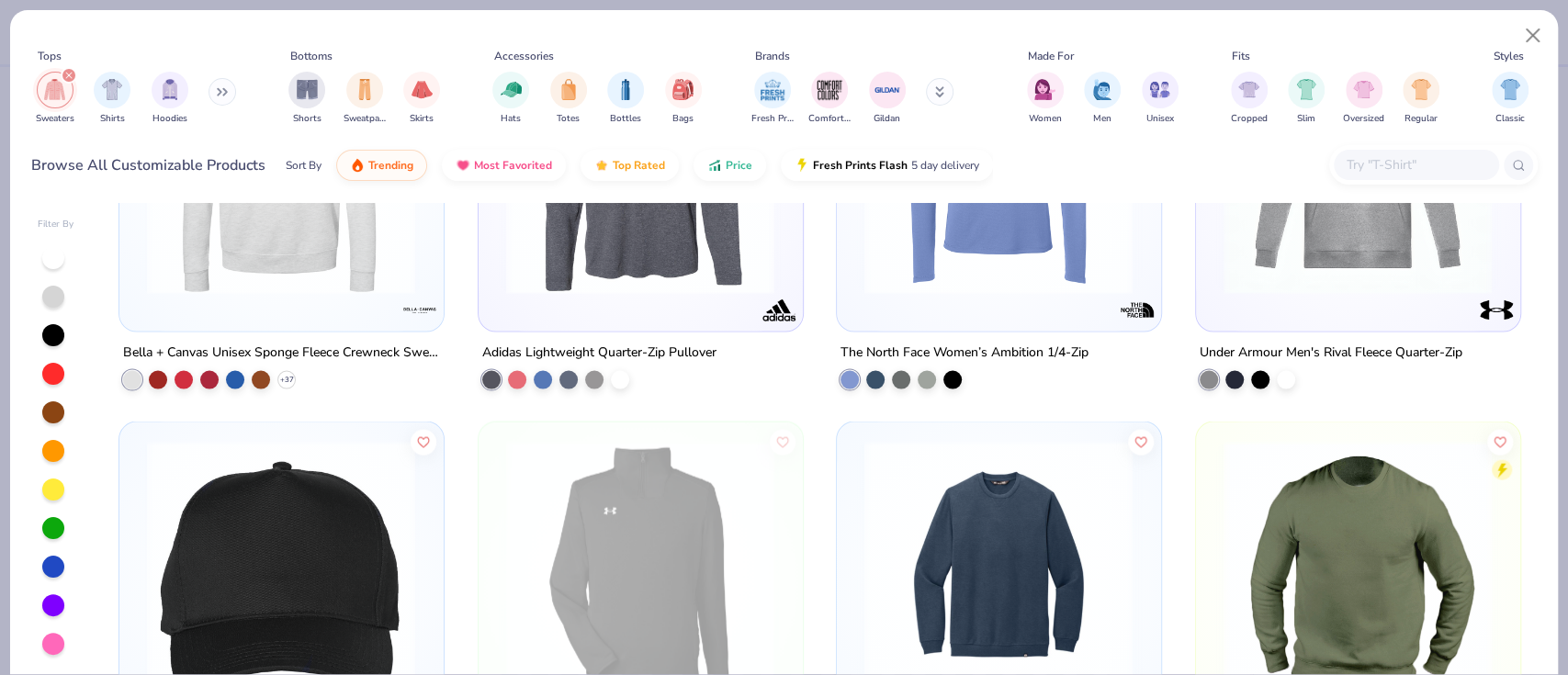
click at [353, 279] on img at bounding box center [281, 160] width 287 height 269
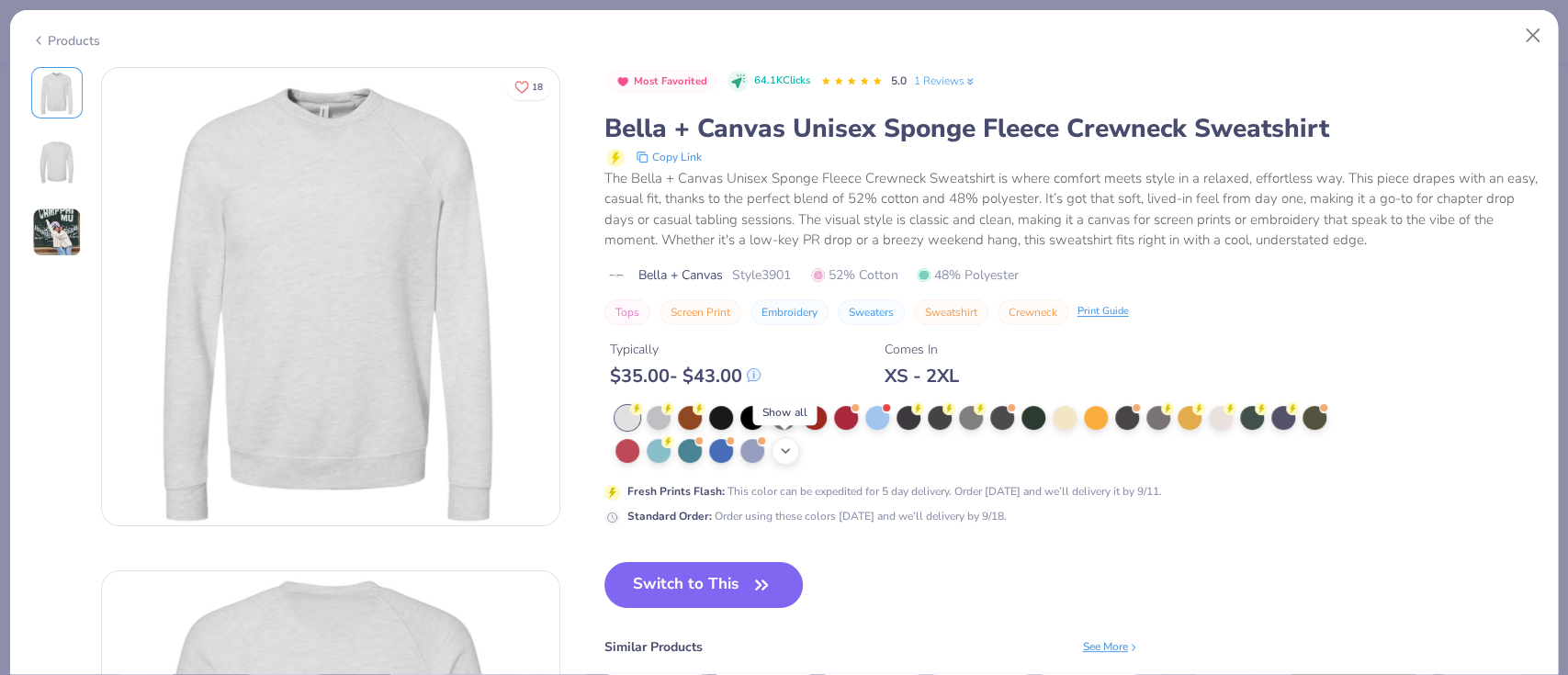
click at [787, 449] on polyline at bounding box center [785, 451] width 7 height 4
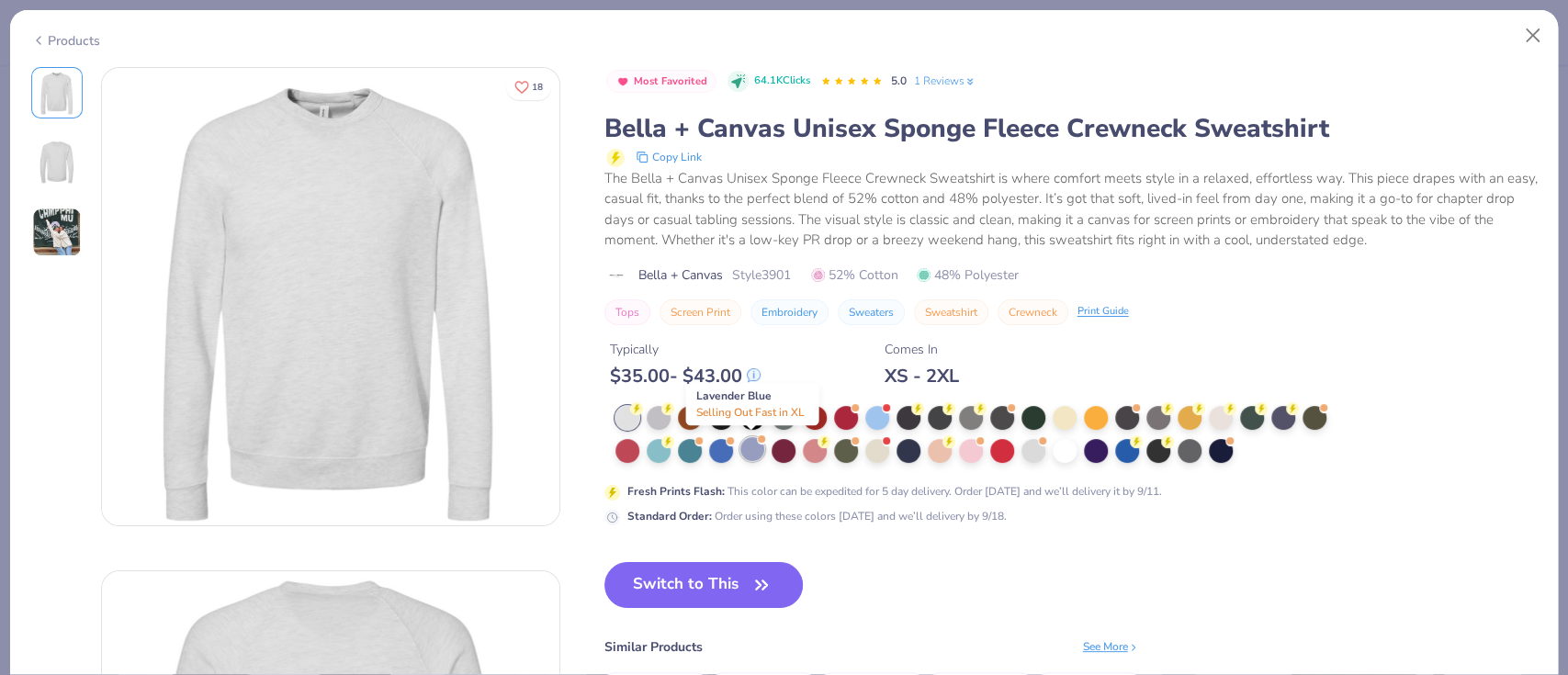
click at [753, 455] on div at bounding box center [752, 449] width 24 height 24
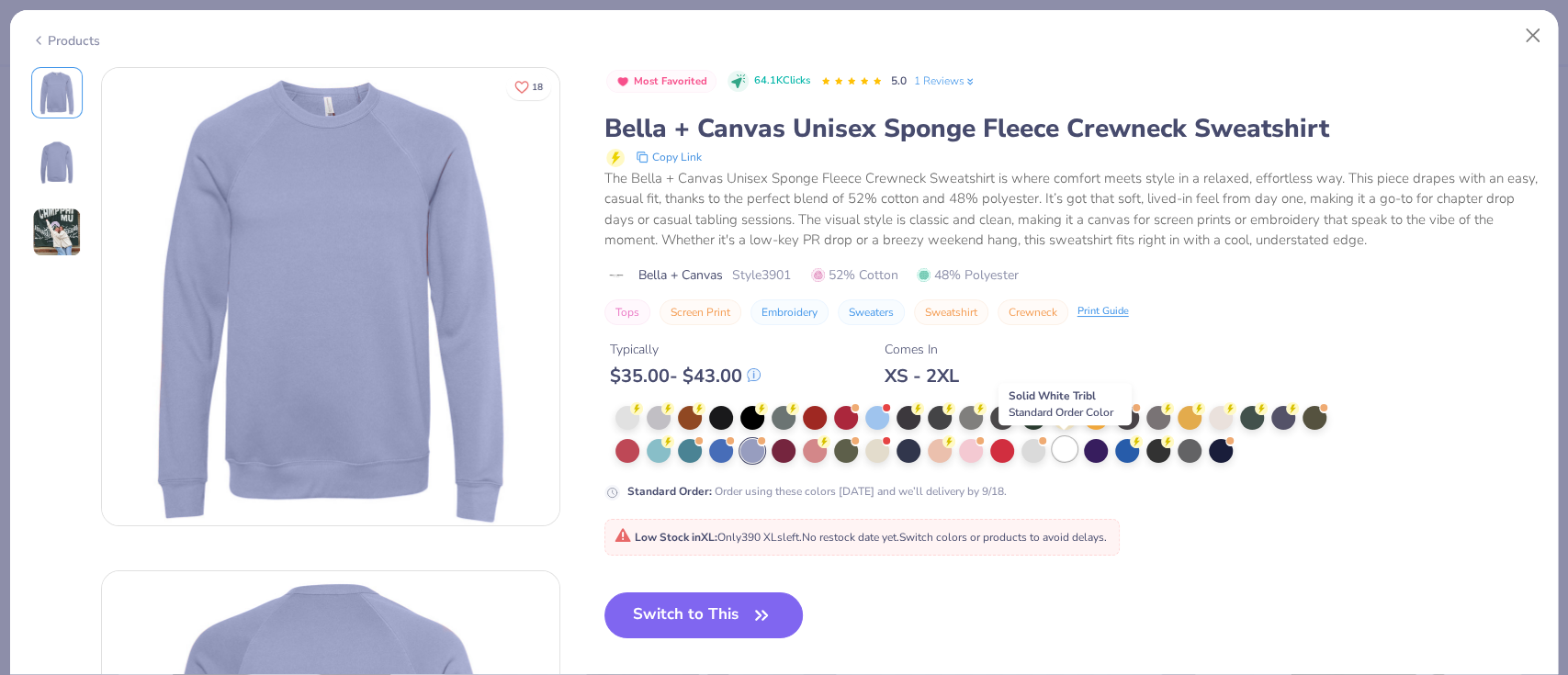
click at [1065, 447] on div at bounding box center [1064, 449] width 24 height 24
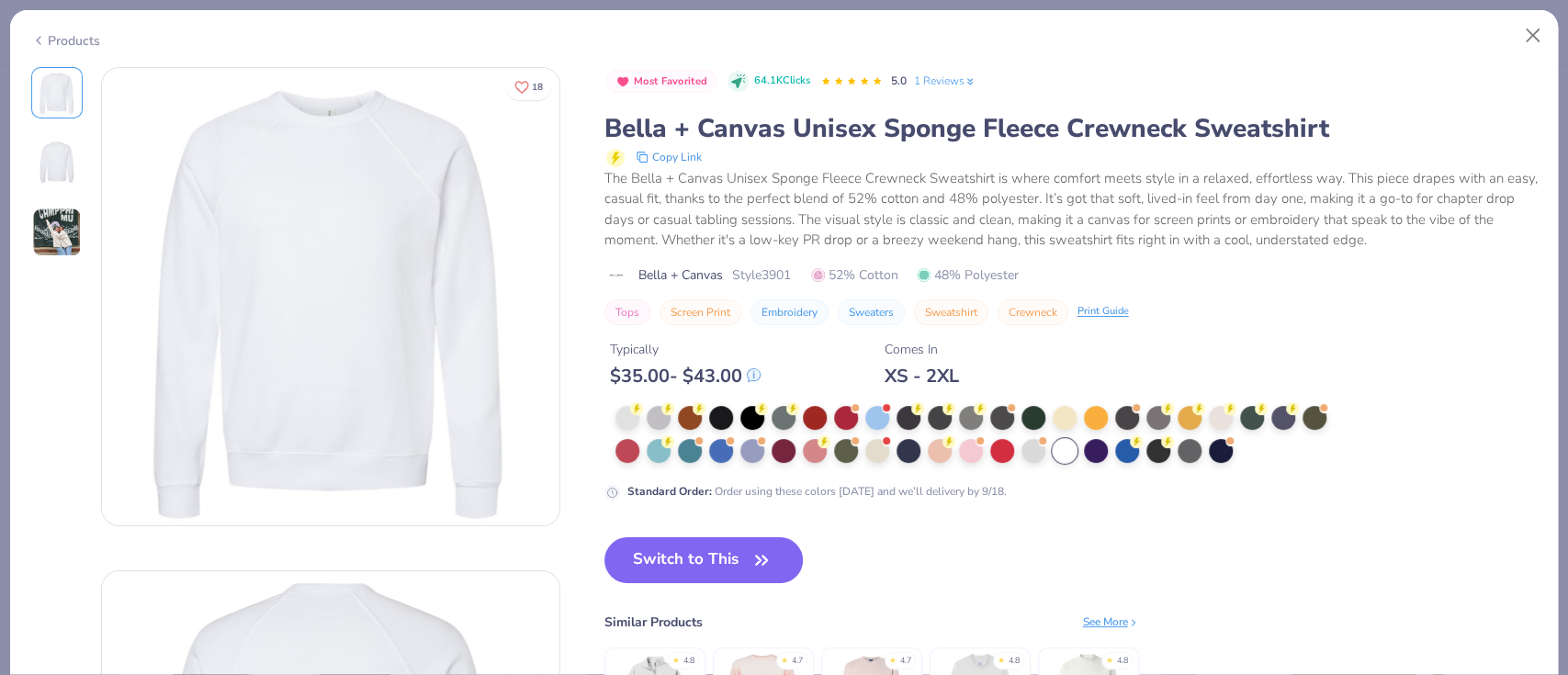
click at [72, 43] on div "Products" at bounding box center [65, 40] width 69 height 19
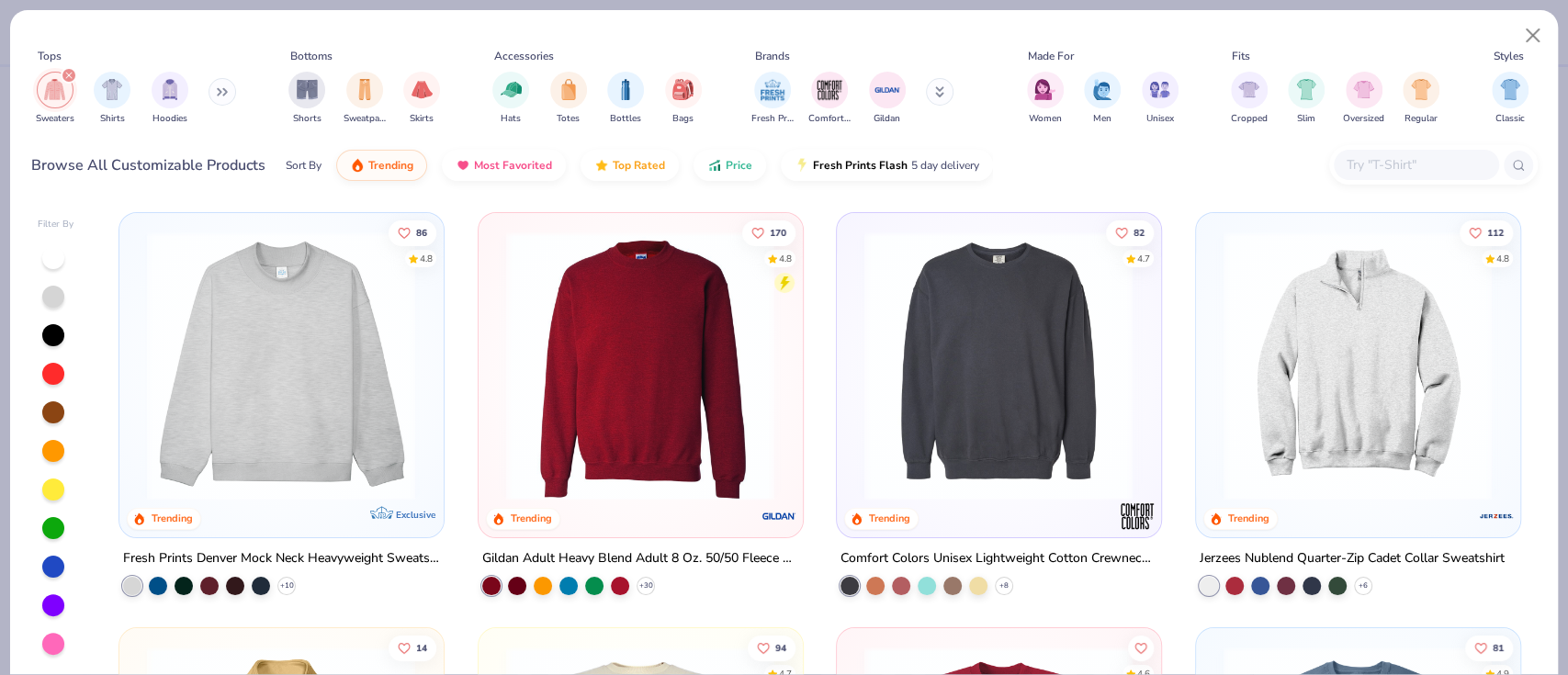
click at [298, 354] on img at bounding box center [281, 365] width 287 height 269
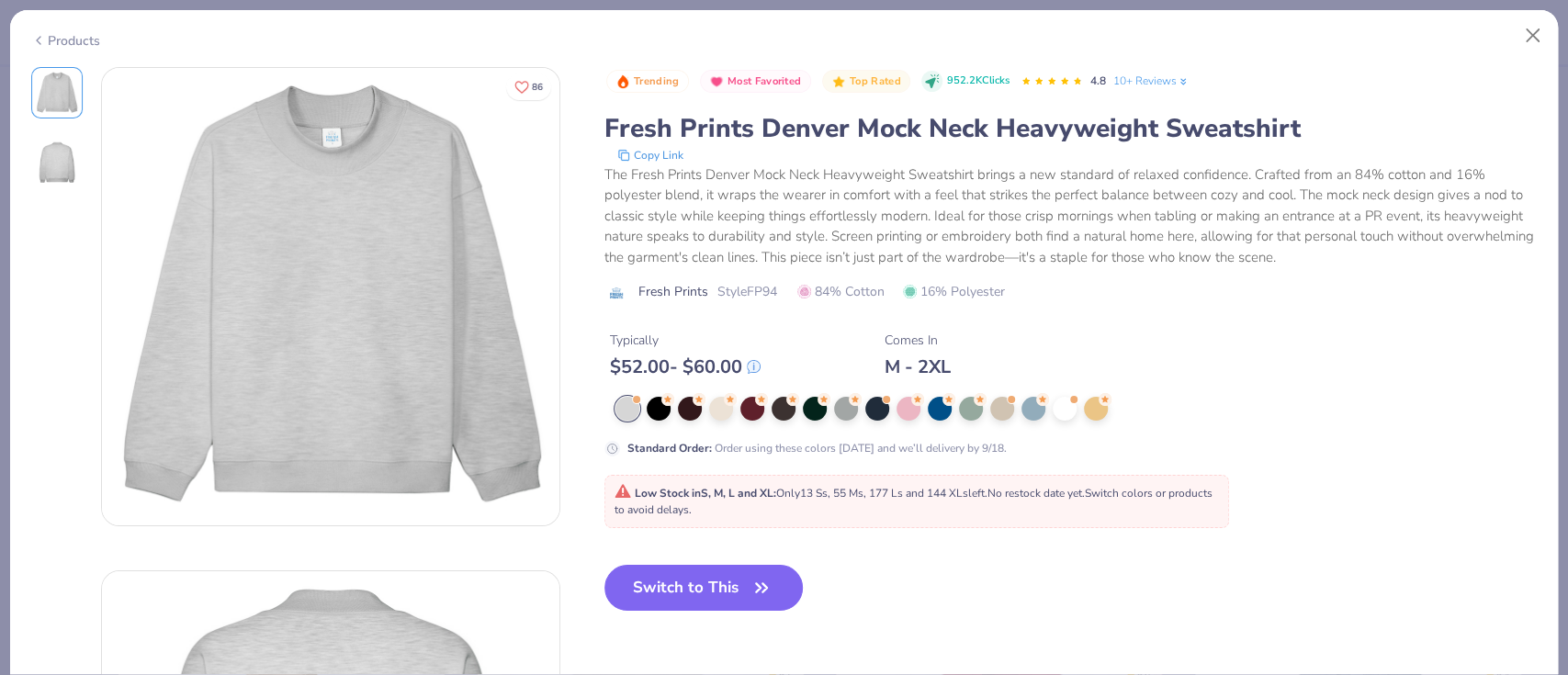
click at [65, 33] on div "Products" at bounding box center [65, 40] width 69 height 19
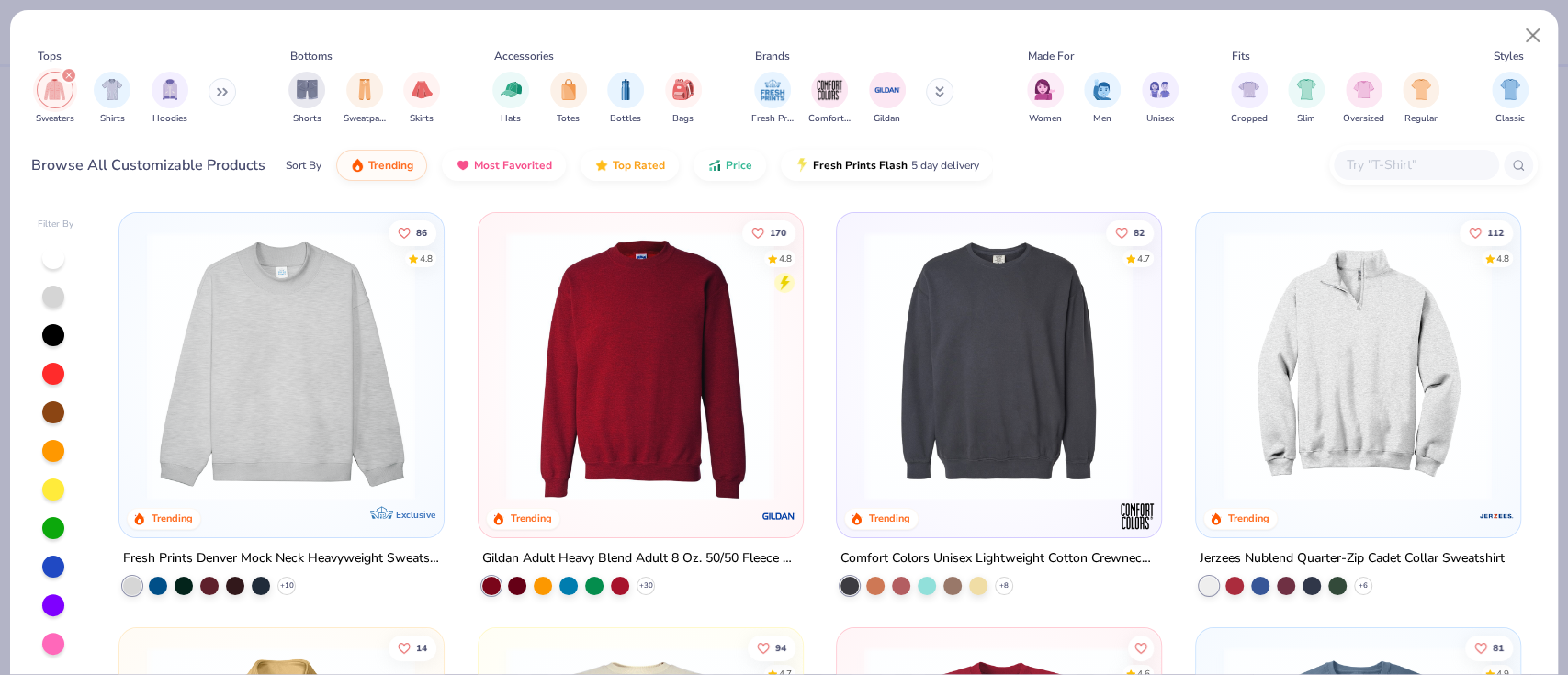
click at [1045, 372] on img at bounding box center [998, 365] width 287 height 269
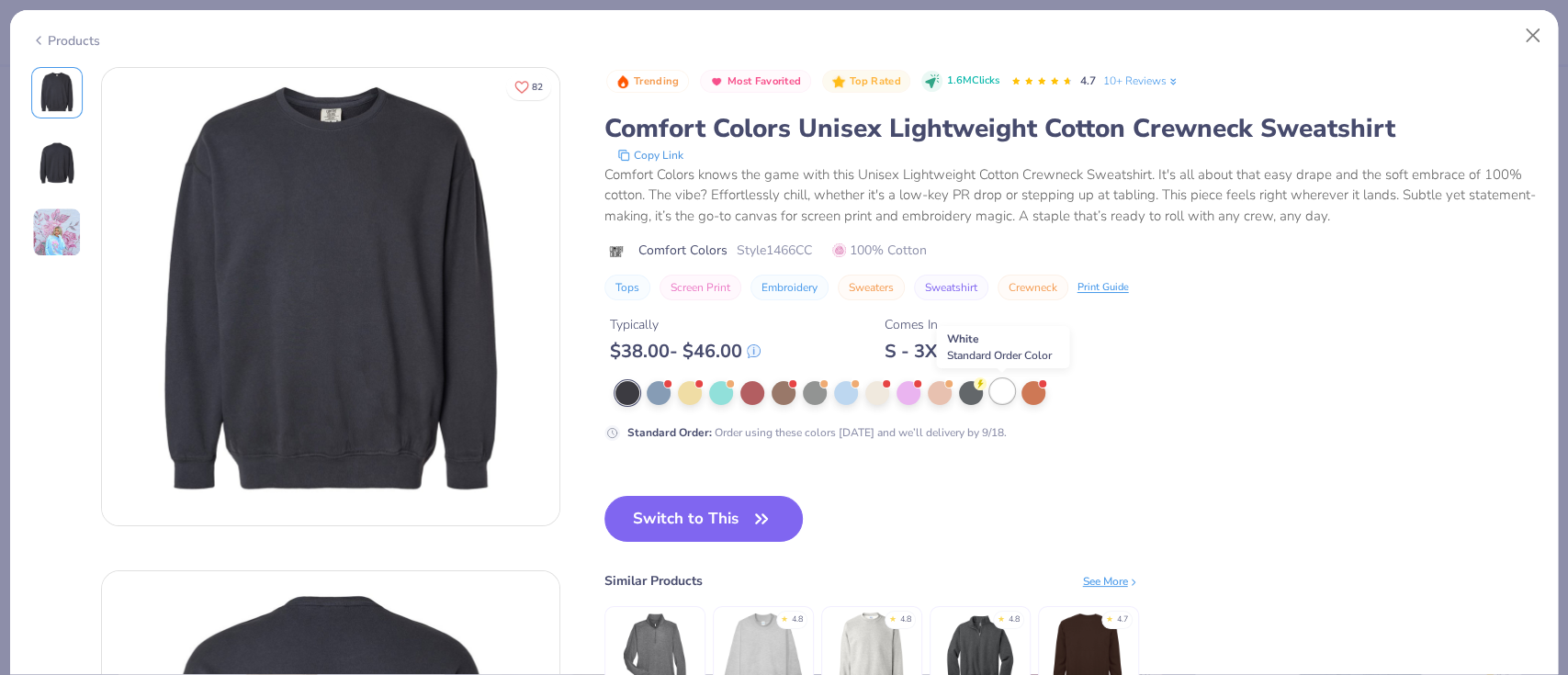
click at [1008, 399] on div at bounding box center [1002, 391] width 24 height 24
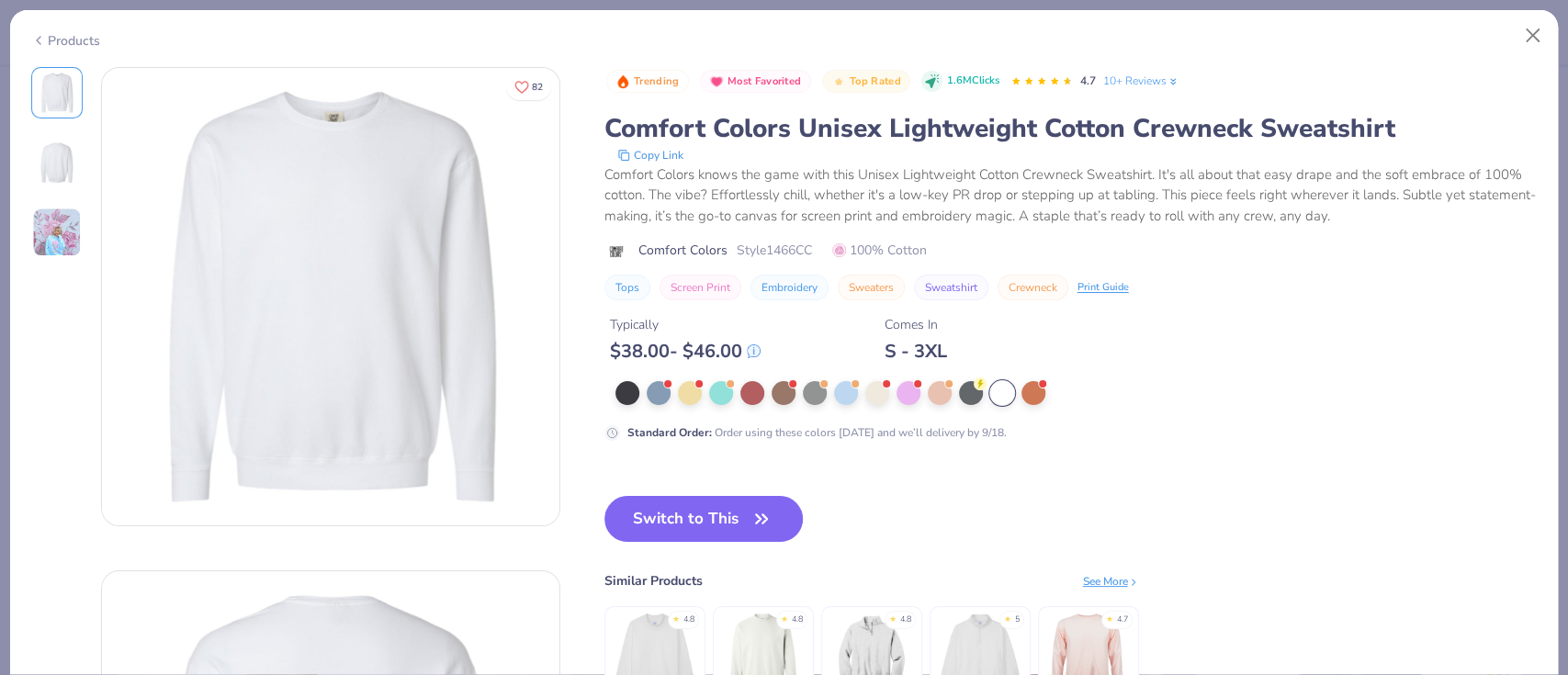
click at [52, 39] on div "Products" at bounding box center [65, 40] width 69 height 19
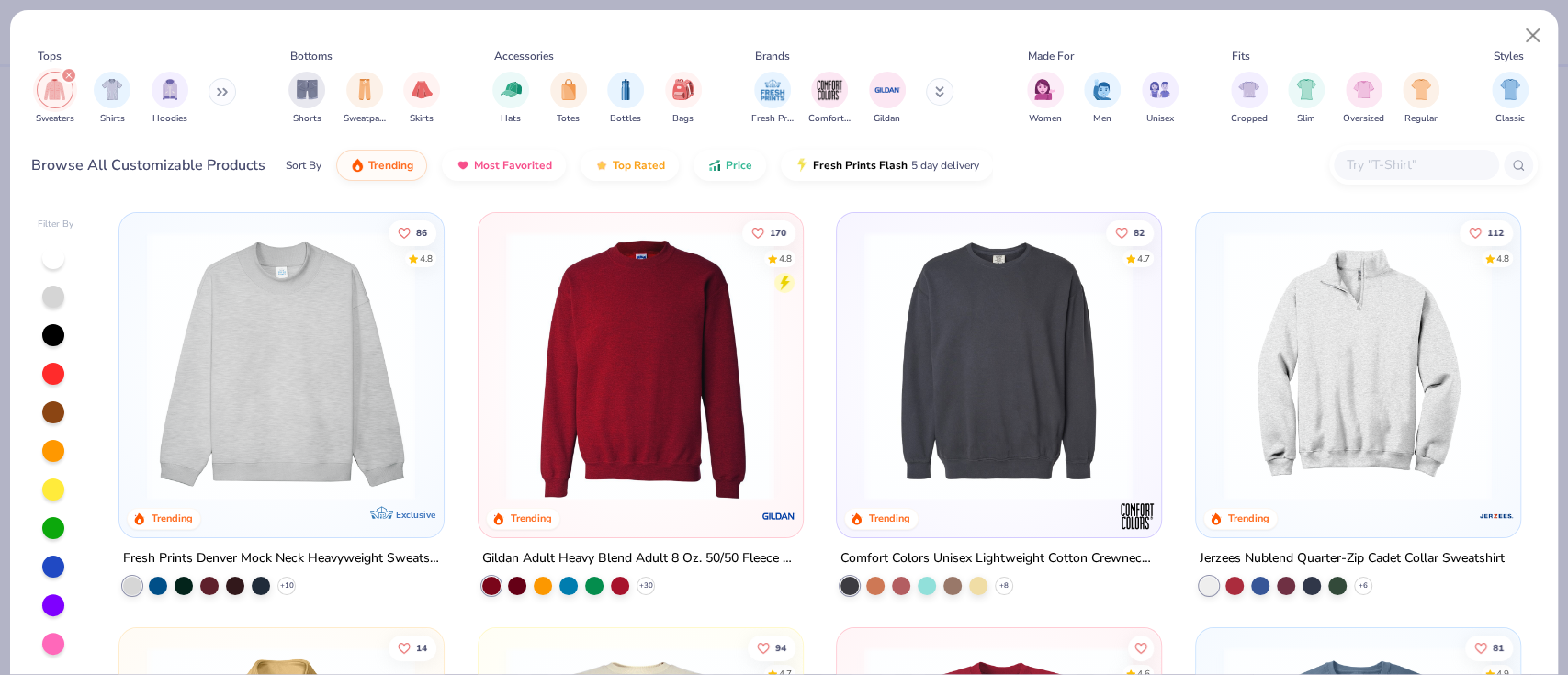
click at [683, 290] on img at bounding box center [640, 365] width 287 height 269
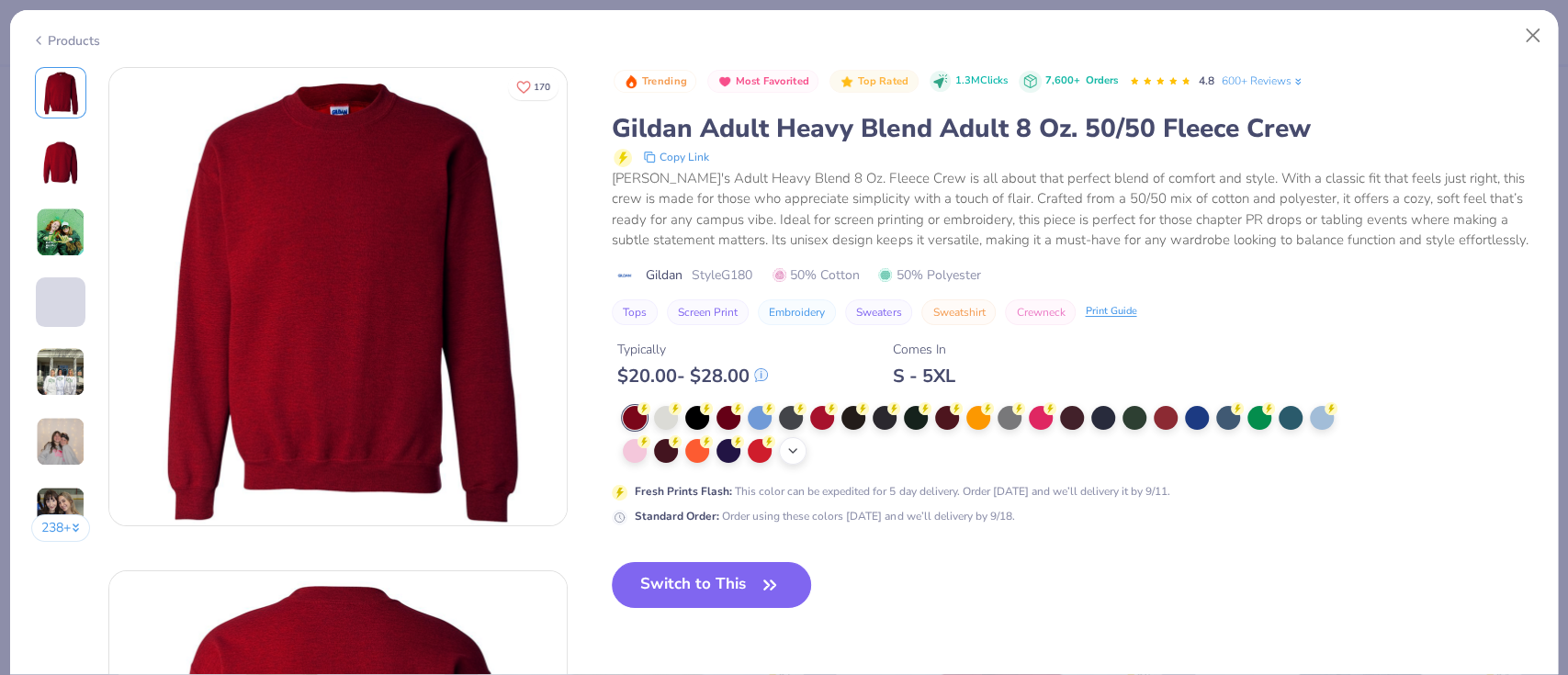
click at [797, 452] on icon at bounding box center [792, 451] width 15 height 15
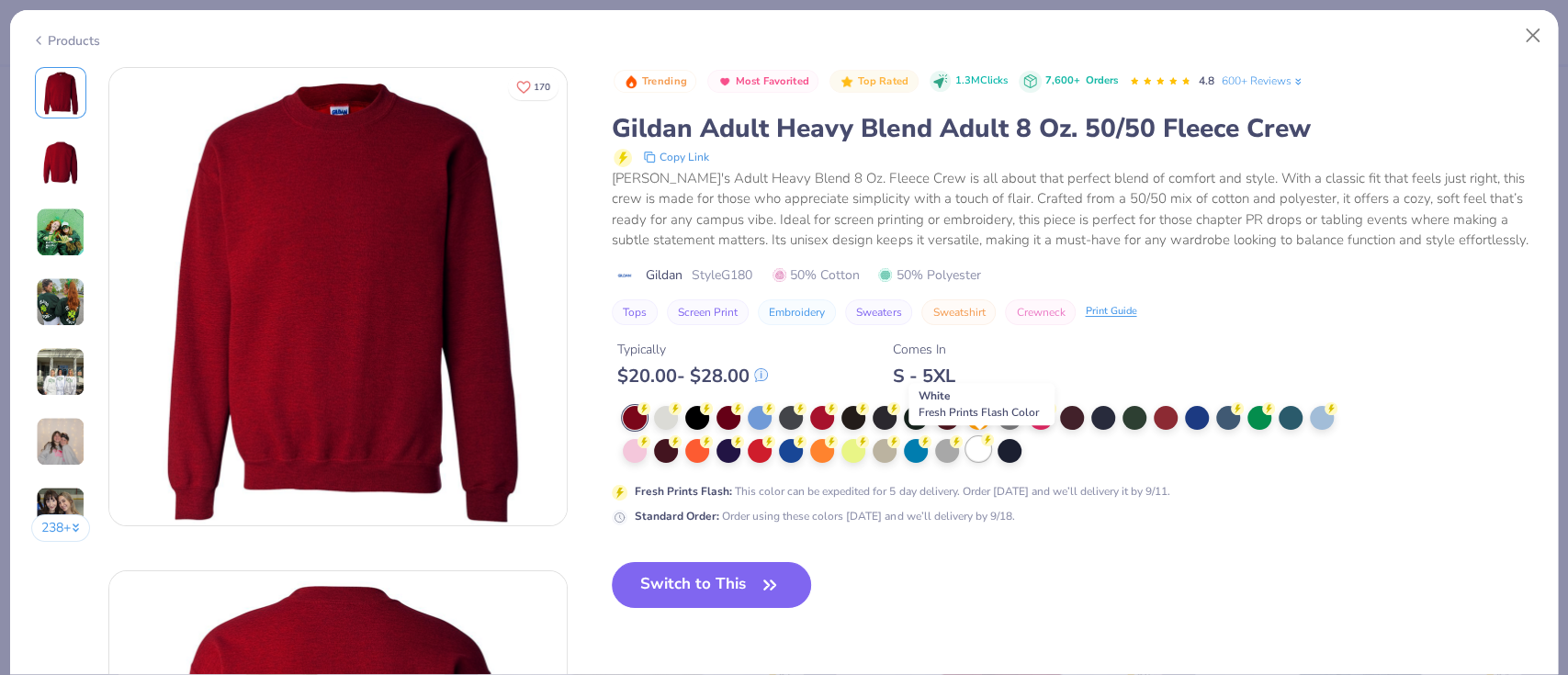
click at [990, 455] on div at bounding box center [978, 449] width 24 height 24
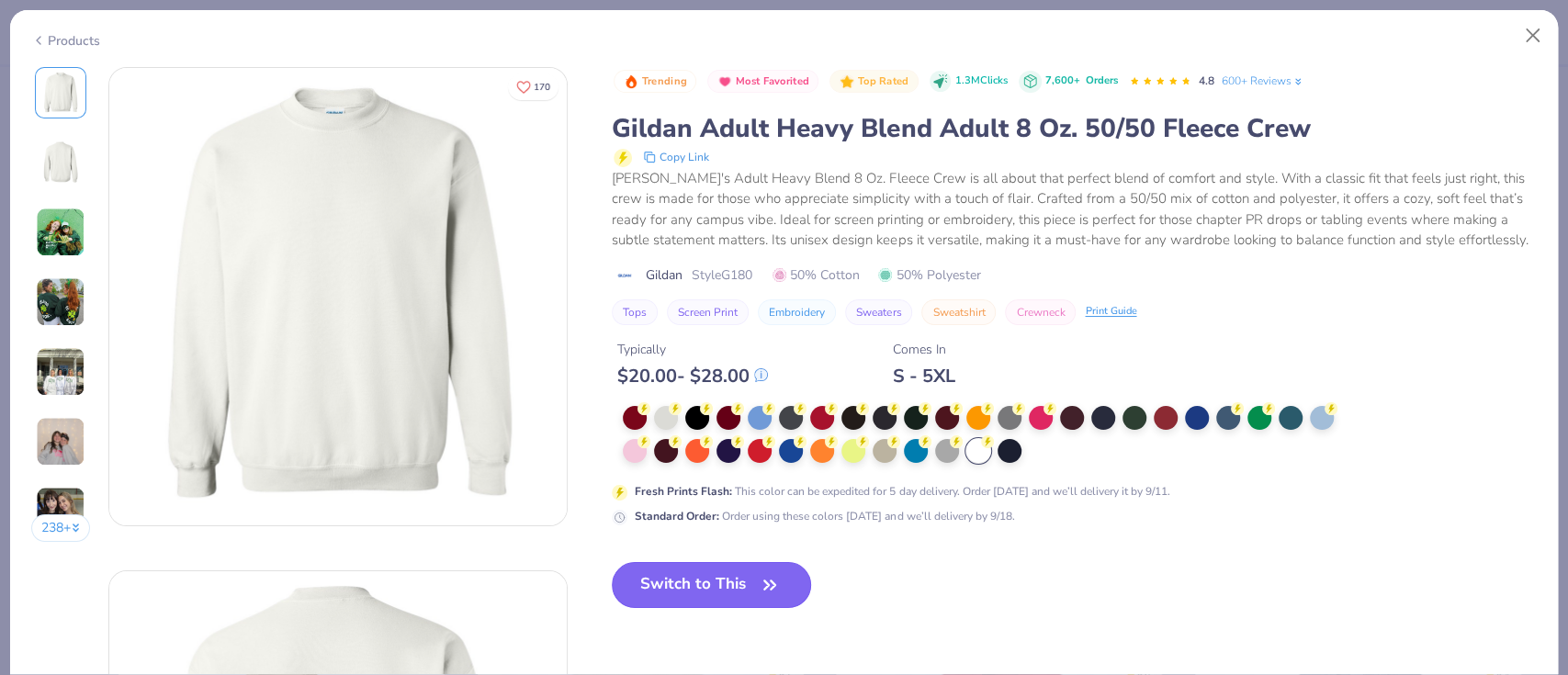
click at [772, 582] on icon "button" at bounding box center [770, 585] width 26 height 26
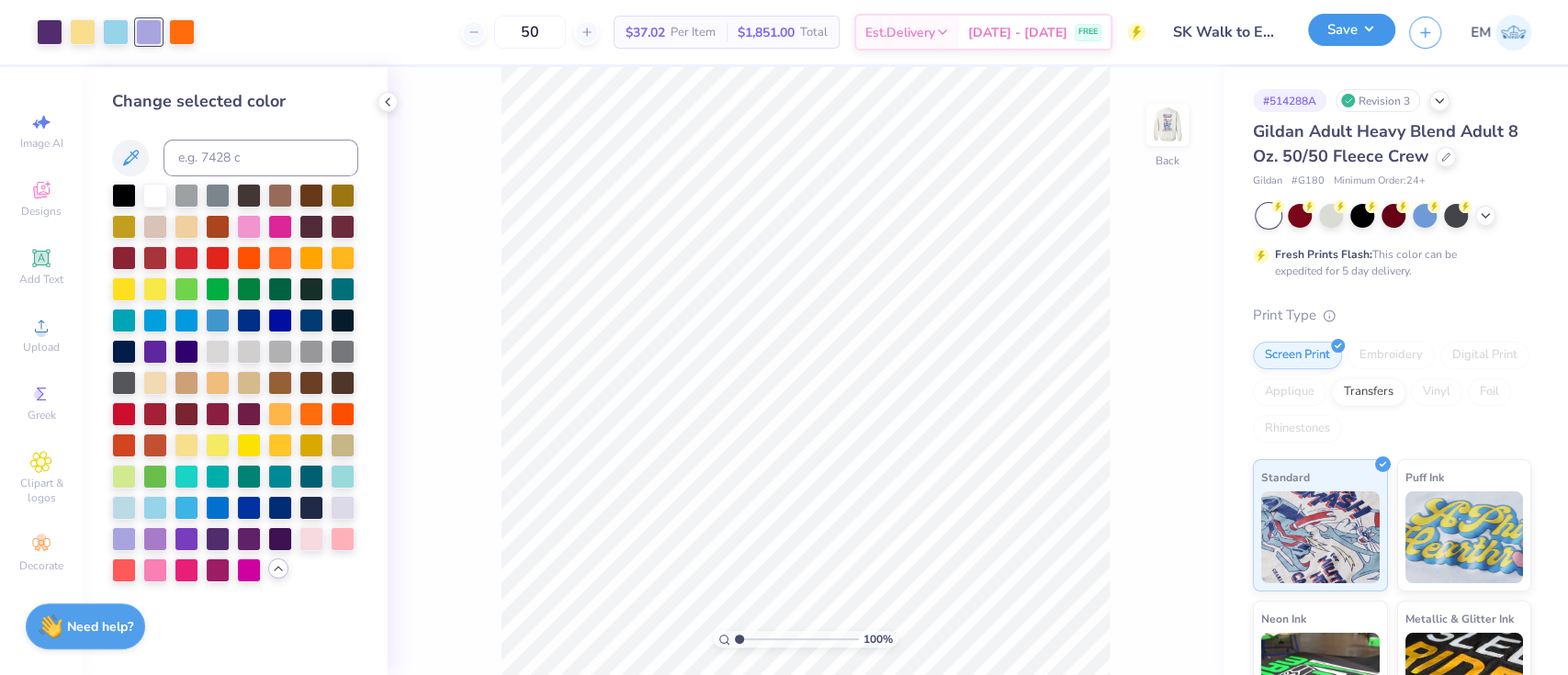
click at [1341, 33] on button "Save" at bounding box center [1351, 30] width 87 height 32
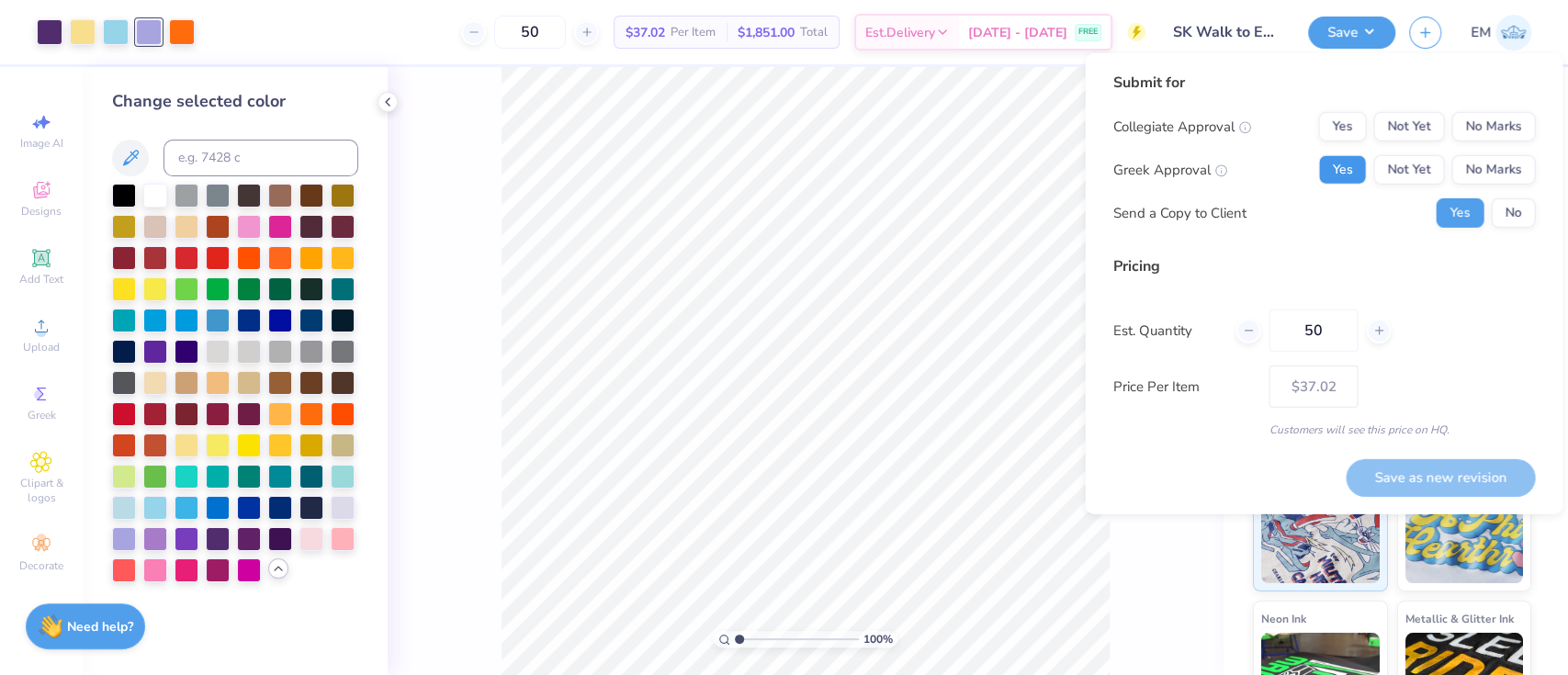
click at [1331, 174] on button "Yes" at bounding box center [1342, 169] width 48 height 29
click at [1476, 129] on button "No Marks" at bounding box center [1493, 126] width 84 height 29
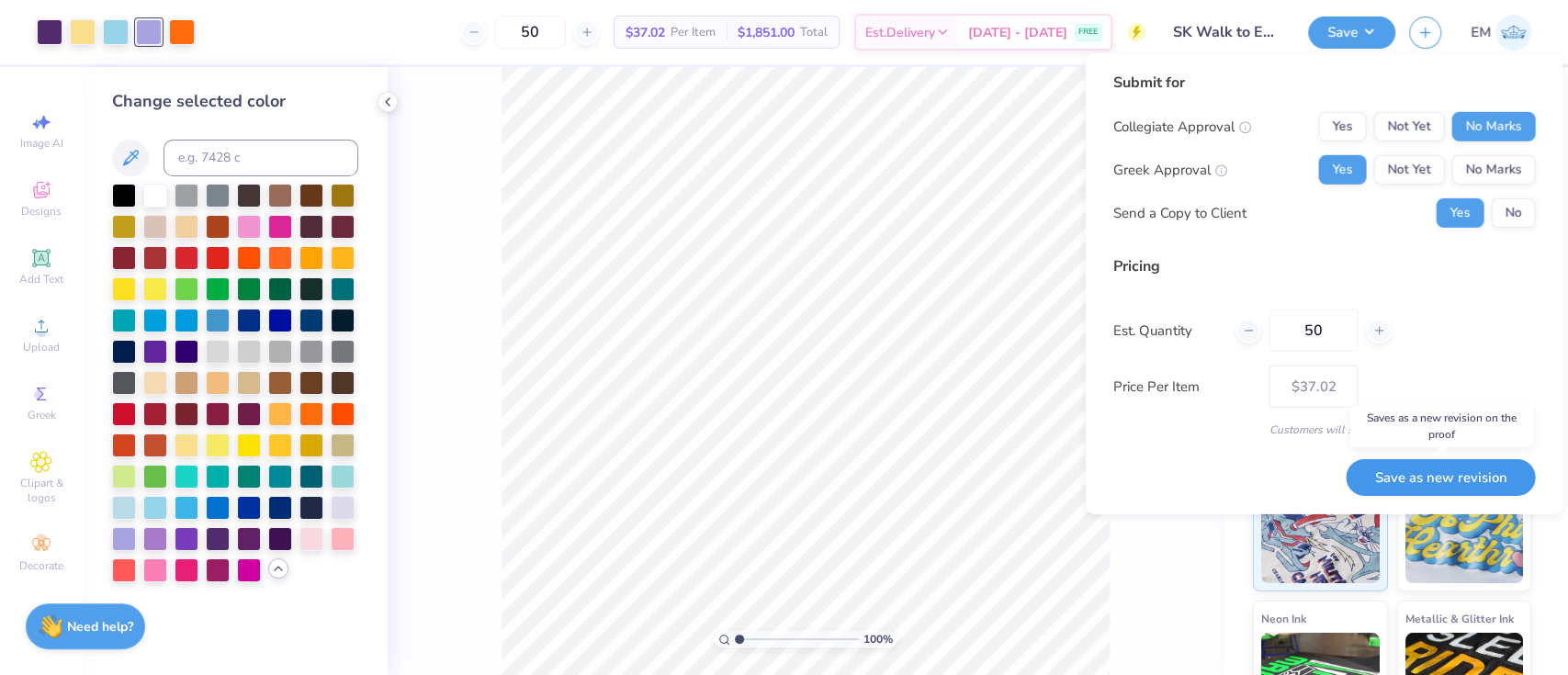
click at [1482, 467] on button "Save as new revision" at bounding box center [1439, 477] width 189 height 38
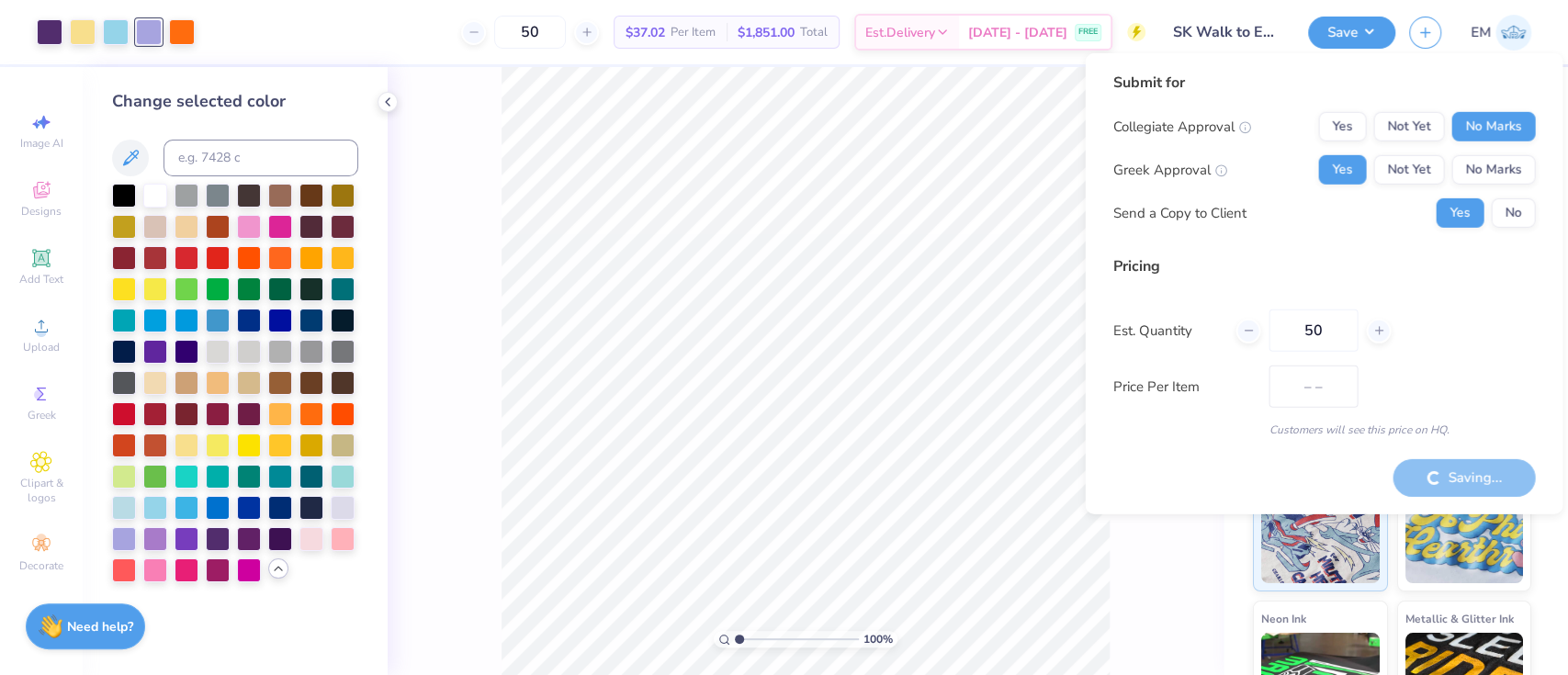
type input "$37.02"
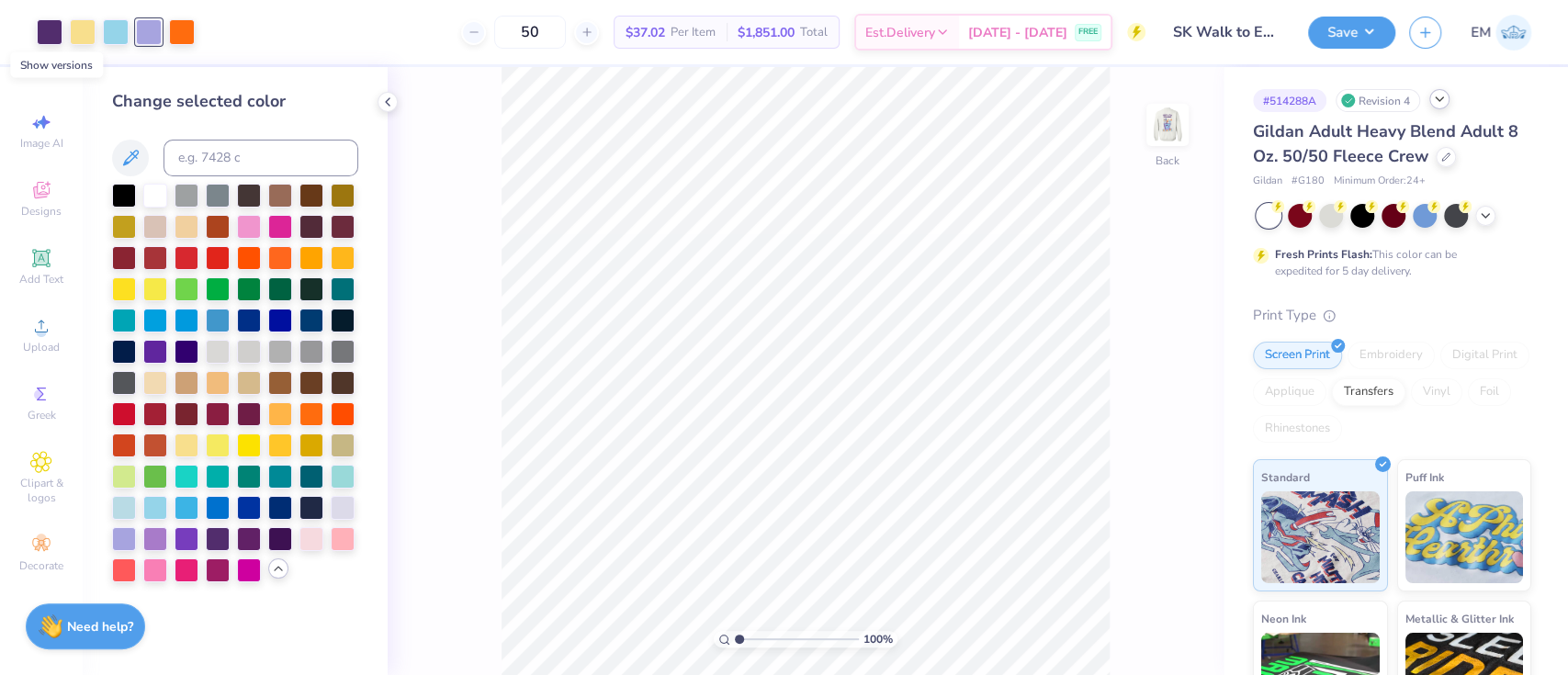
click at [1443, 96] on icon at bounding box center [1439, 99] width 15 height 15
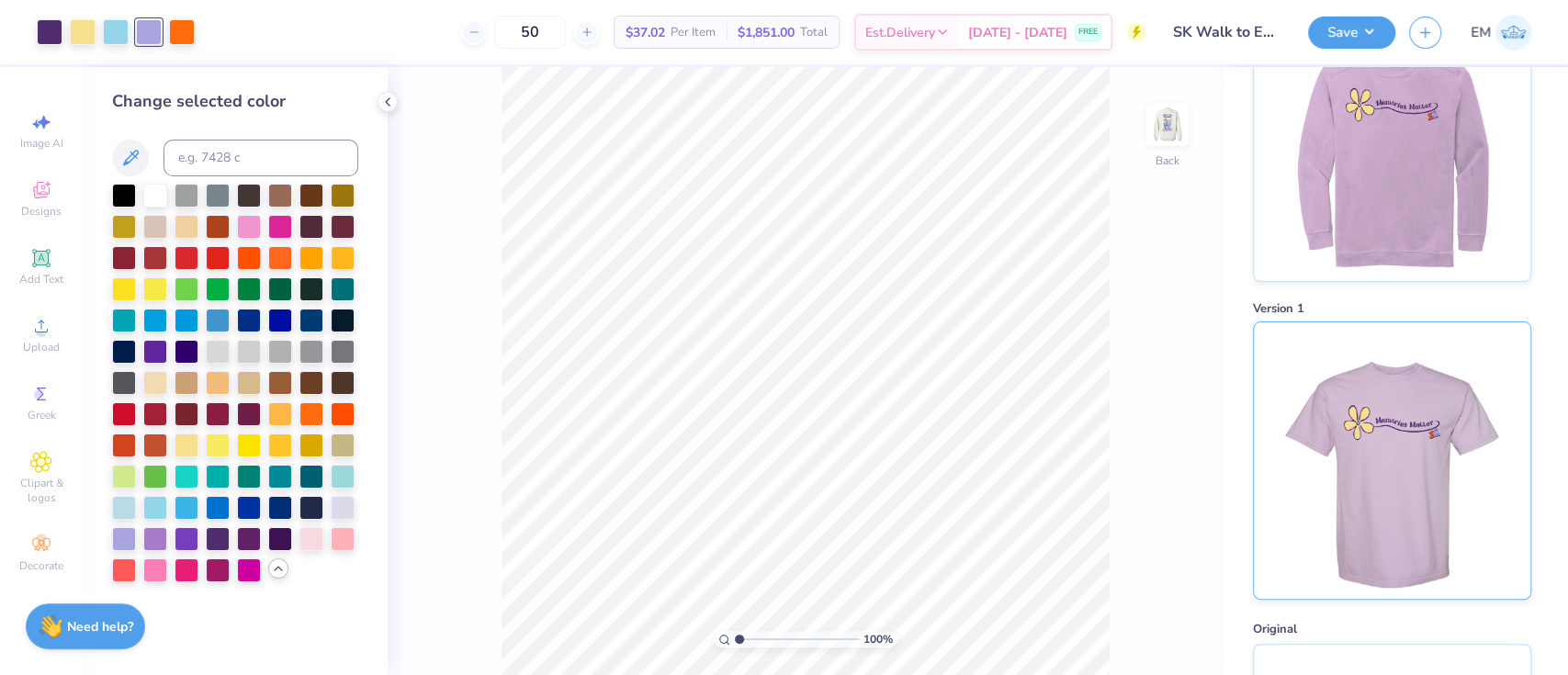
scroll to position [489, 0]
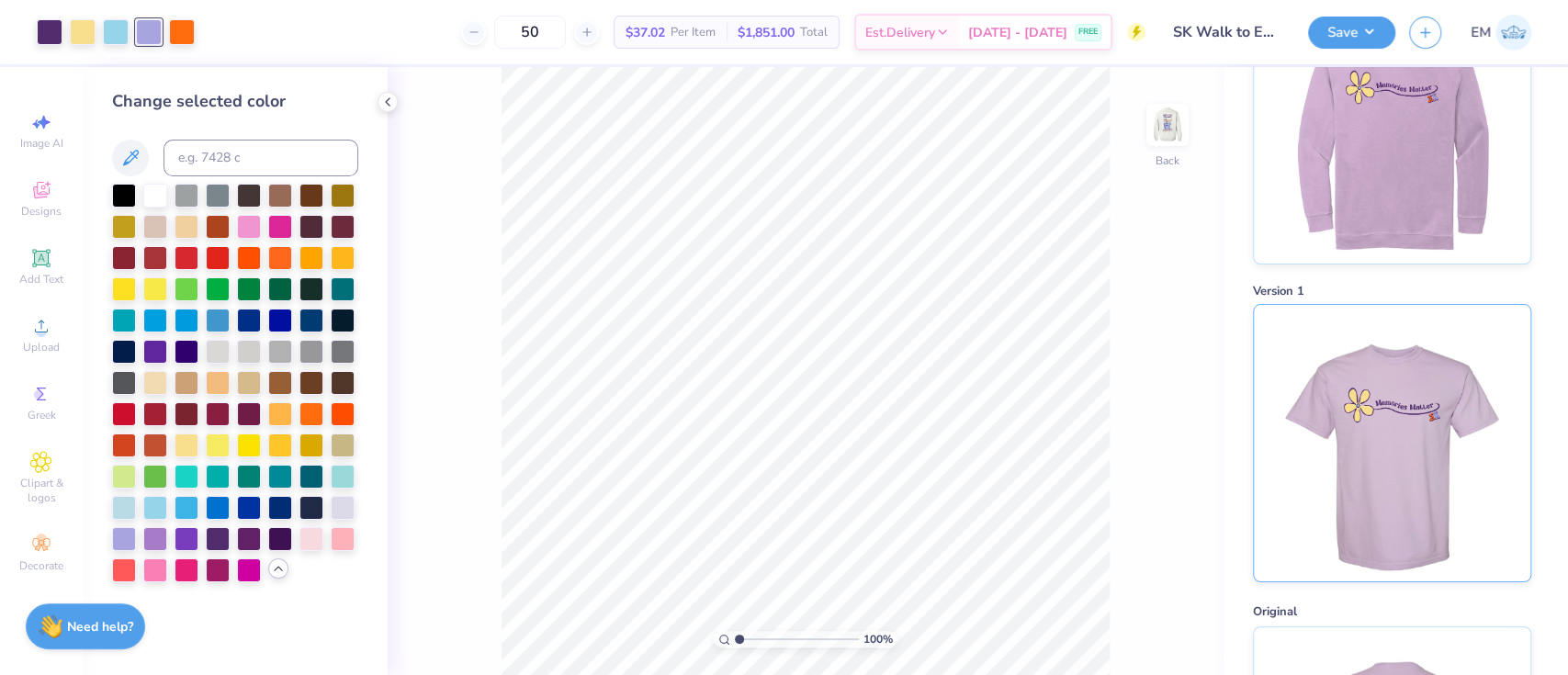
click at [1398, 455] on img at bounding box center [1391, 443] width 228 height 276
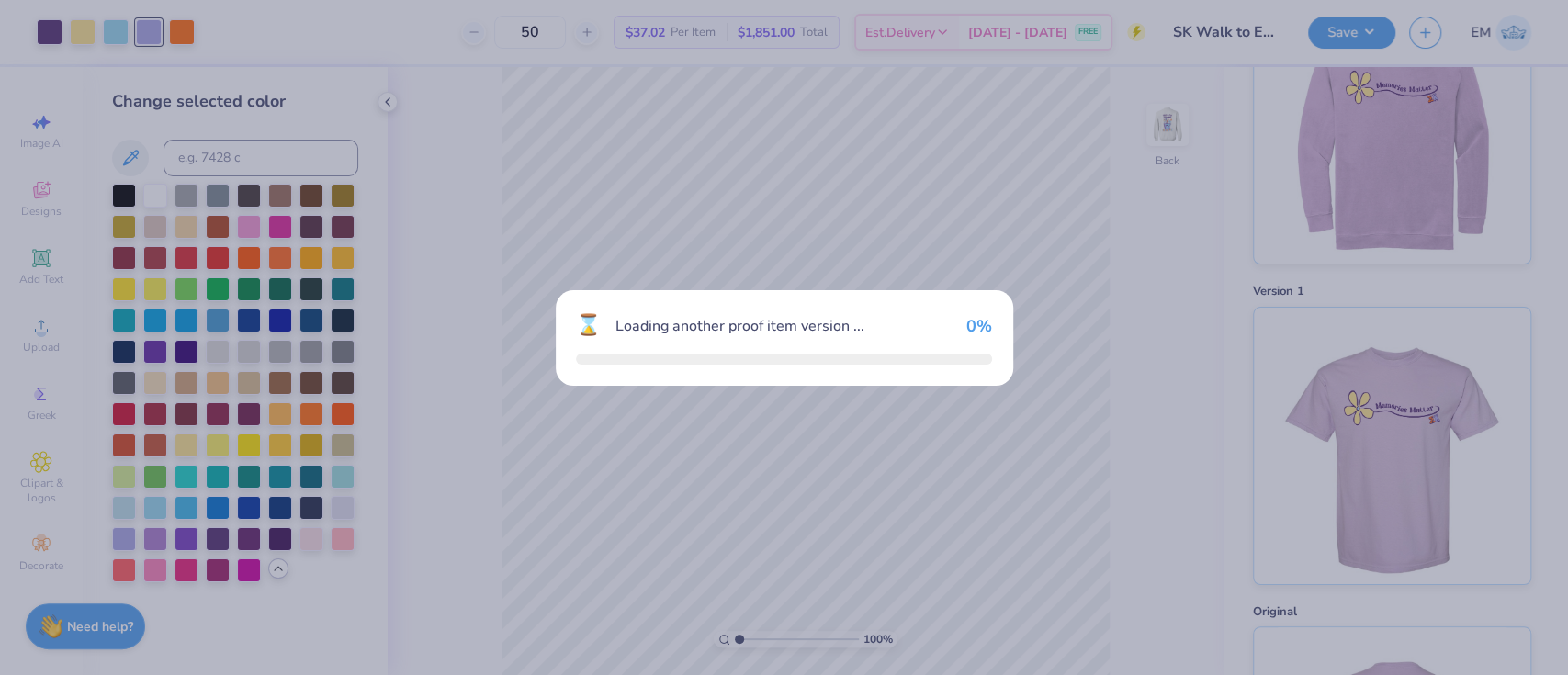
scroll to position [655, 0]
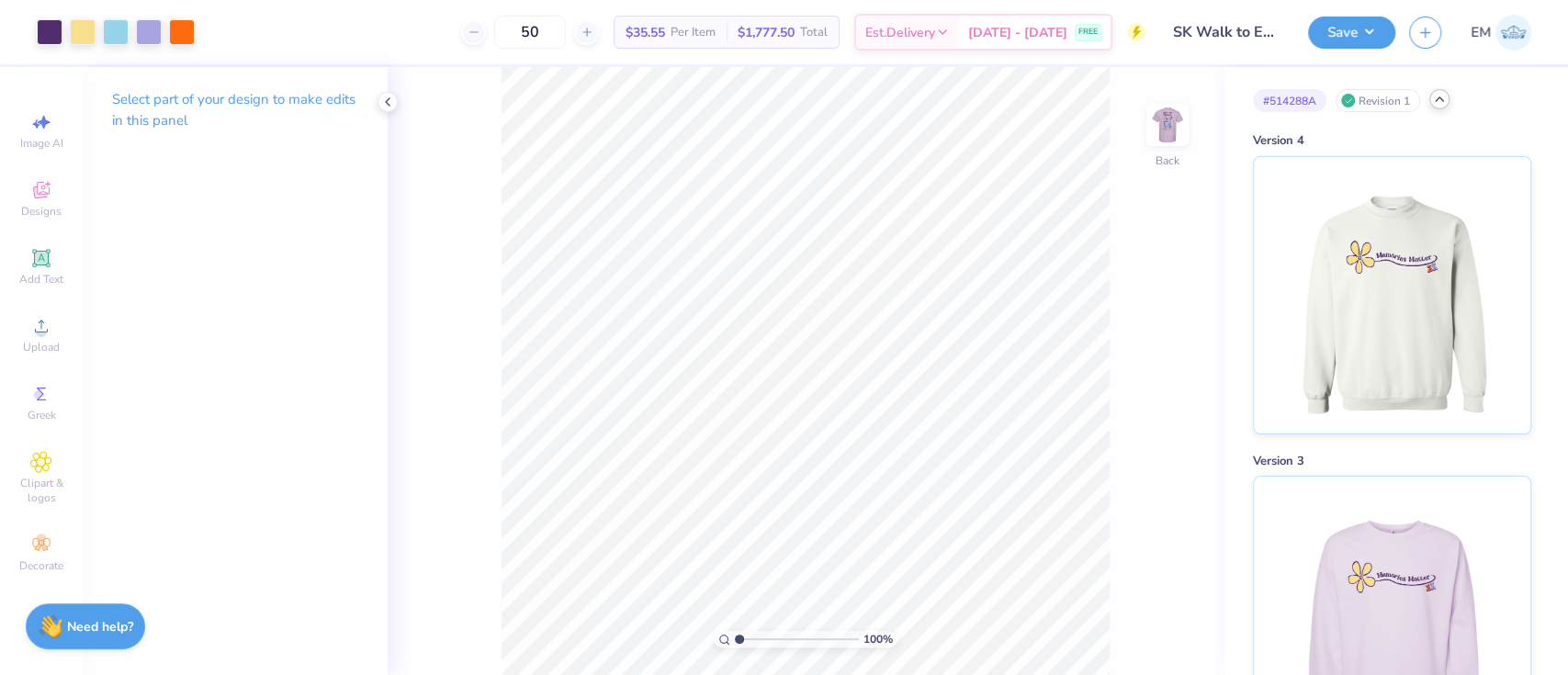
click at [1441, 94] on icon at bounding box center [1439, 99] width 15 height 15
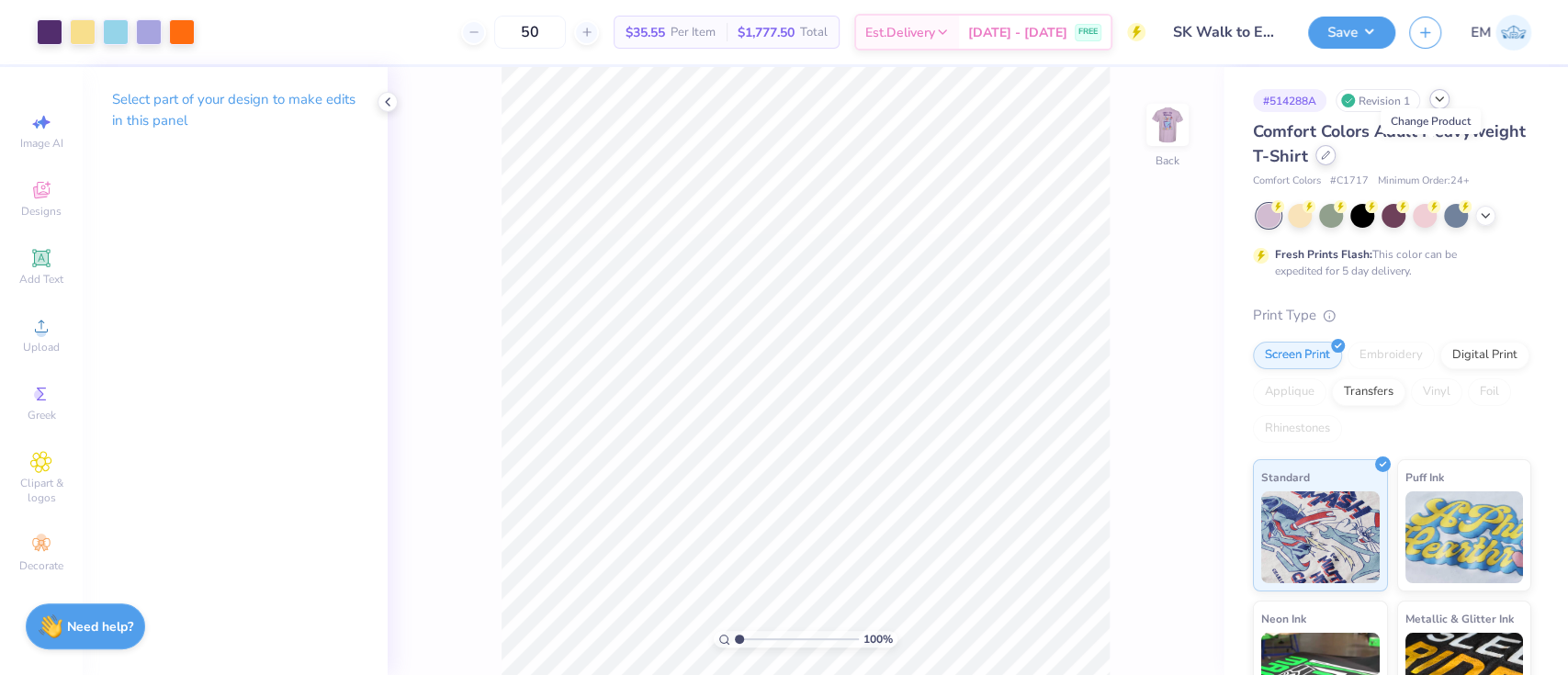
click at [1330, 154] on icon at bounding box center [1325, 155] width 9 height 9
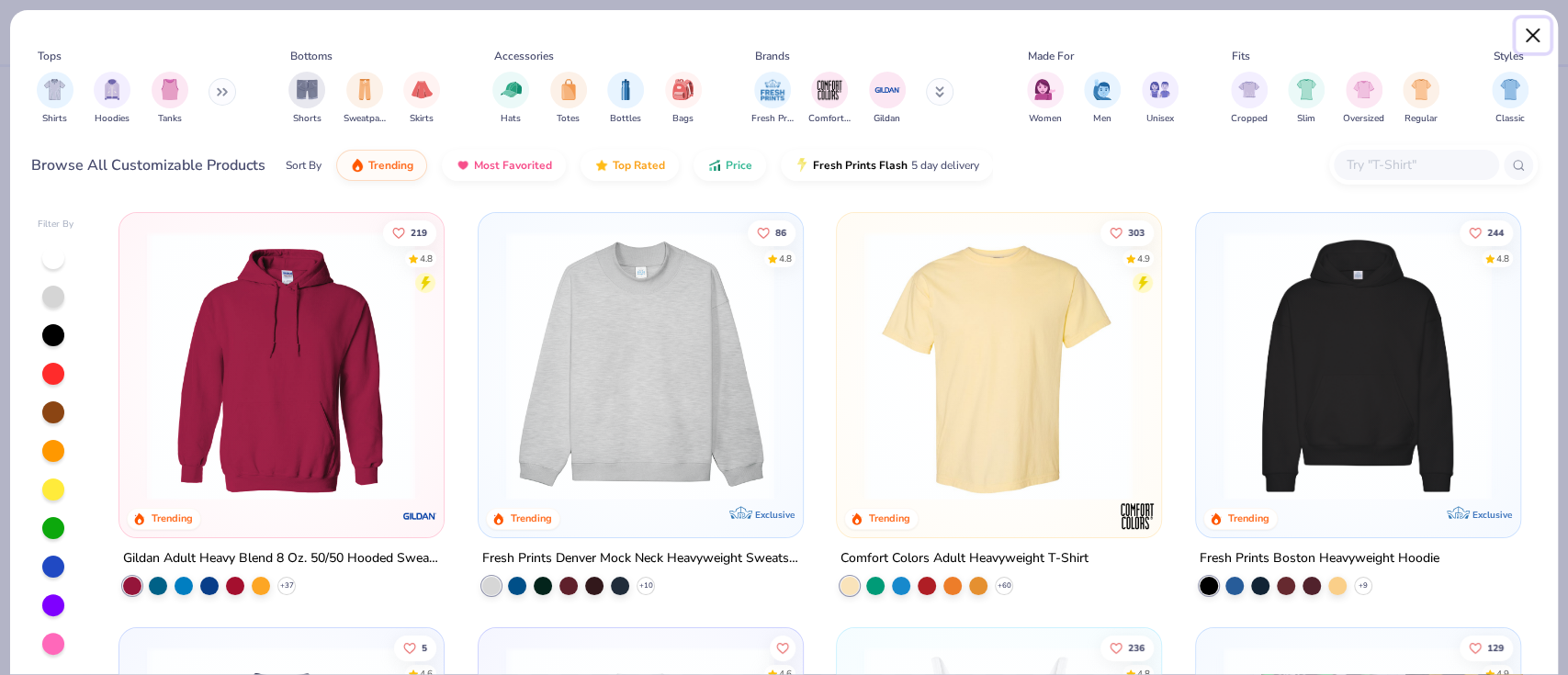
click at [1526, 35] on button "Close" at bounding box center [1532, 35] width 35 height 35
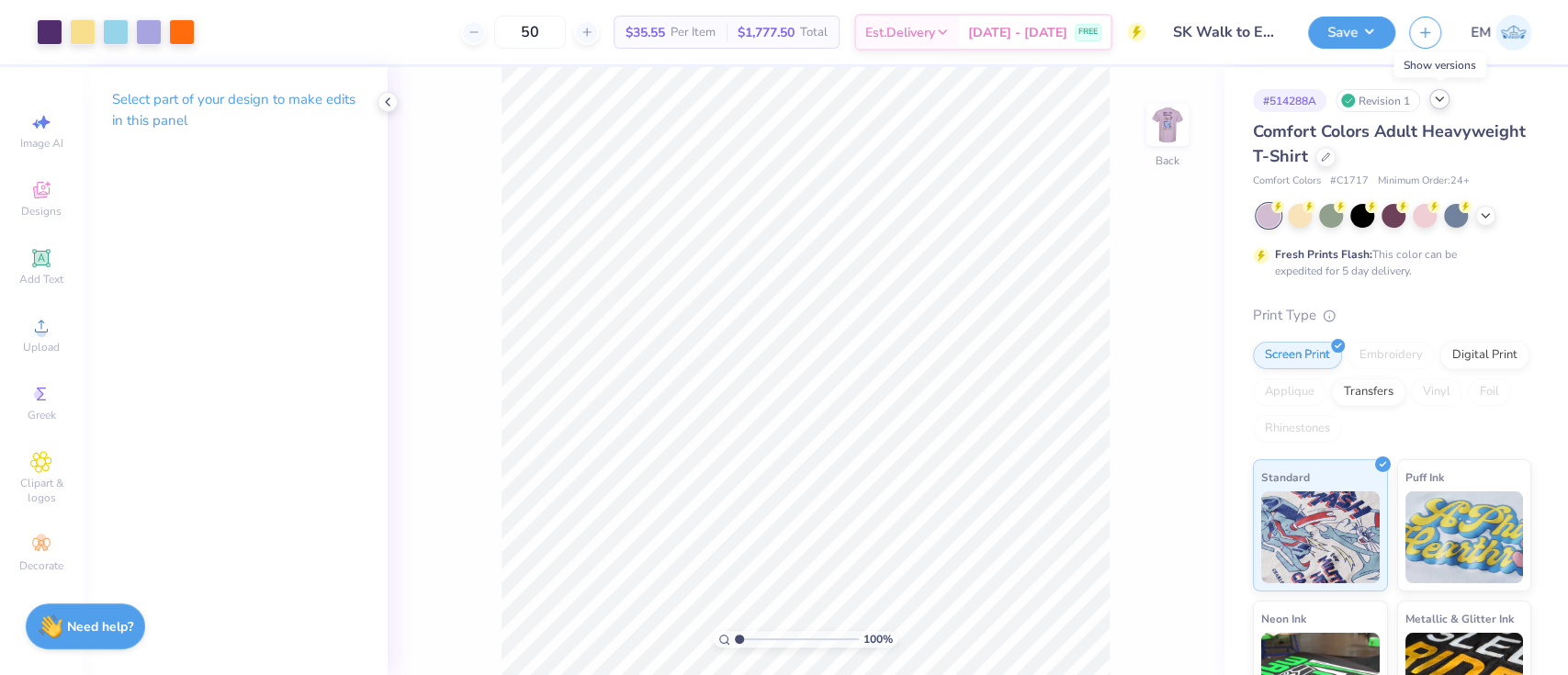
click at [1447, 99] on div at bounding box center [1439, 99] width 20 height 20
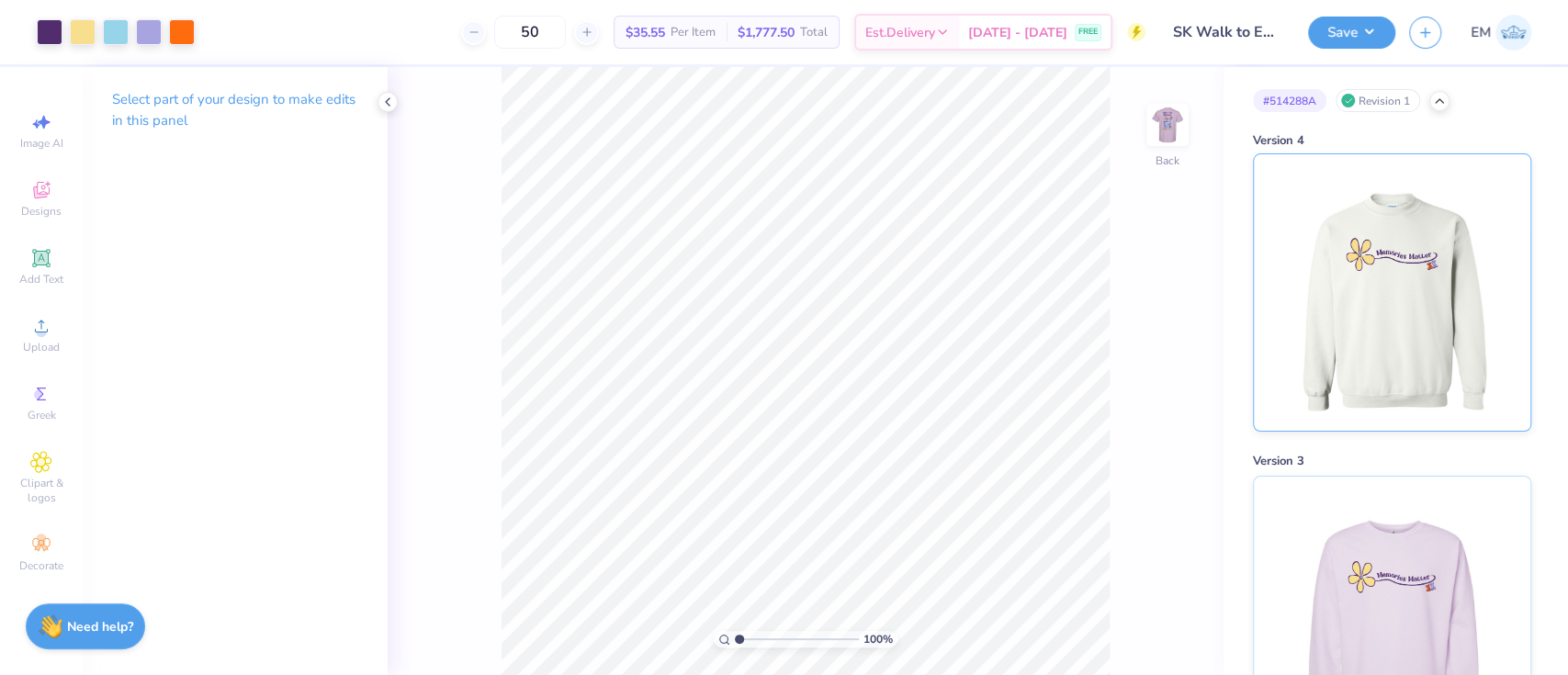
click at [1361, 308] on img at bounding box center [1391, 292] width 228 height 276
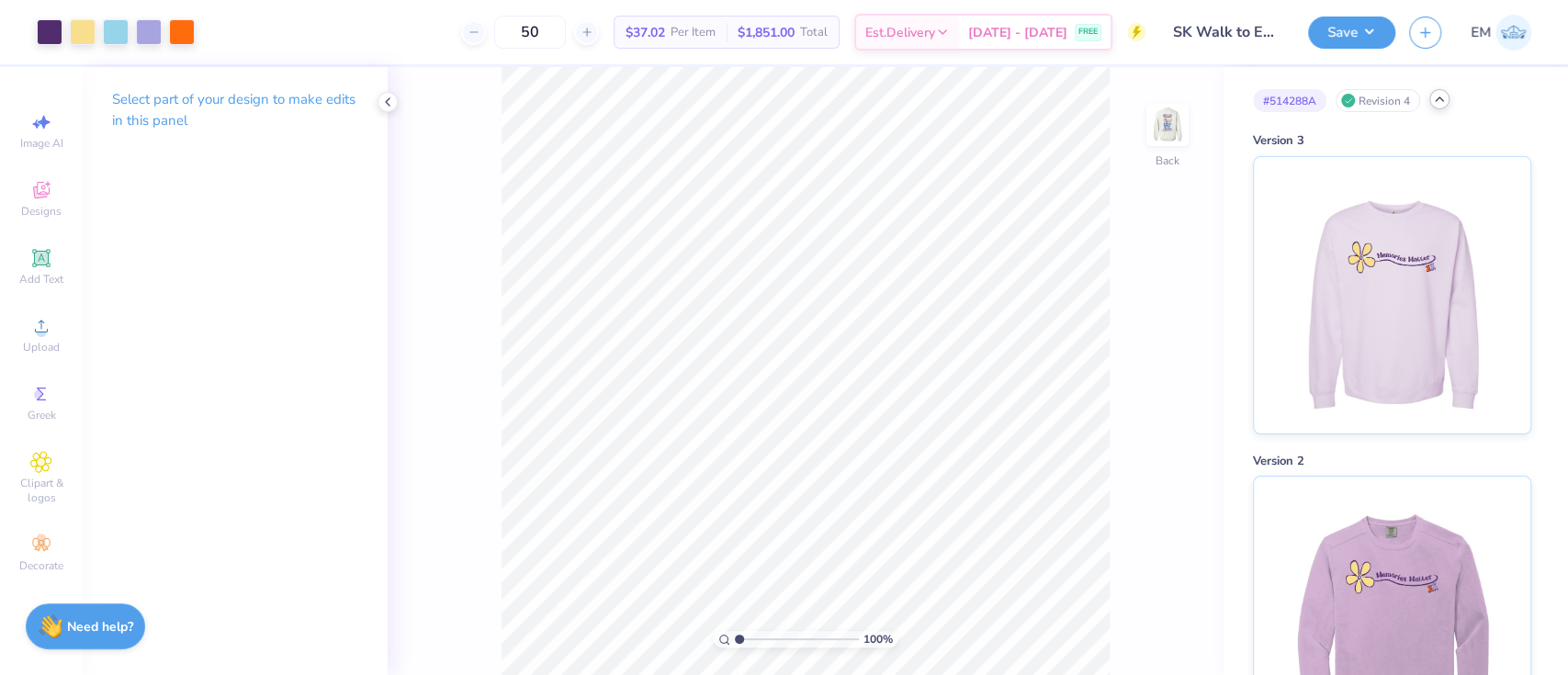
click at [1442, 98] on icon at bounding box center [1439, 99] width 15 height 15
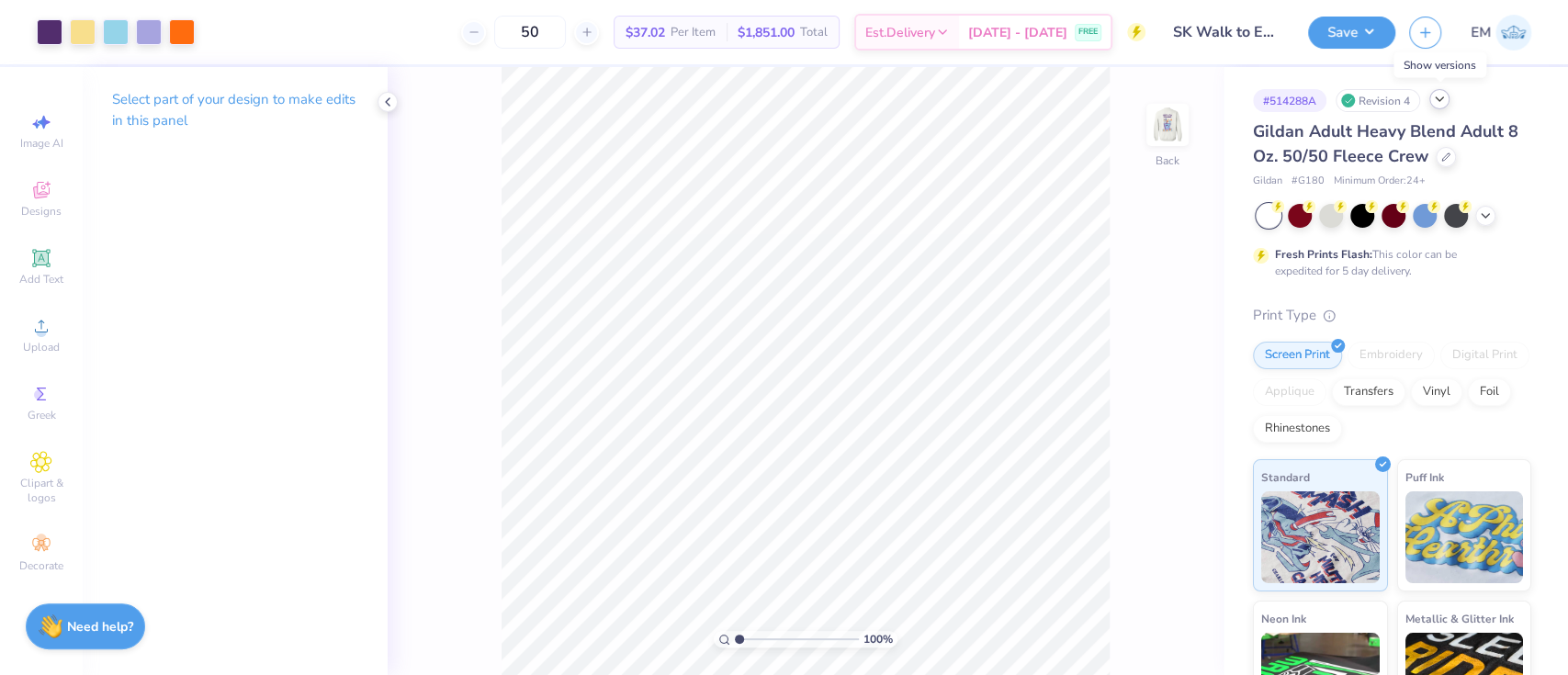
click at [1435, 98] on icon at bounding box center [1439, 99] width 15 height 15
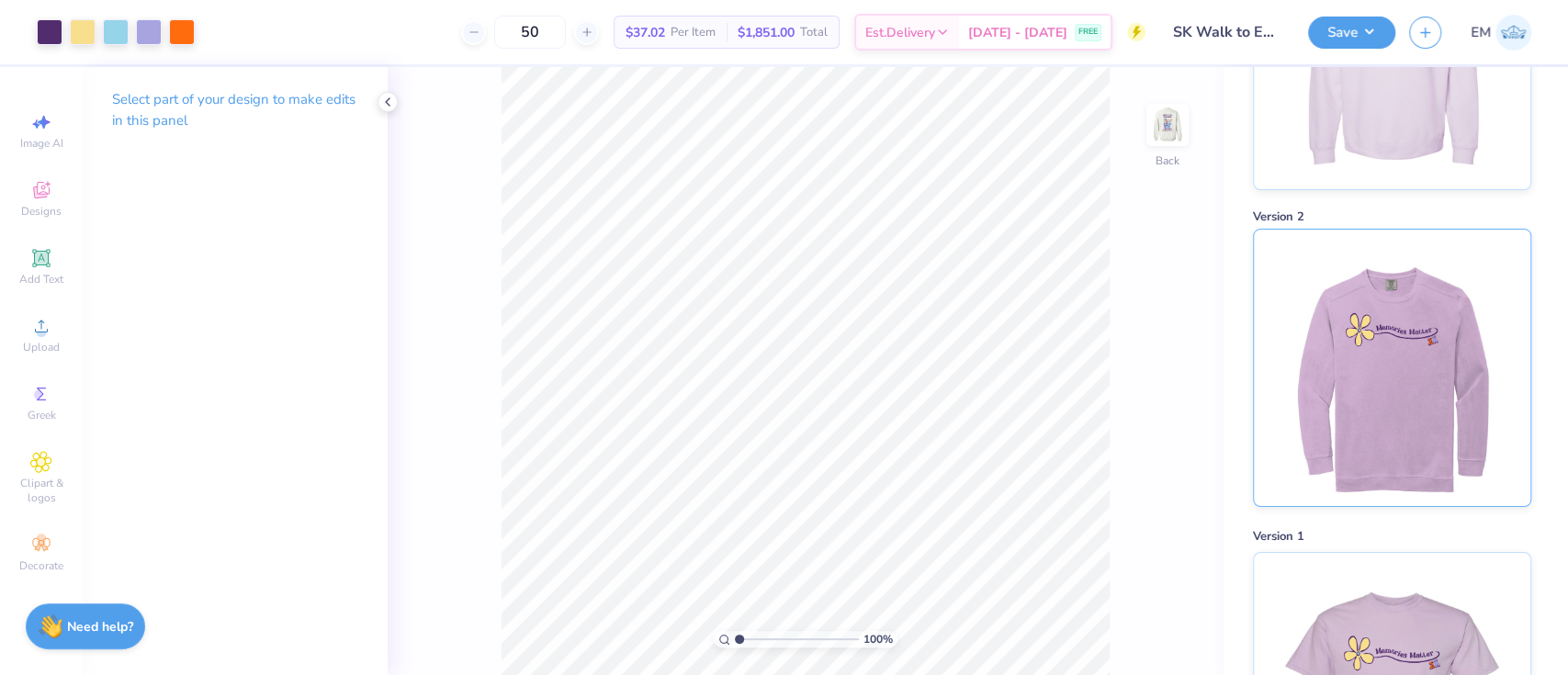
click at [1393, 352] on img at bounding box center [1391, 368] width 228 height 276
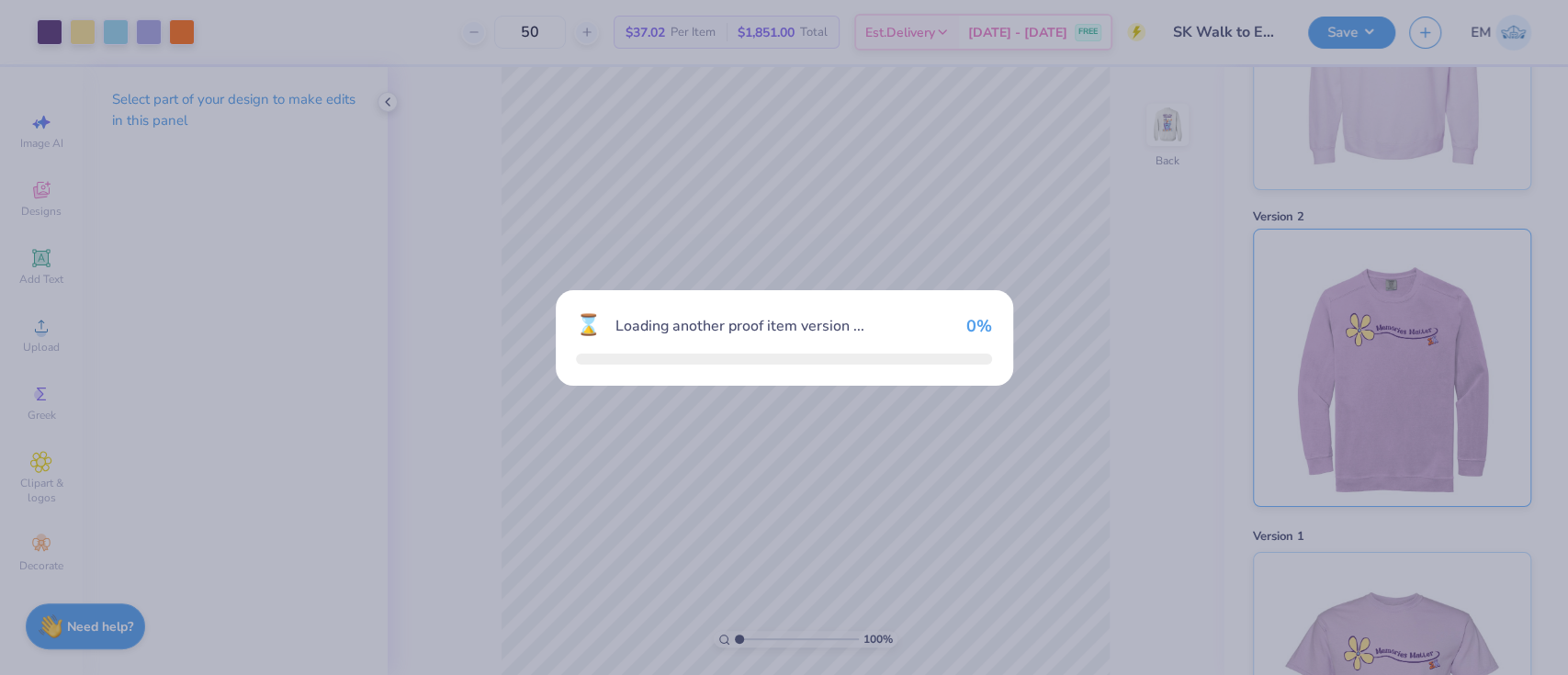
scroll to position [545, 0]
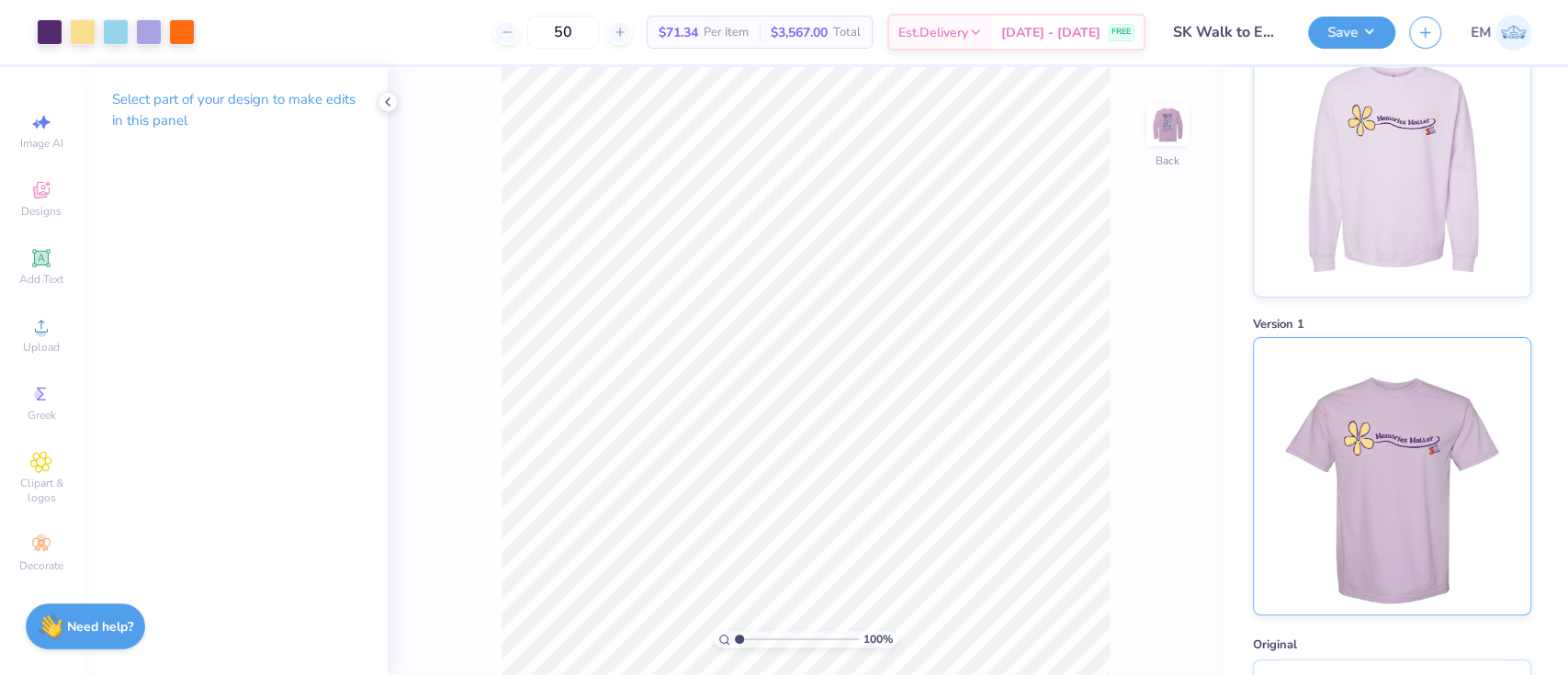
scroll to position [301, 0]
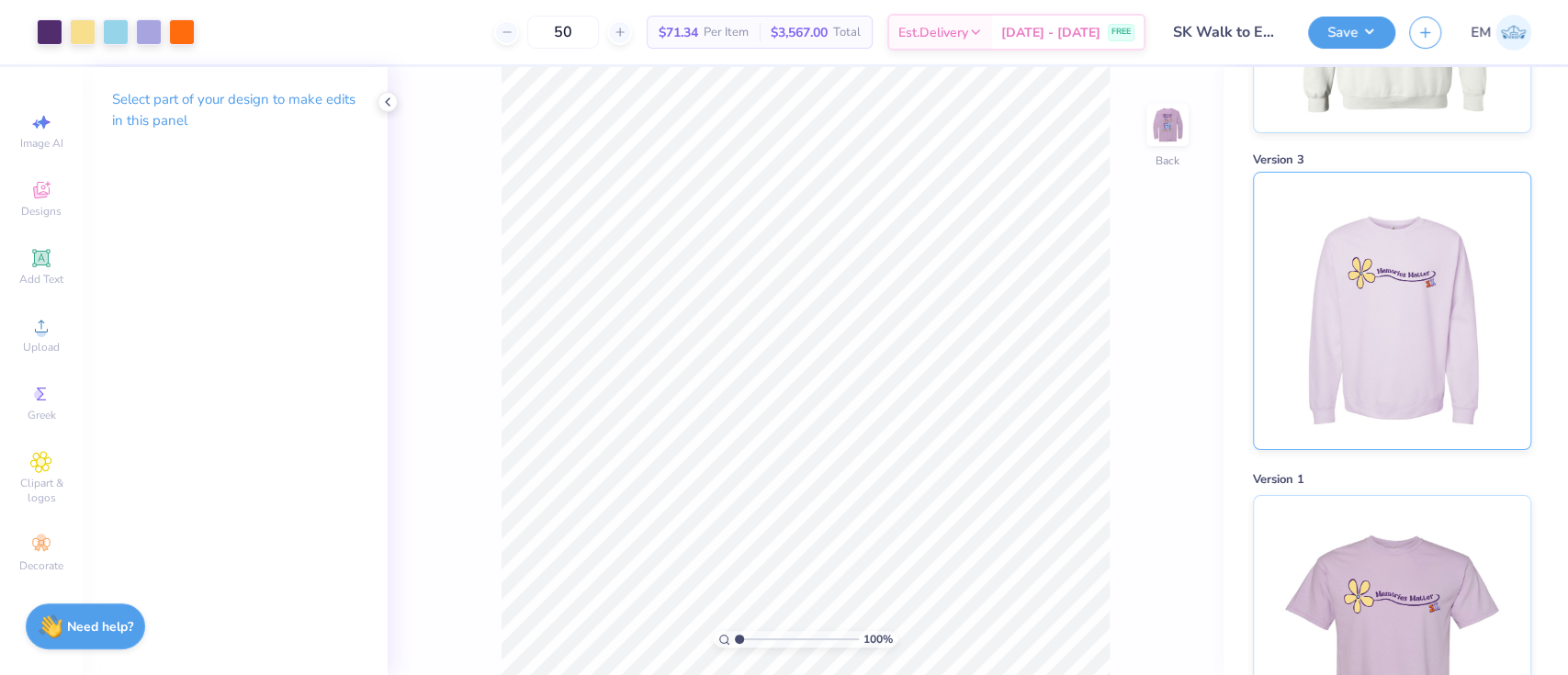
click at [1386, 325] on img at bounding box center [1391, 311] width 228 height 276
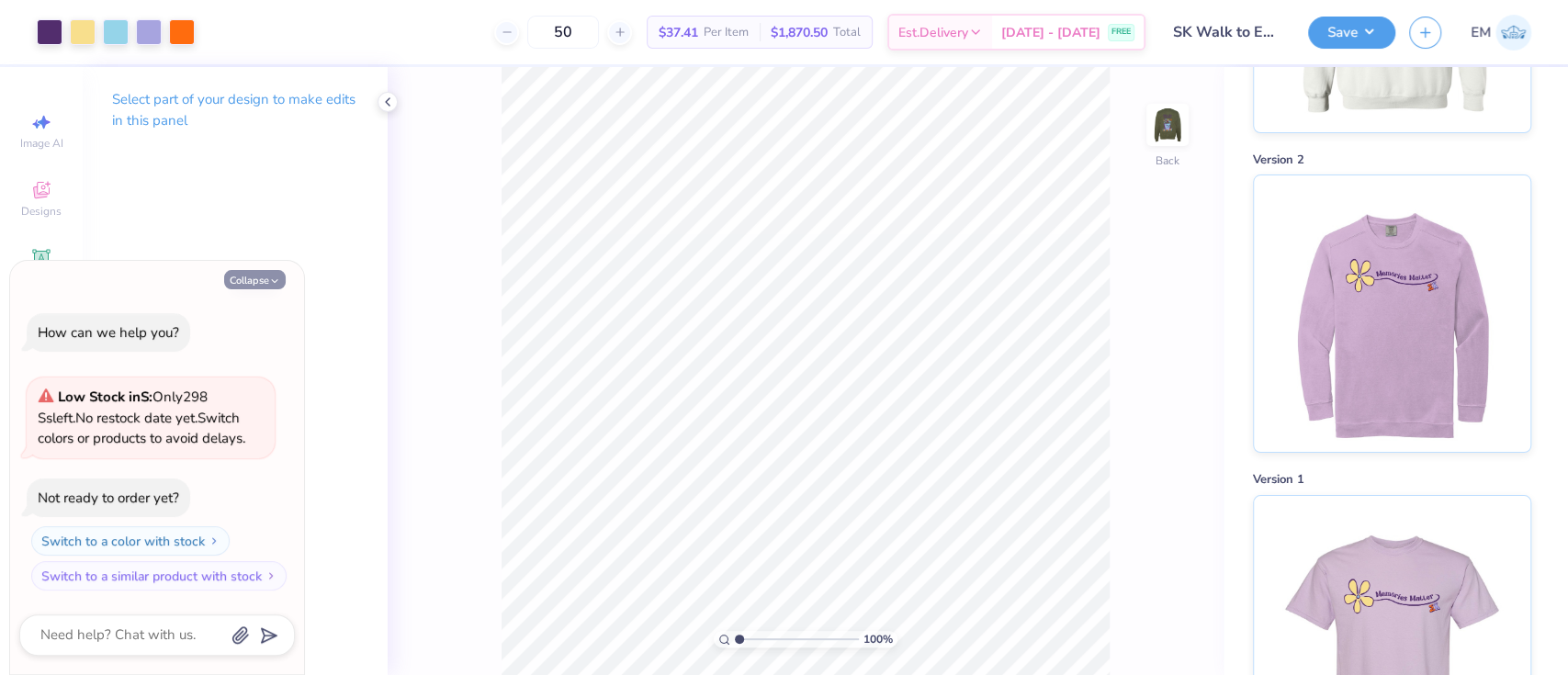
click at [250, 279] on button "Collapse" at bounding box center [255, 279] width 62 height 19
type textarea "x"
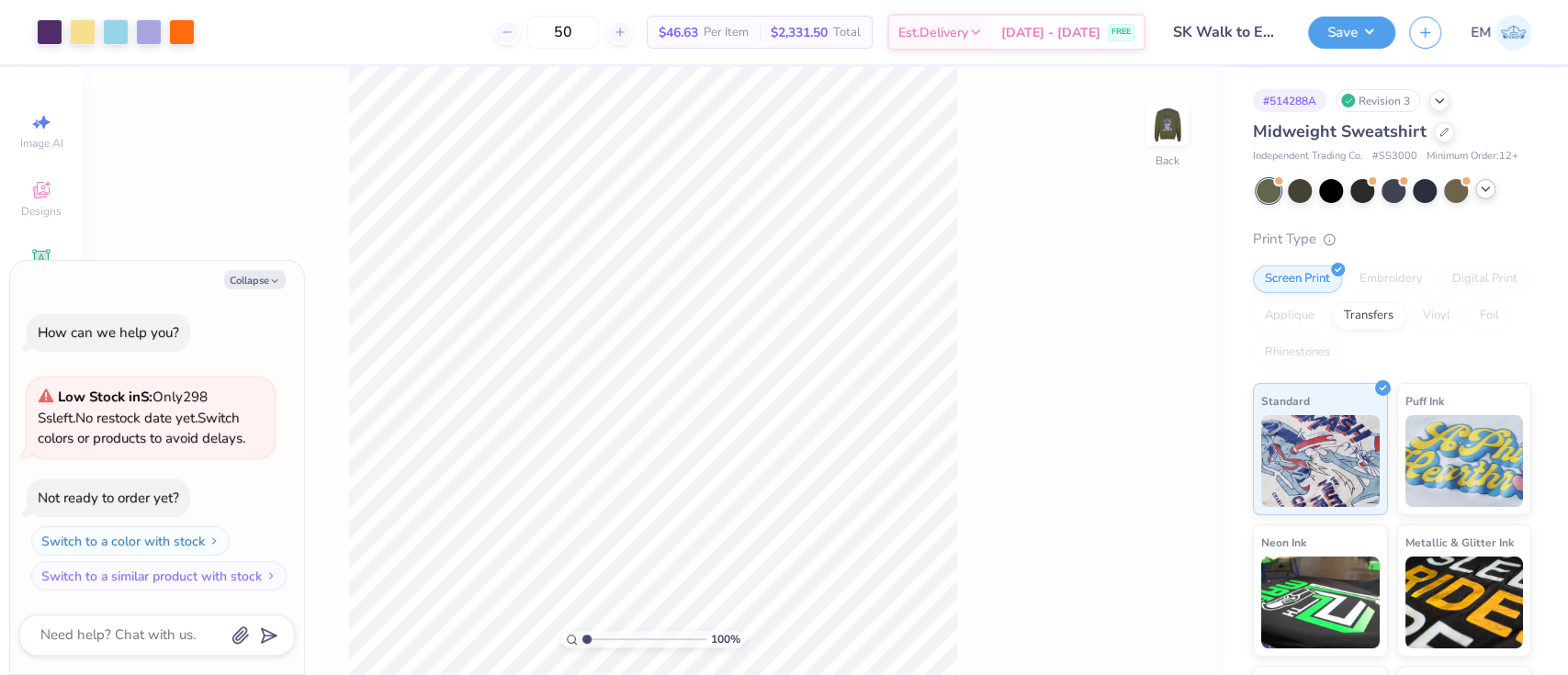
click at [1479, 197] on icon at bounding box center [1485, 189] width 15 height 15
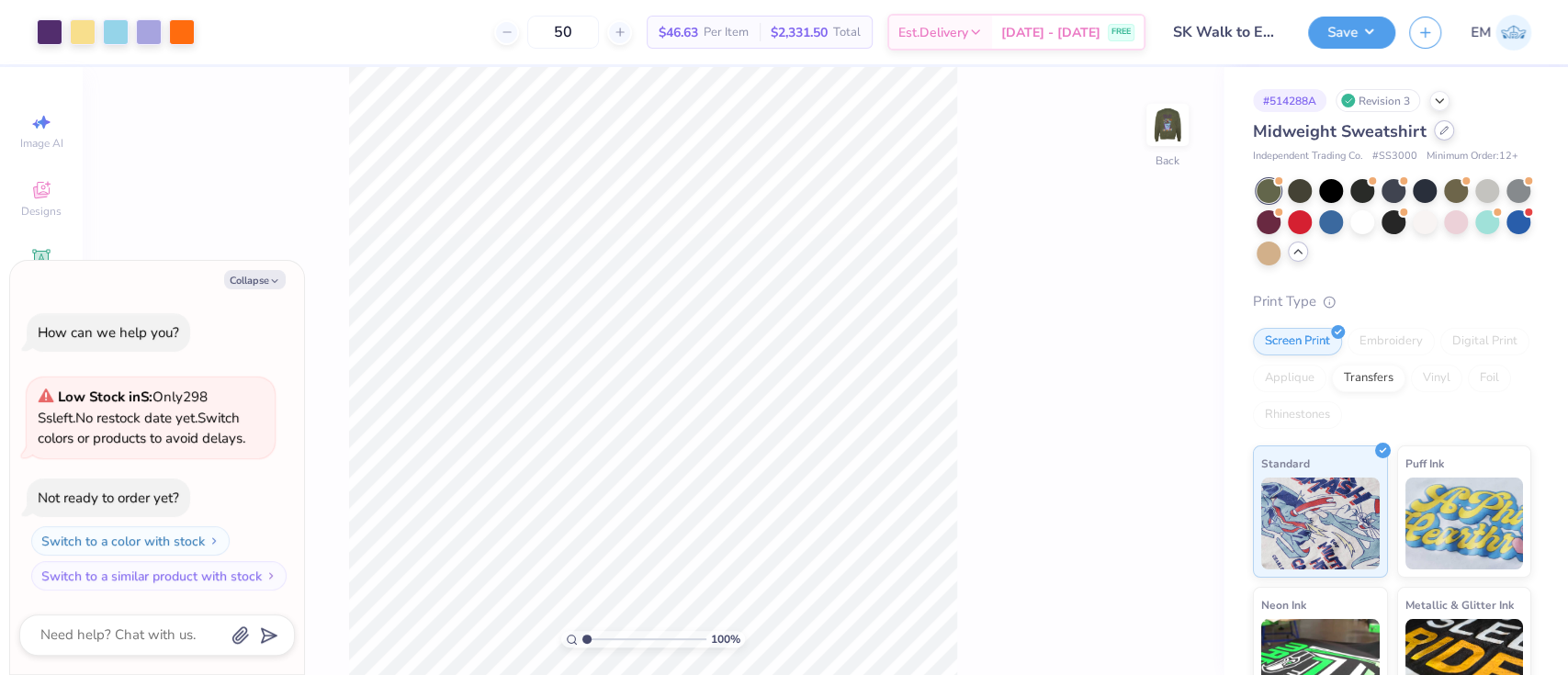
click at [1443, 134] on icon at bounding box center [1443, 130] width 9 height 9
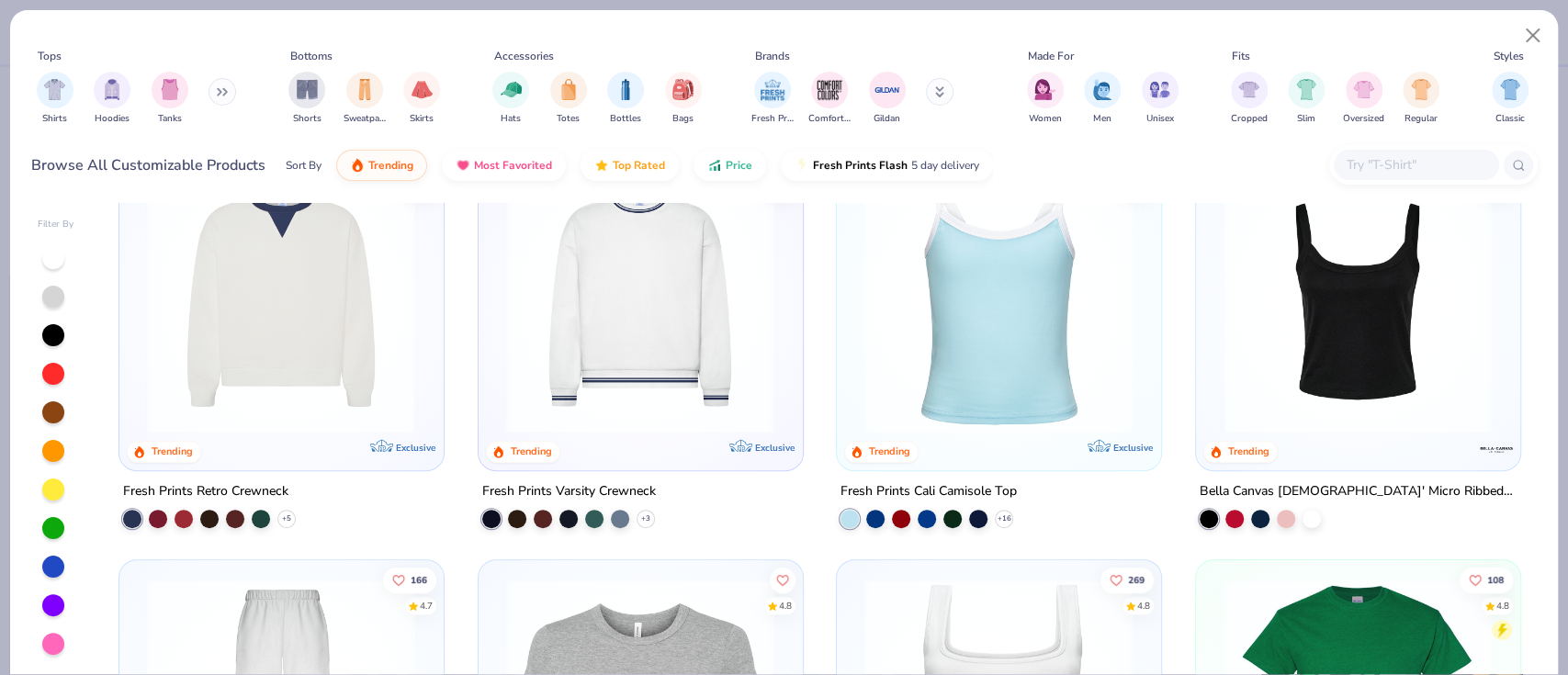
scroll to position [489, 0]
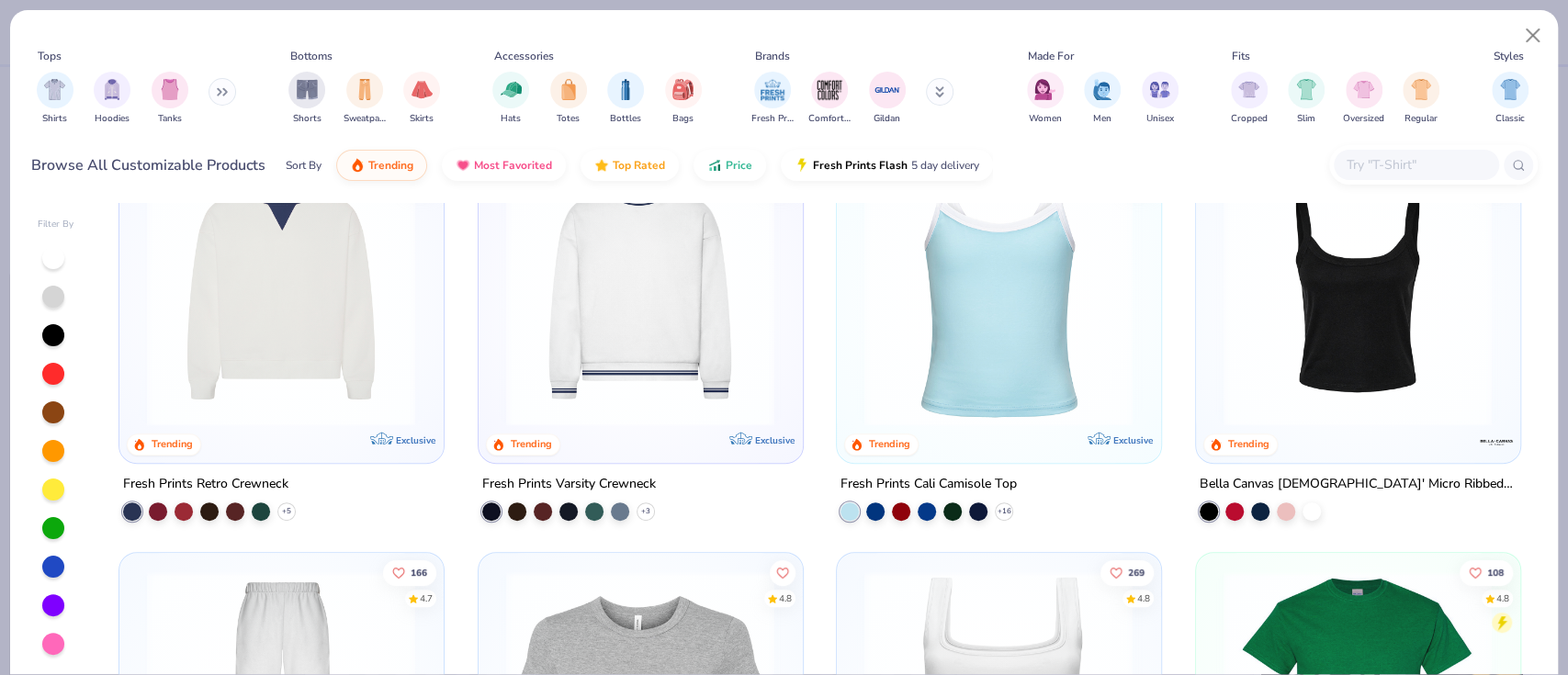
click at [228, 87] on icon at bounding box center [222, 91] width 11 height 9
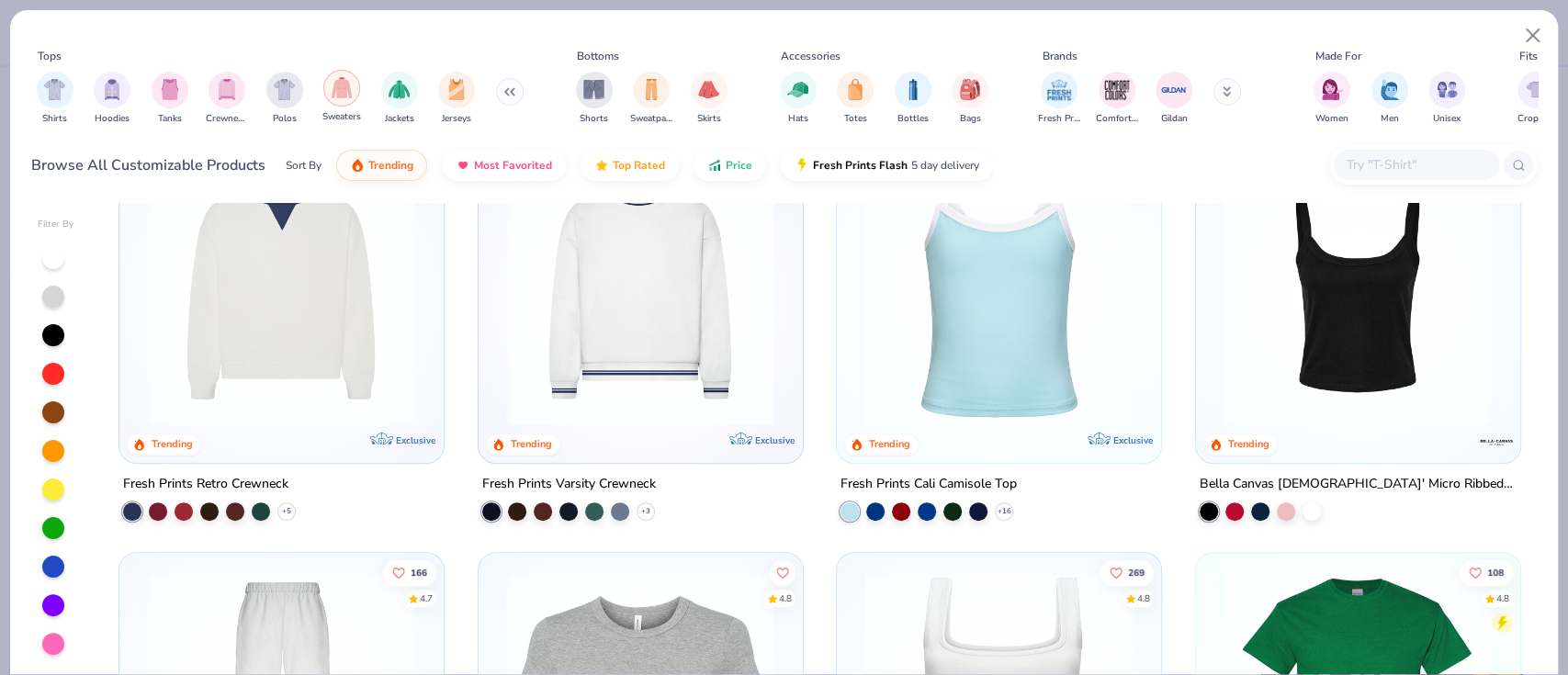
click at [343, 83] on img "filter for Sweaters" at bounding box center [342, 87] width 21 height 21
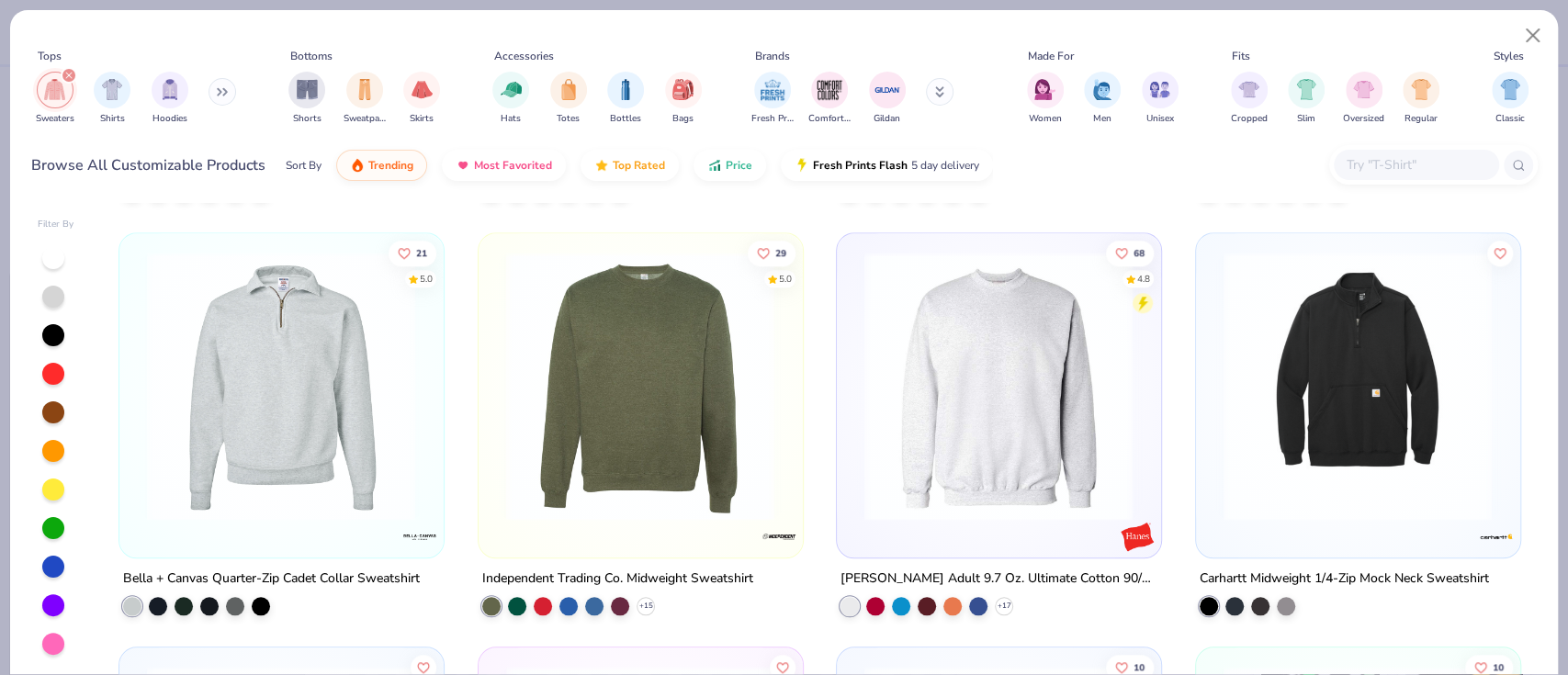
scroll to position [1346, 0]
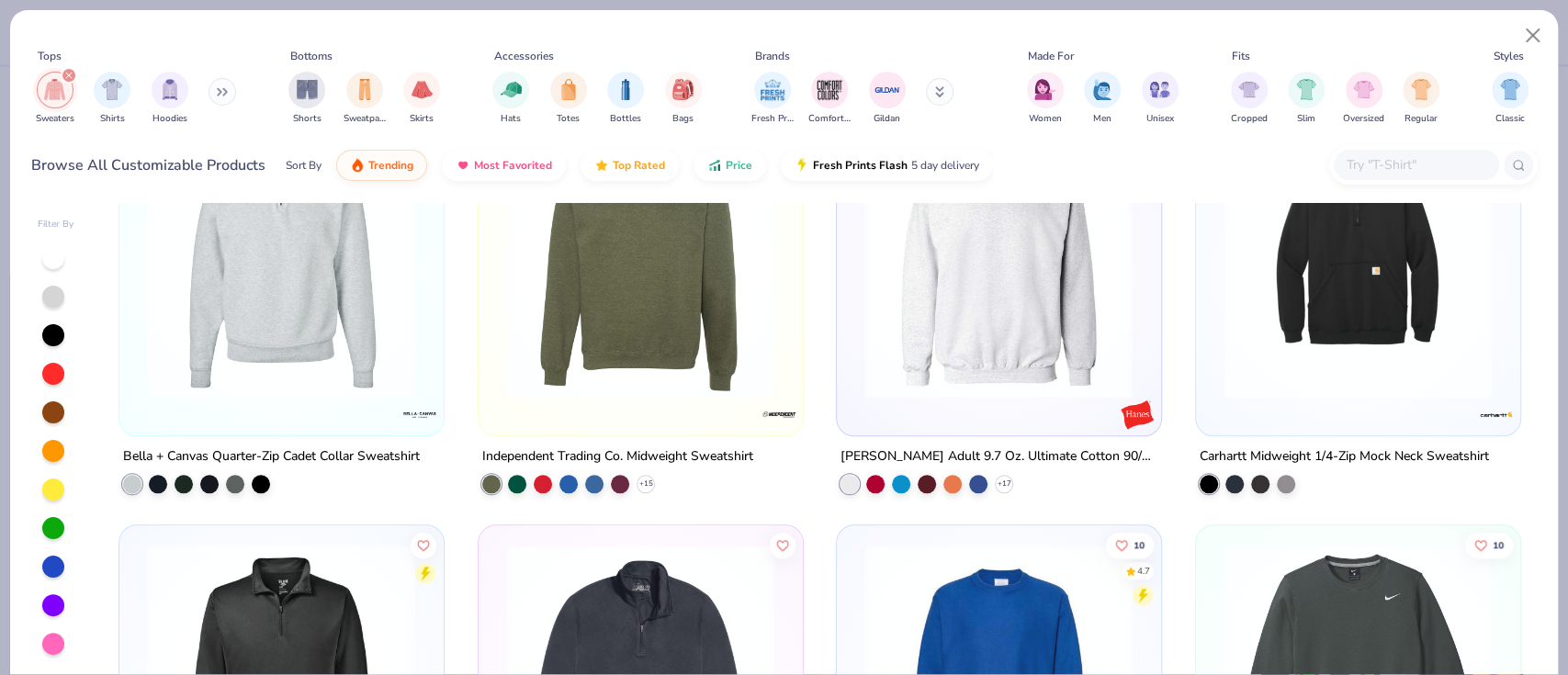
click at [719, 317] on img at bounding box center [640, 263] width 287 height 269
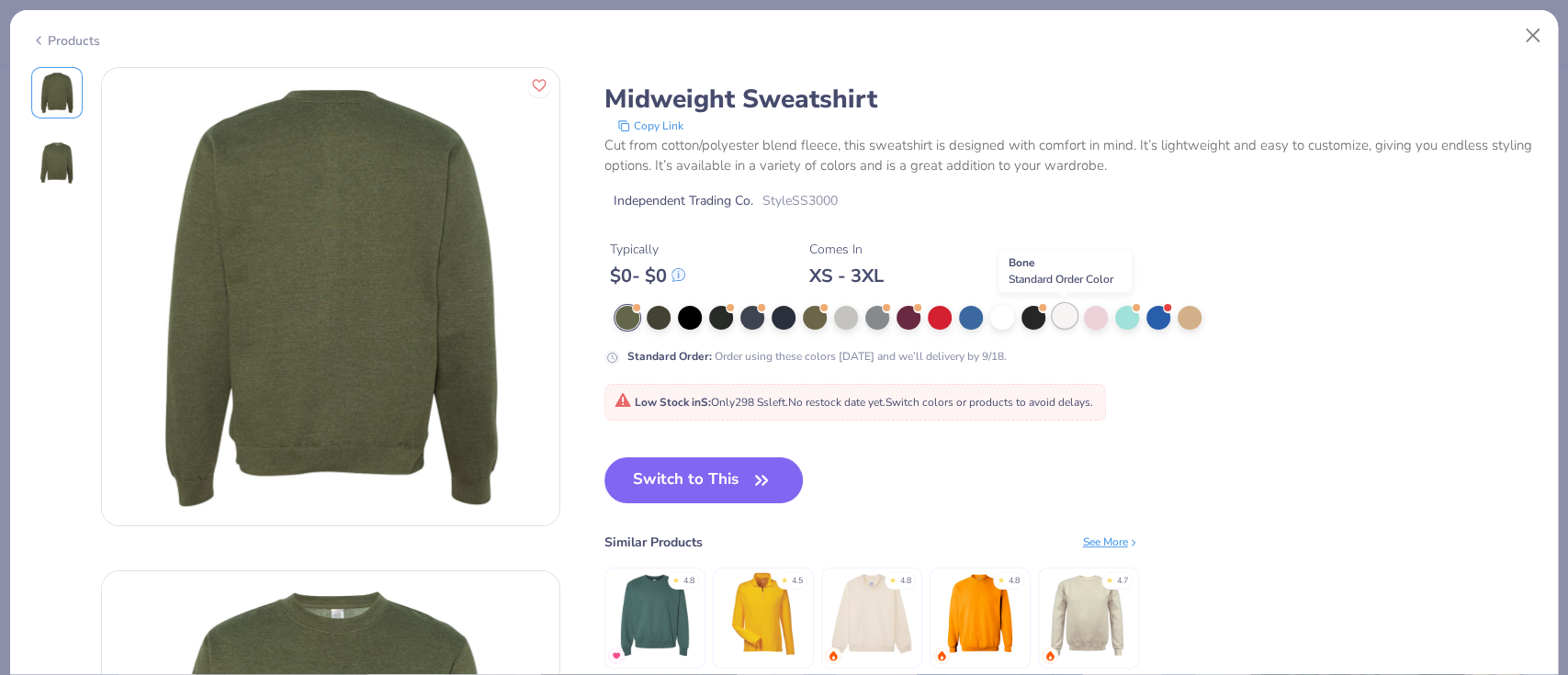
click at [1061, 318] on div at bounding box center [1064, 316] width 24 height 24
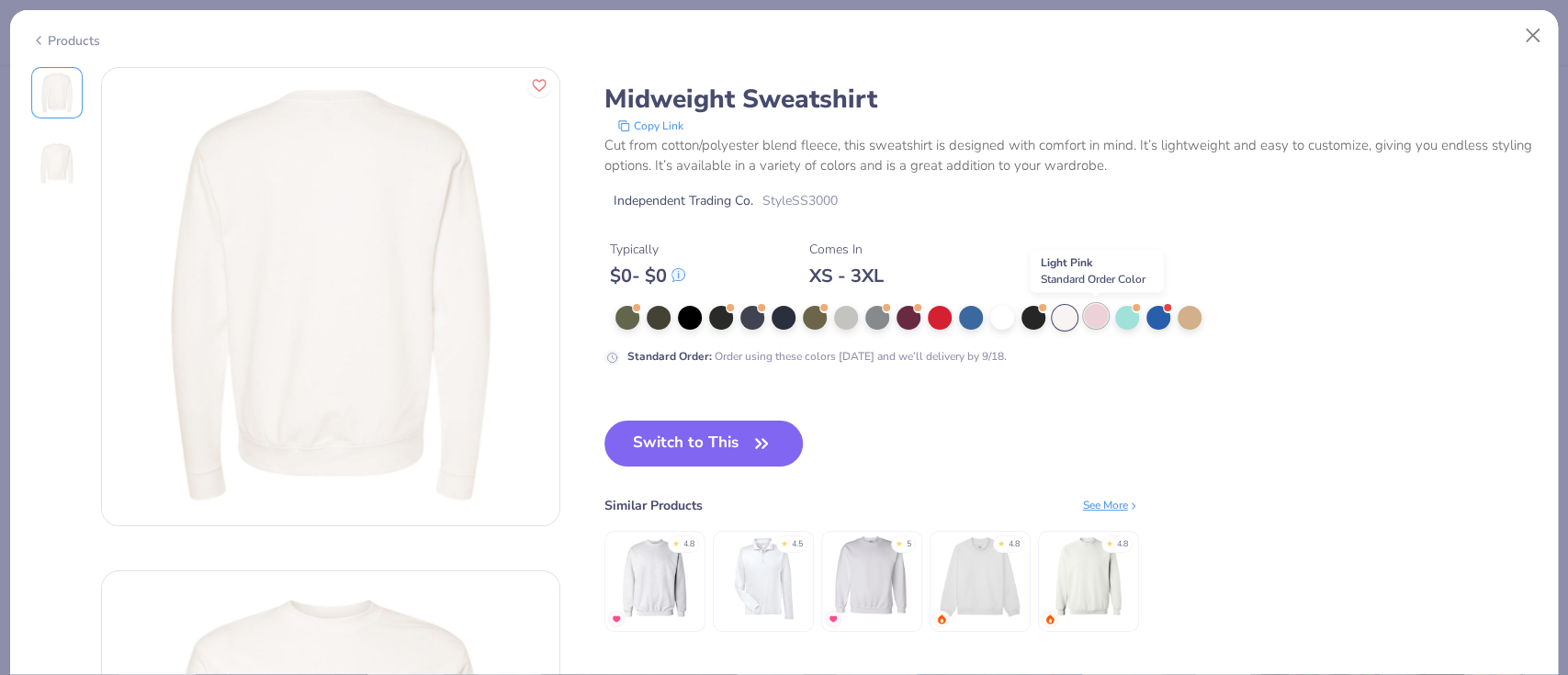
click at [1090, 320] on div at bounding box center [1096, 316] width 24 height 24
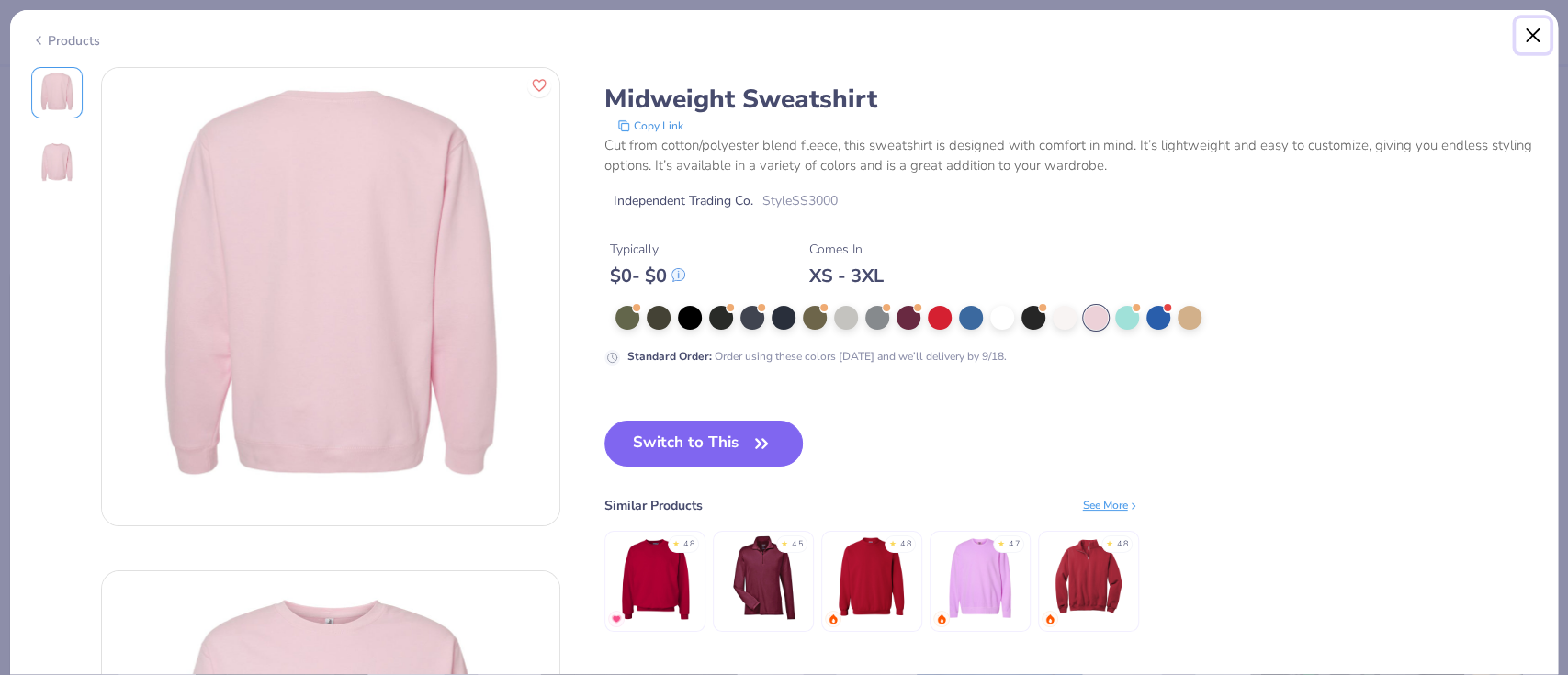
click at [1521, 41] on button "Close" at bounding box center [1532, 35] width 35 height 35
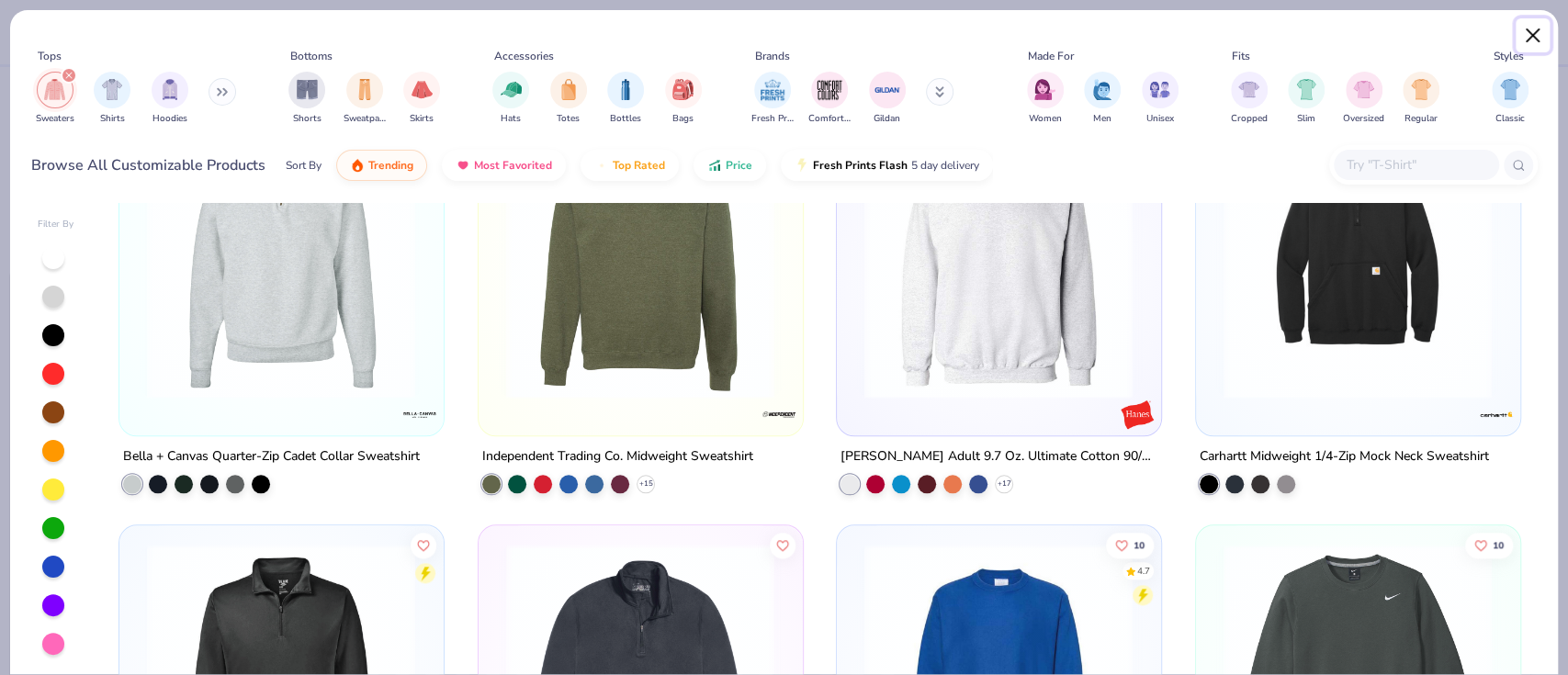
click at [1529, 40] on button "Close" at bounding box center [1532, 35] width 35 height 35
type textarea "x"
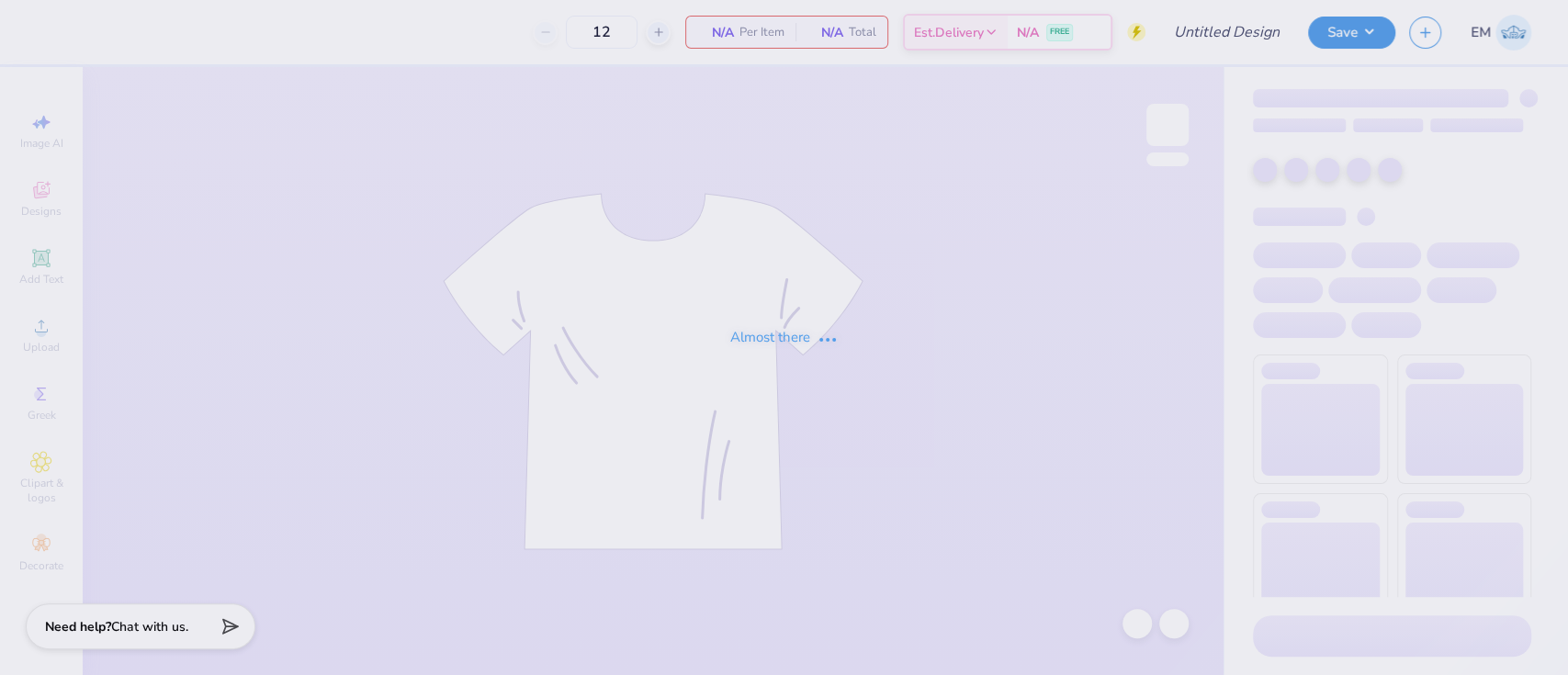
type input "SK Walk to End Alz"
type input "50"
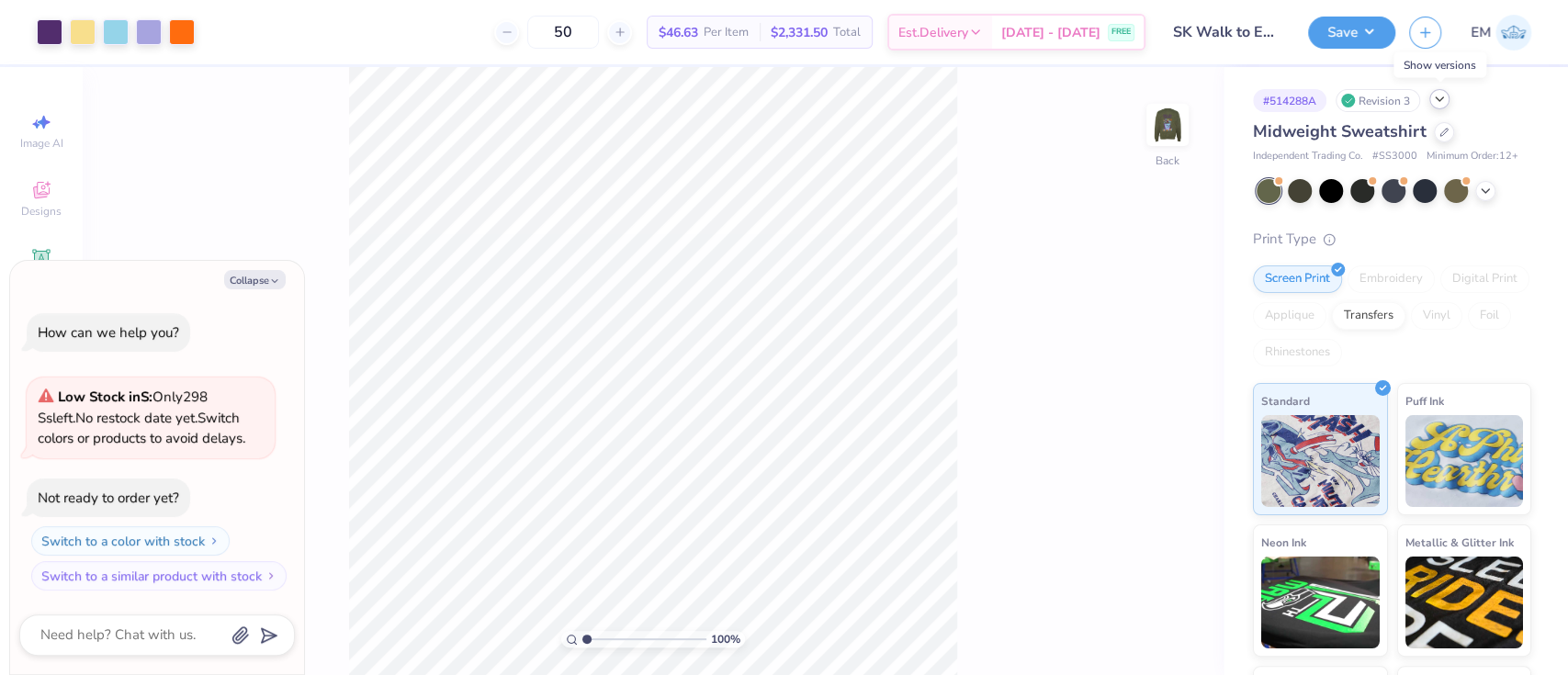
click at [1439, 94] on icon at bounding box center [1439, 99] width 15 height 15
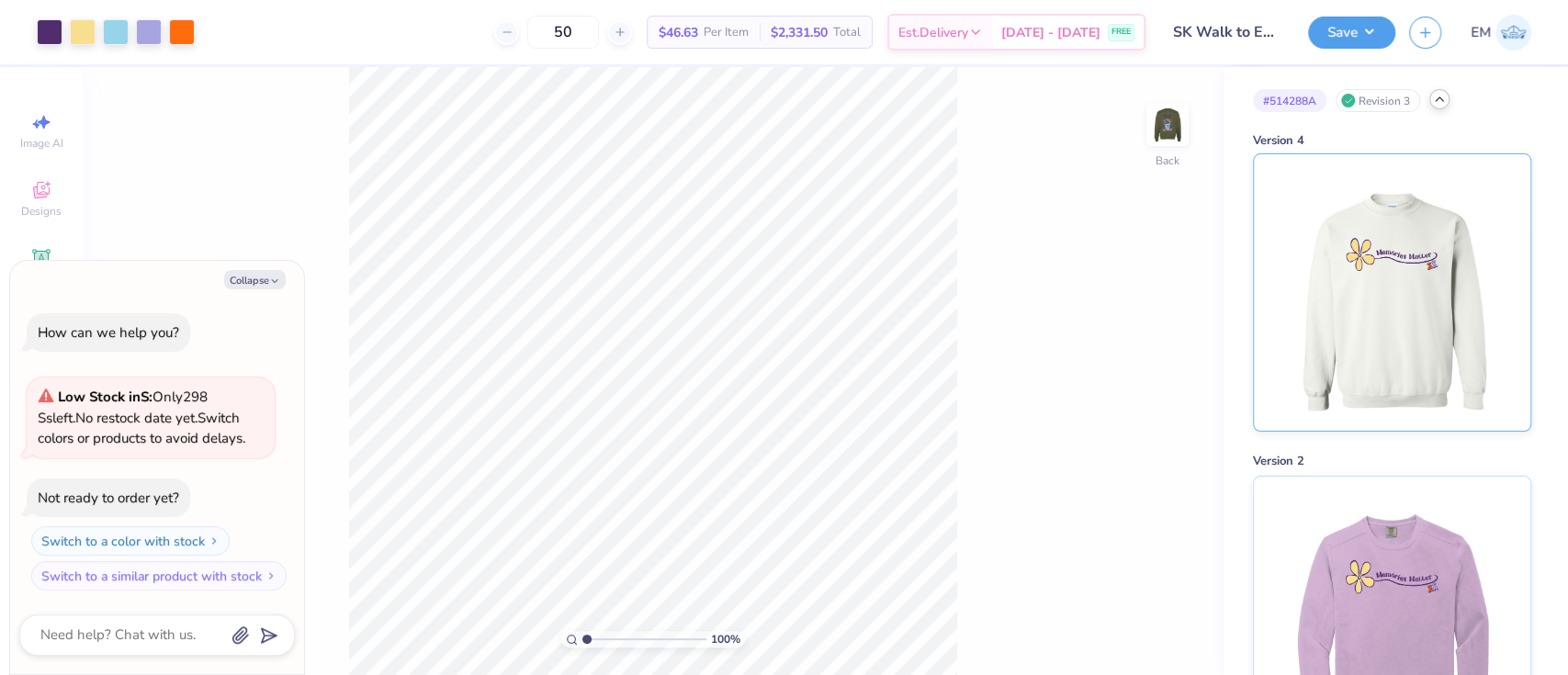
click at [1403, 303] on img at bounding box center [1391, 292] width 228 height 276
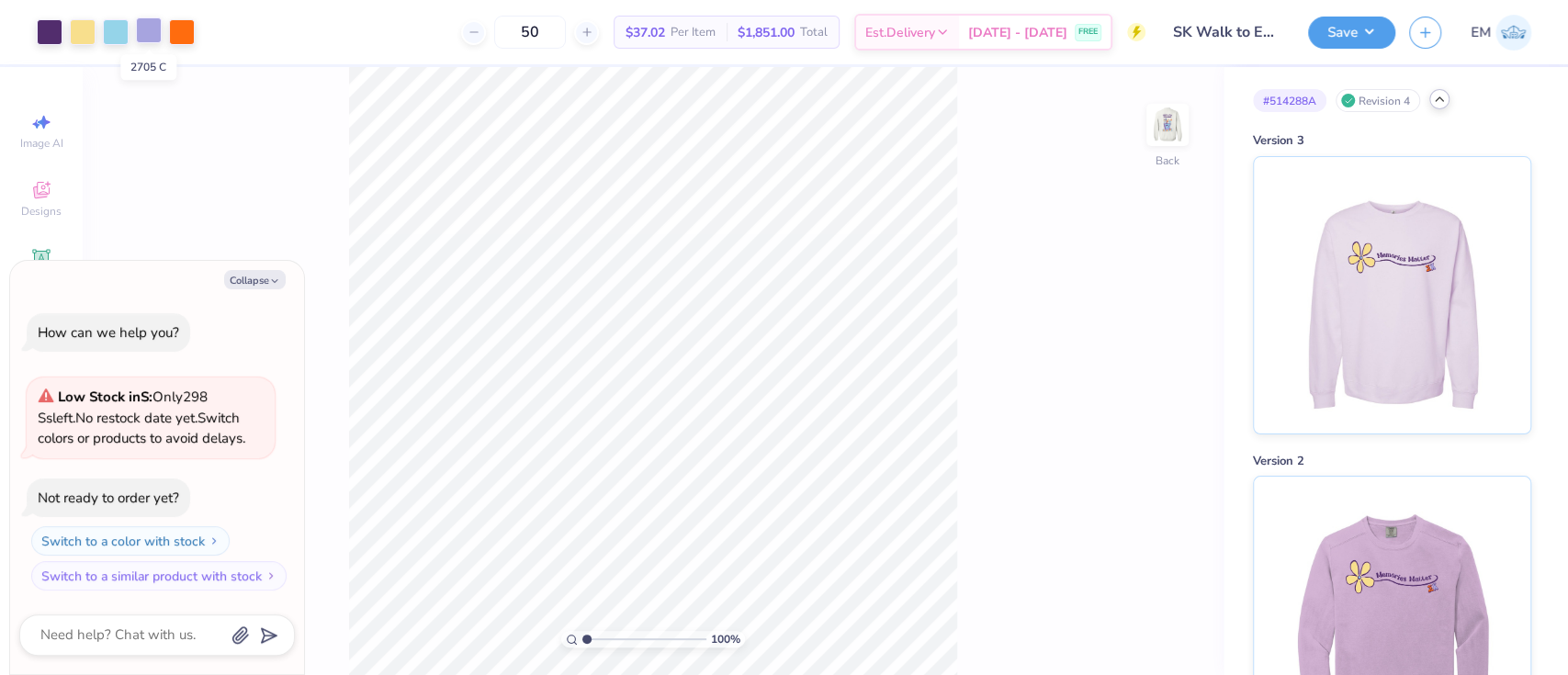
click at [152, 30] on div at bounding box center [149, 30] width 26 height 26
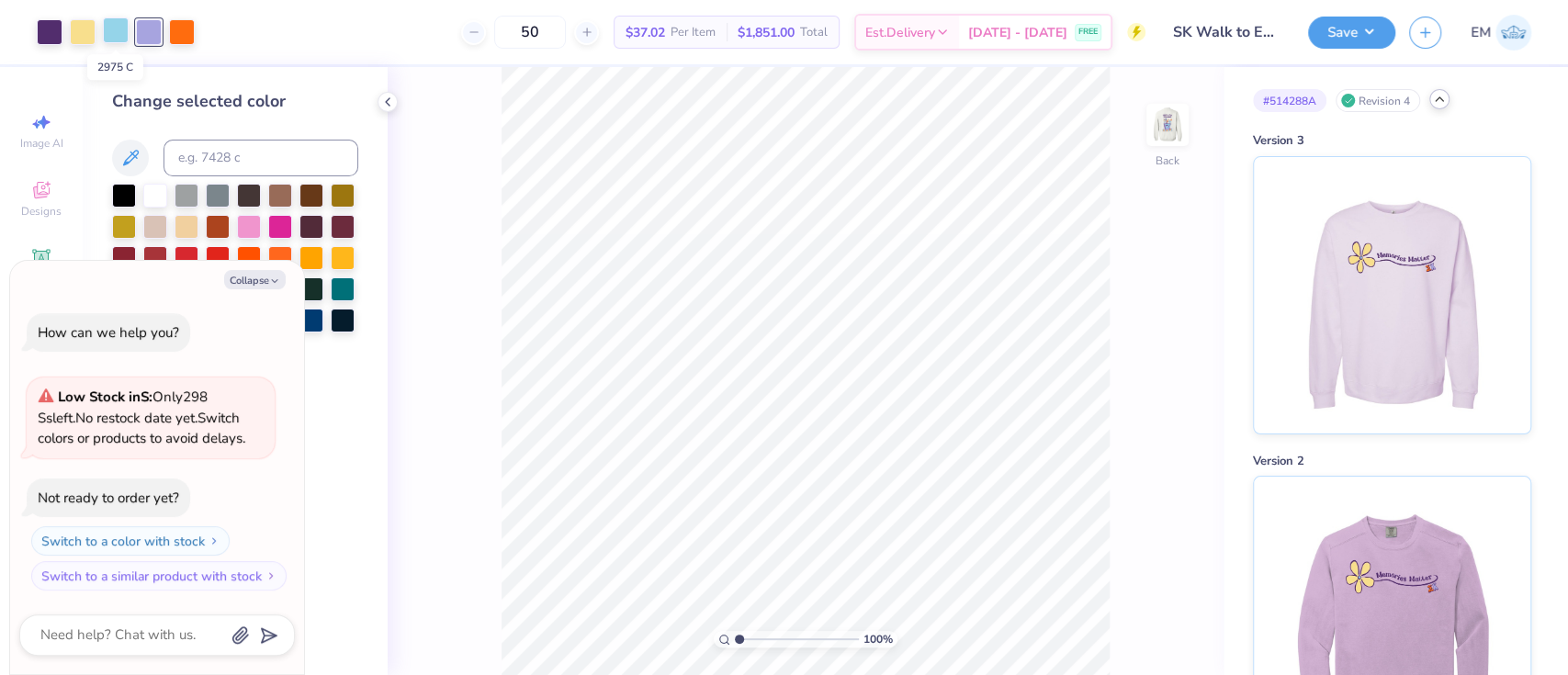
click at [118, 29] on div at bounding box center [116, 30] width 26 height 26
type textarea "x"
click at [201, 162] on input at bounding box center [260, 158] width 195 height 37
type input "2705"
type textarea "x"
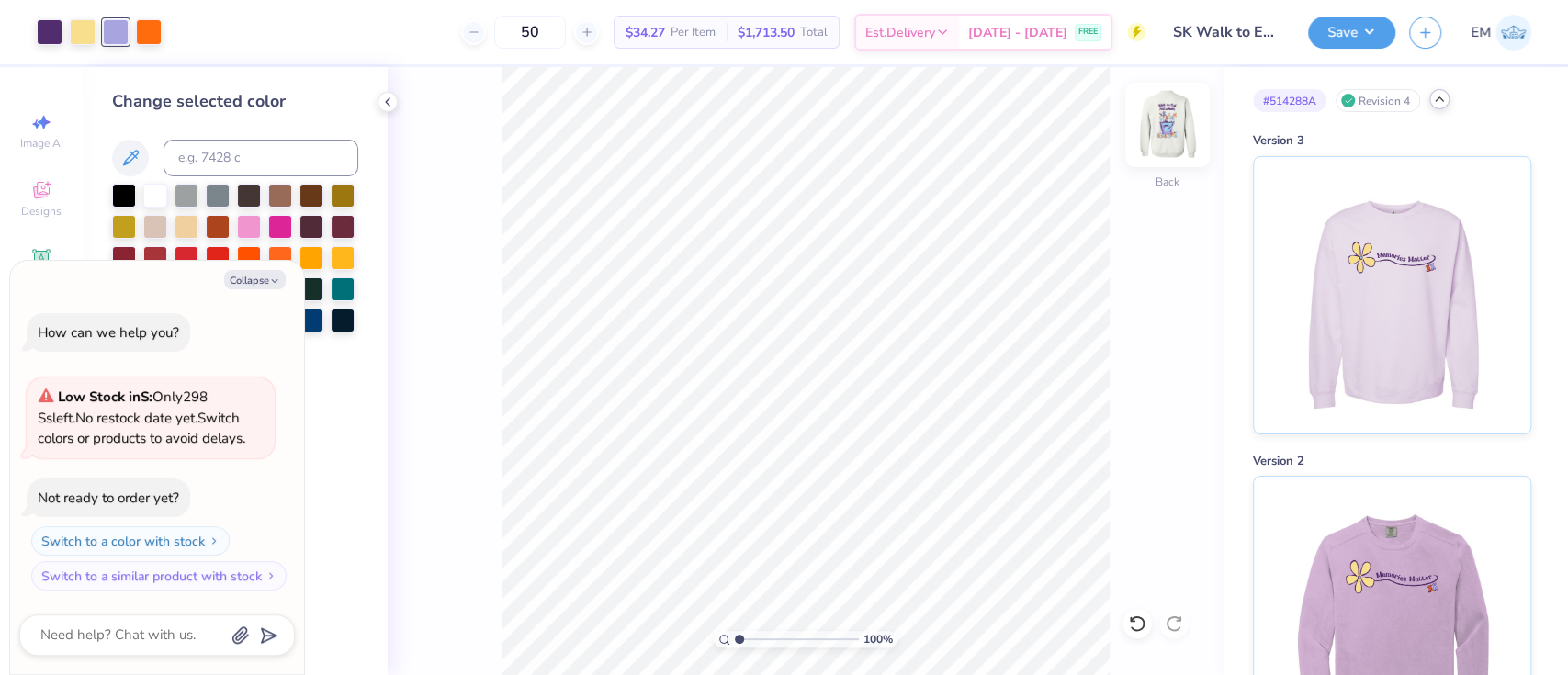
click at [1176, 118] on img at bounding box center [1166, 124] width 73 height 73
click at [1175, 134] on img at bounding box center [1166, 124] width 73 height 73
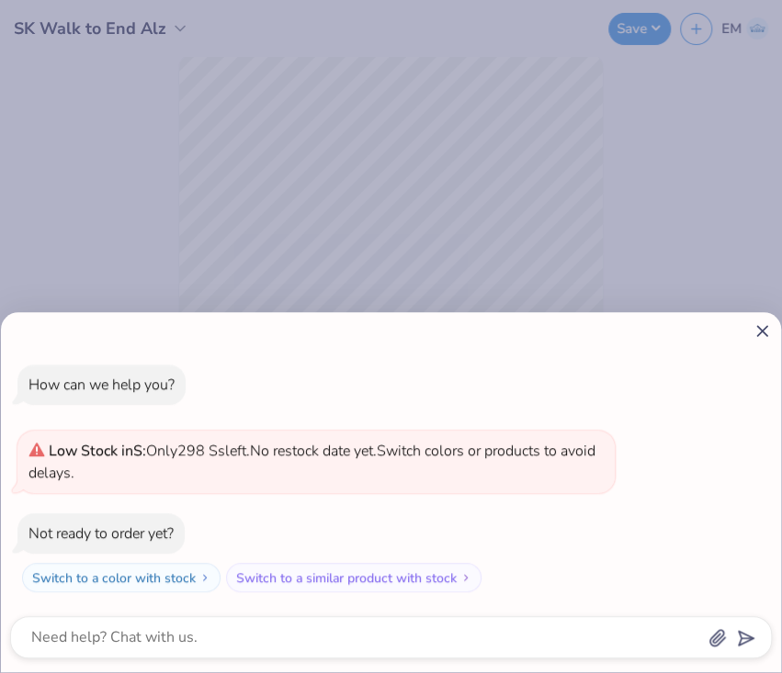
click at [763, 332] on line at bounding box center [762, 331] width 10 height 10
type textarea "x"
